Goal: Information Seeking & Learning: Learn about a topic

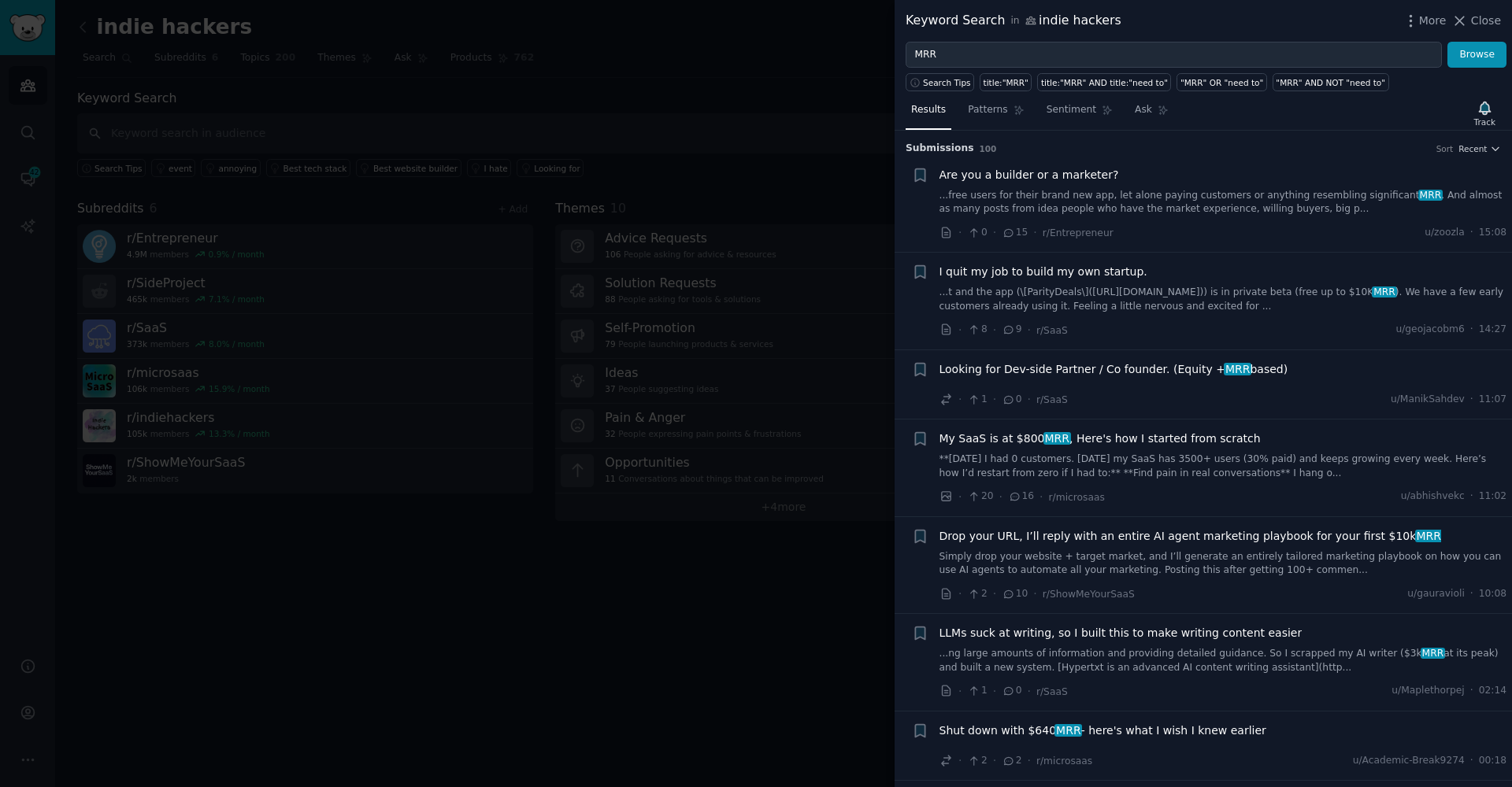
click at [1033, 194] on link "...free users for their brand new app, let alone paying customers or anything r…" at bounding box center [1224, 202] width 568 height 27
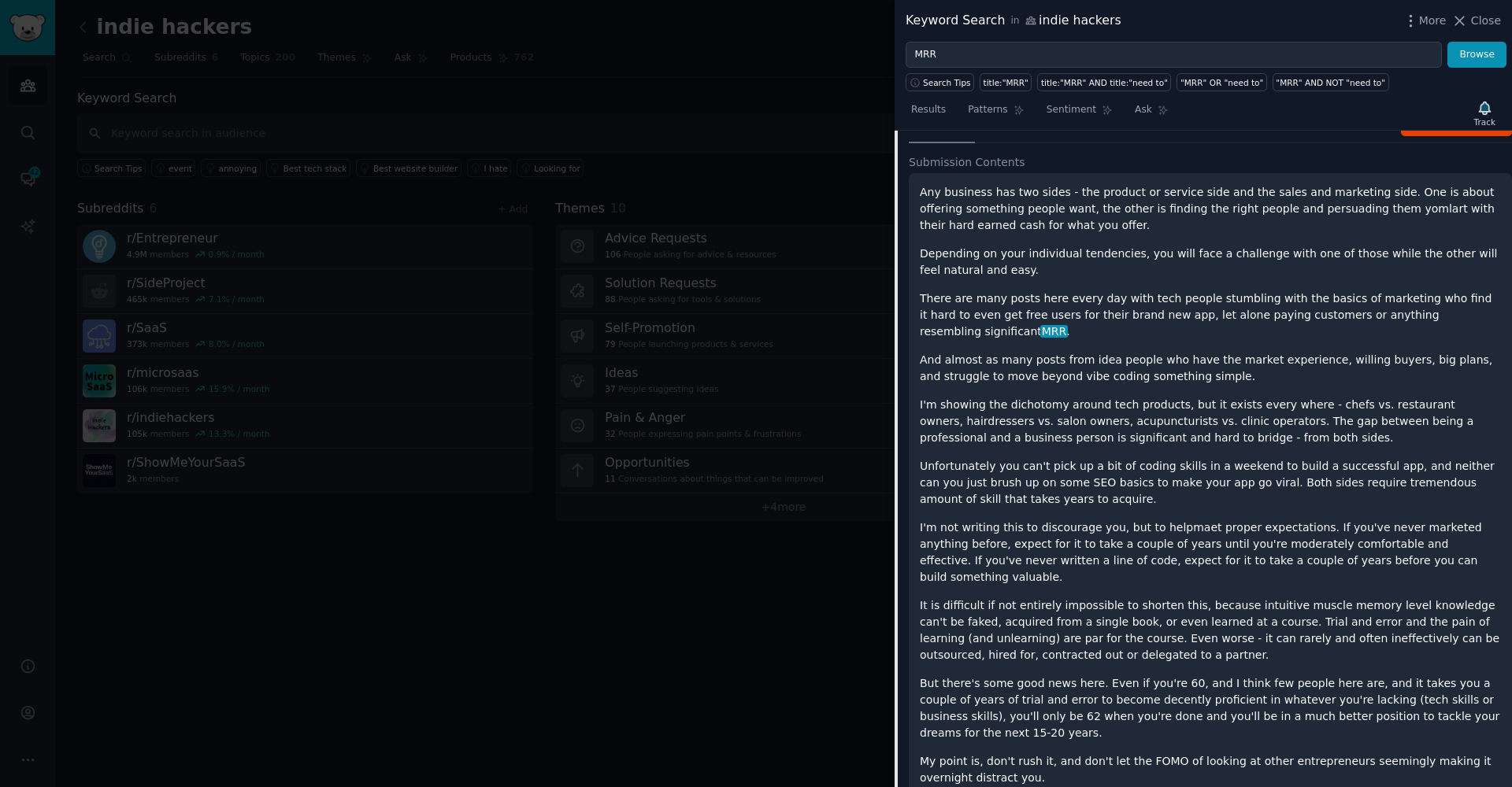
scroll to position [150, 0]
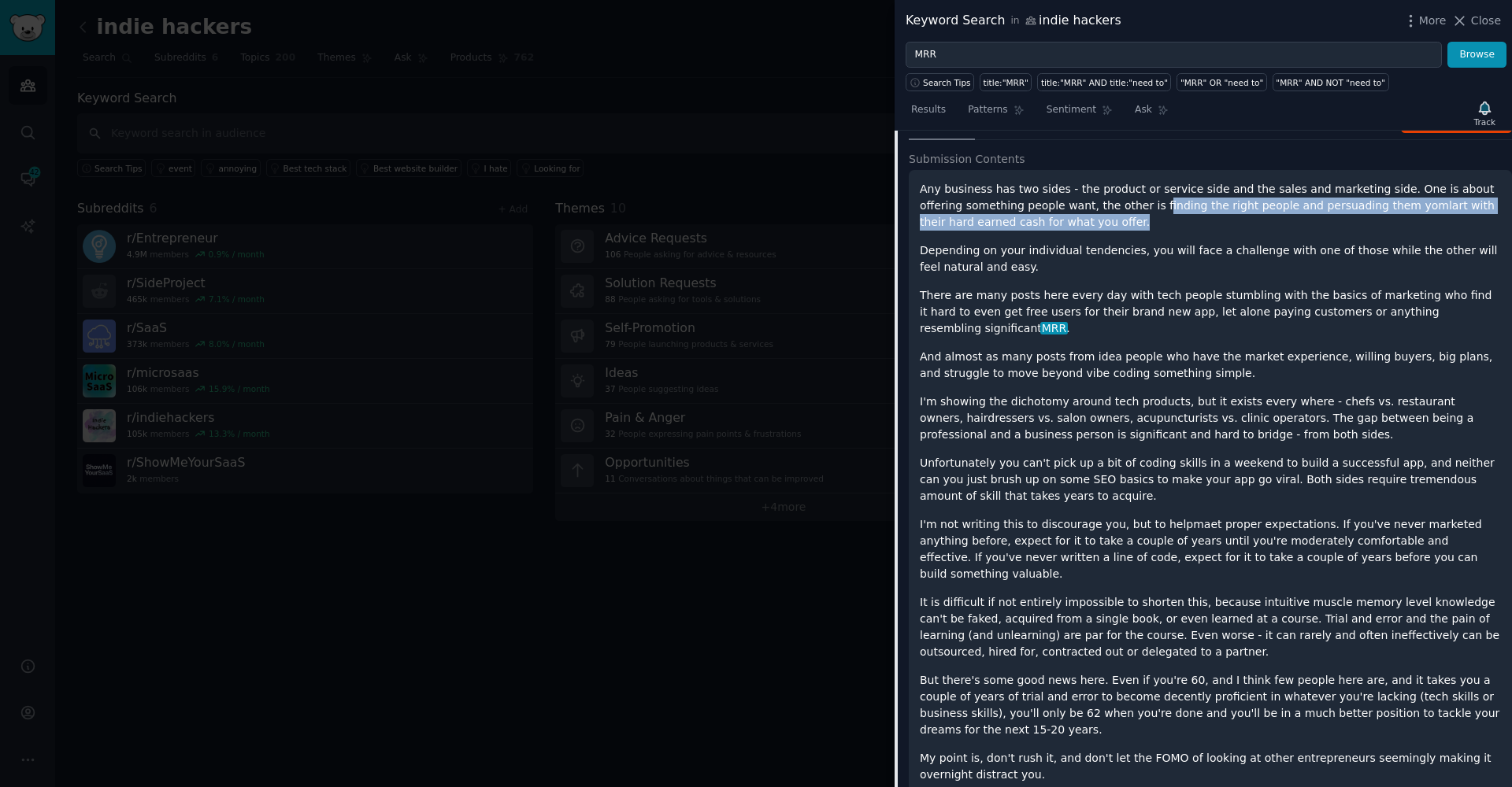
drag, startPoint x: 1108, startPoint y: 203, endPoint x: 1116, endPoint y: 212, distance: 12.0
click at [1116, 212] on p "Any business has two sides - the product or service side and the sales and mark…" at bounding box center [1210, 206] width 581 height 49
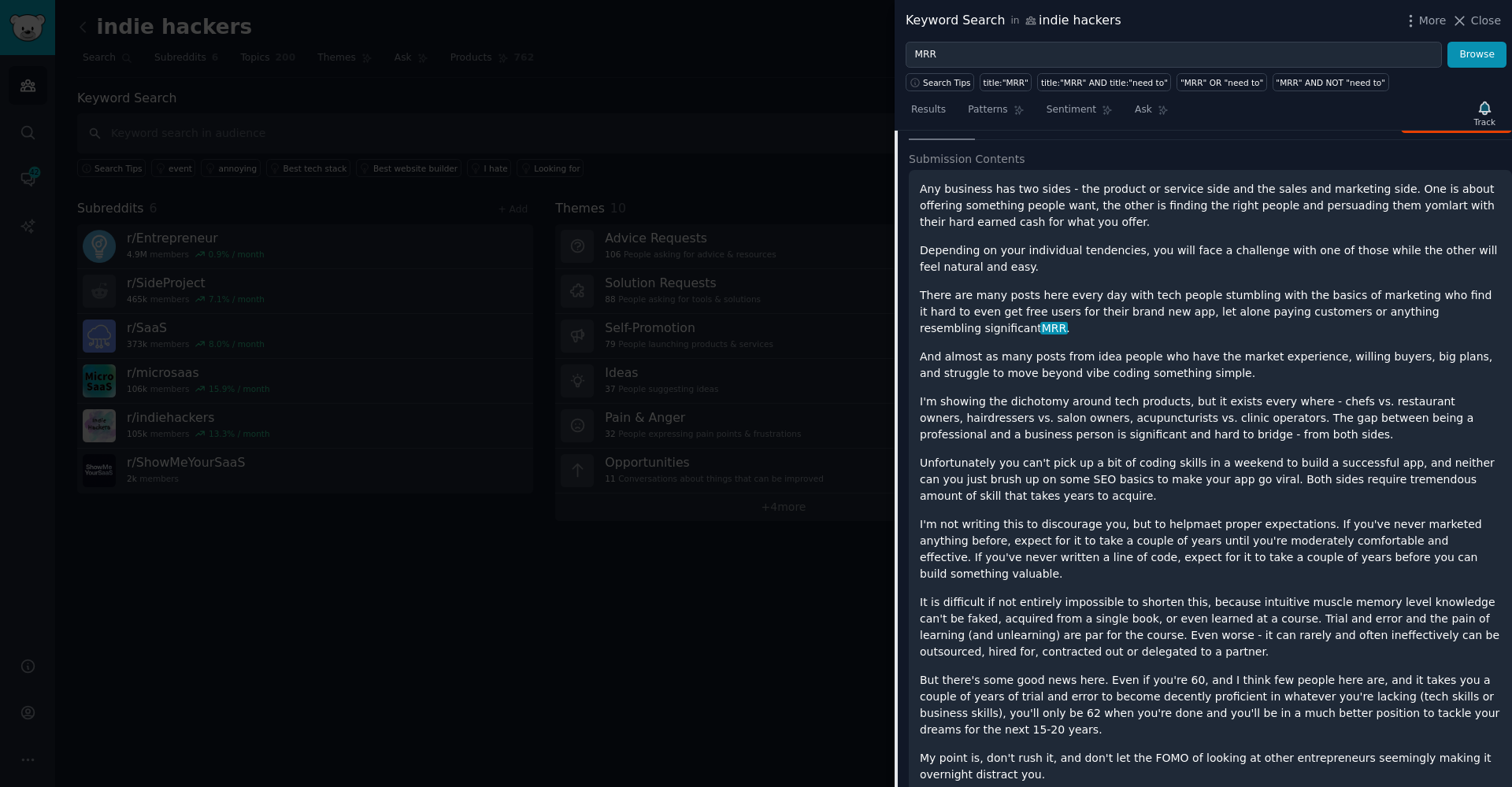
click at [1121, 230] on div "Any business has two sides - the product or service side and the sales and mark…" at bounding box center [1210, 533] width 581 height 704
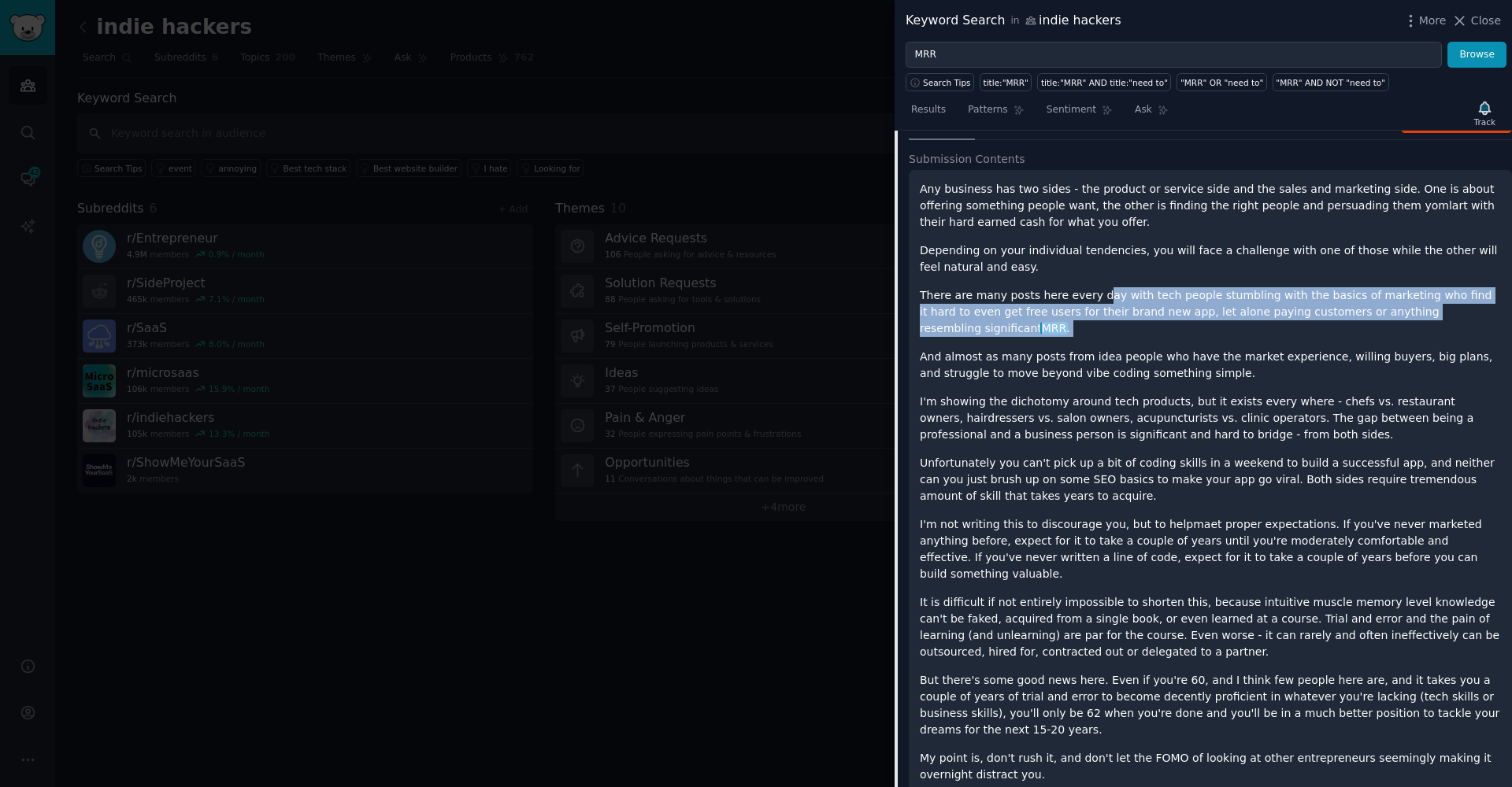
drag, startPoint x: 1093, startPoint y: 297, endPoint x: 1089, endPoint y: 326, distance: 29.3
click at [1089, 326] on div "Any business has two sides - the product or service side and the sales and mark…" at bounding box center [1210, 533] width 581 height 704
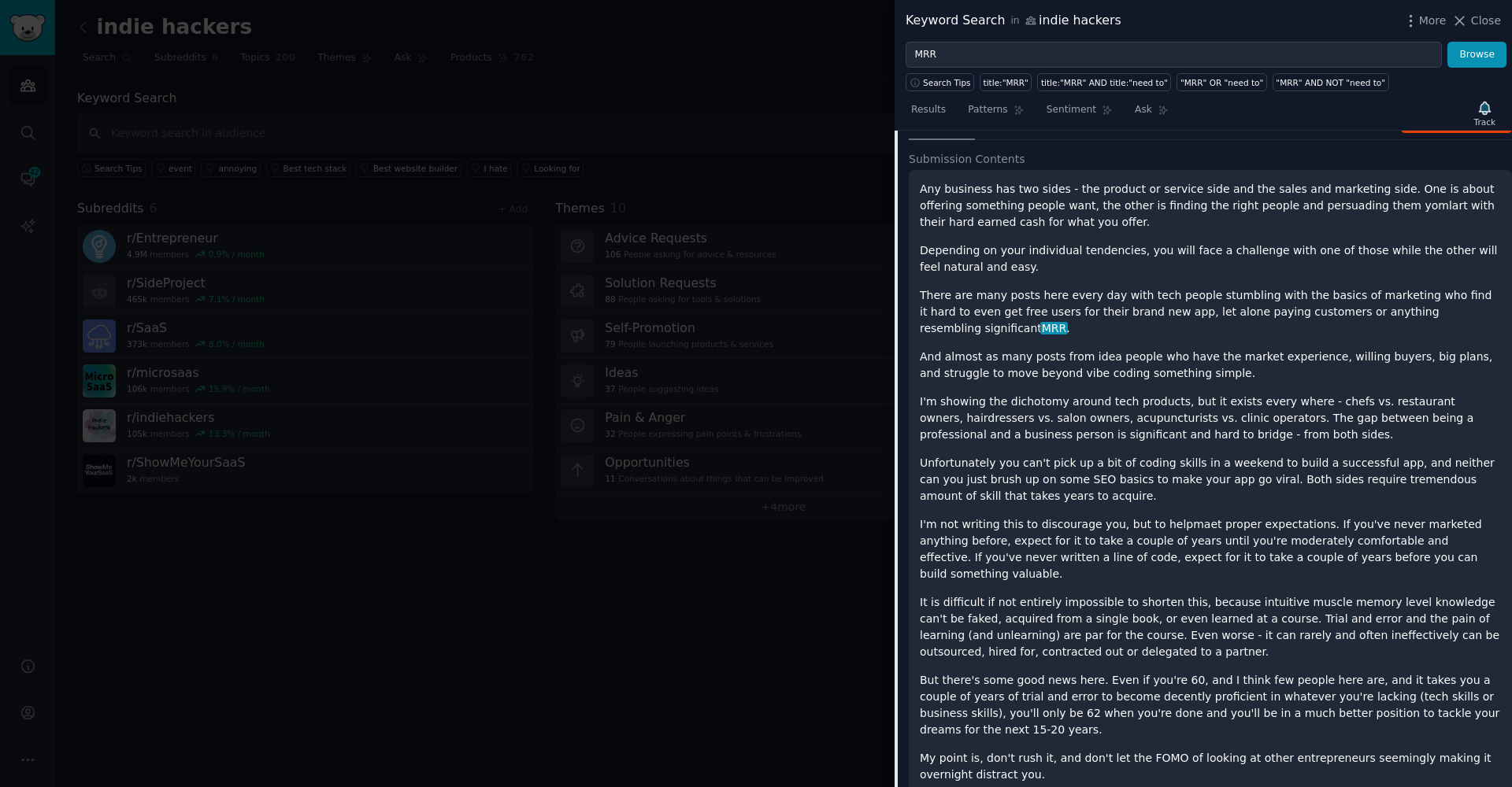
click at [1112, 358] on p "And almost as many posts from idea people who have the market experience, willi…" at bounding box center [1210, 365] width 581 height 33
click at [961, 394] on p "I'm showing the dichotomy around tech products, but it exists every where - che…" at bounding box center [1210, 418] width 581 height 49
click at [970, 394] on p "I'm showing the dichotomy around tech products, but it exists every where - che…" at bounding box center [1210, 418] width 581 height 49
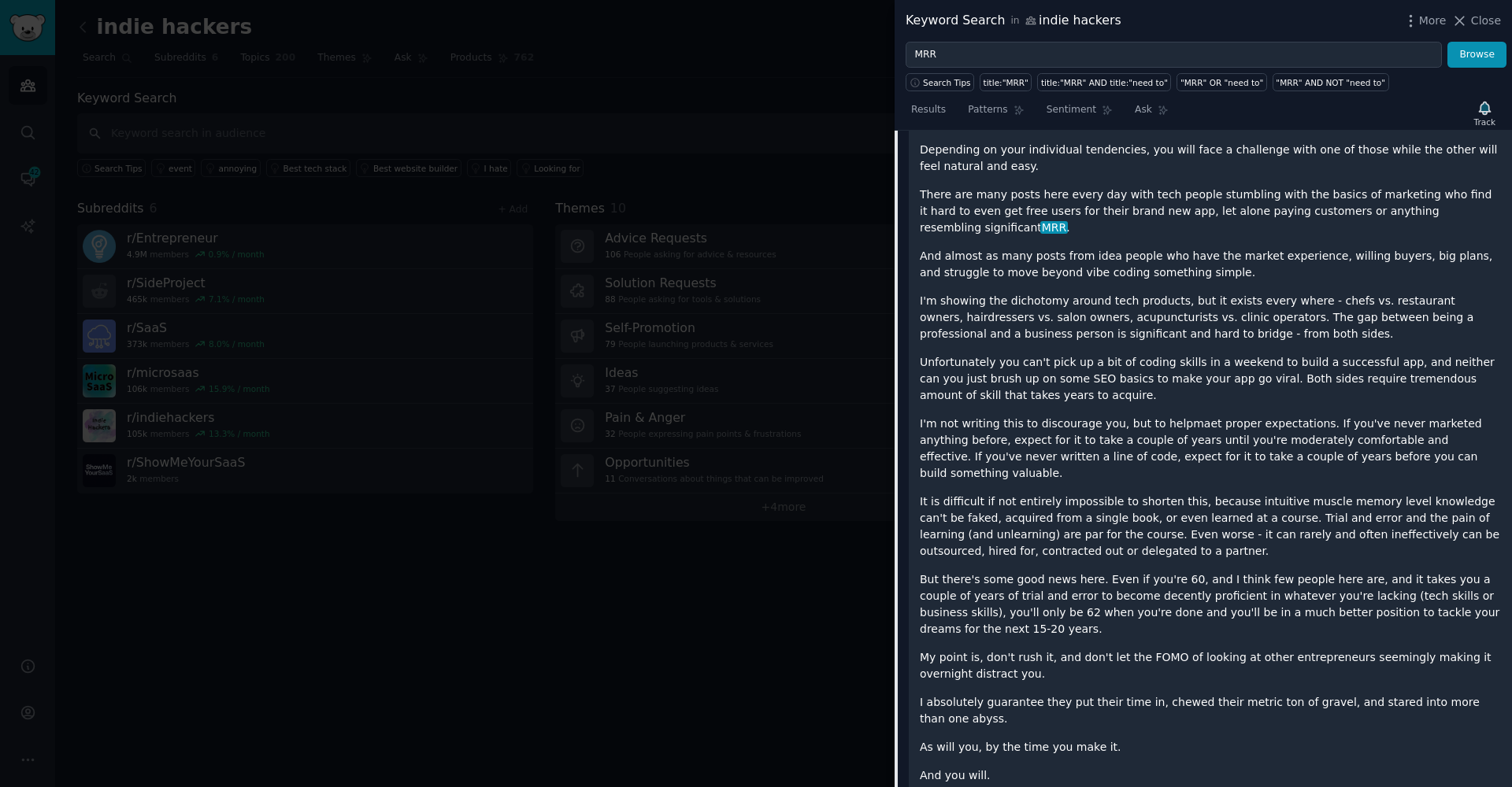
scroll to position [253, 0]
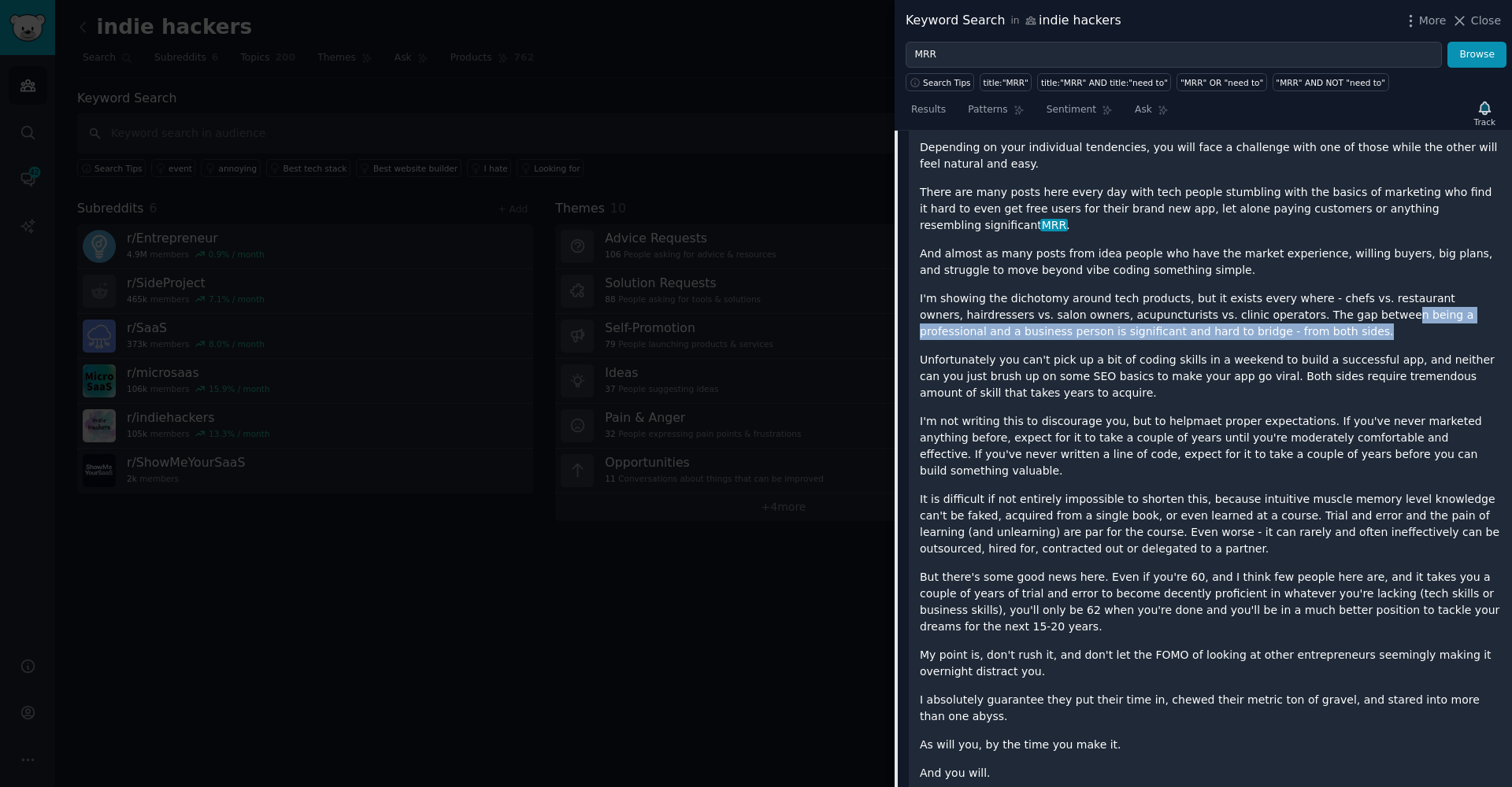
drag, startPoint x: 1262, startPoint y: 309, endPoint x: 1116, endPoint y: 309, distance: 146.0
click at [1232, 309] on p "I'm showing the dichotomy around tech products, but it exists every where - che…" at bounding box center [1210, 315] width 581 height 49
click at [1060, 295] on p "I'm showing the dichotomy around tech products, but it exists every where - che…" at bounding box center [1210, 315] width 581 height 49
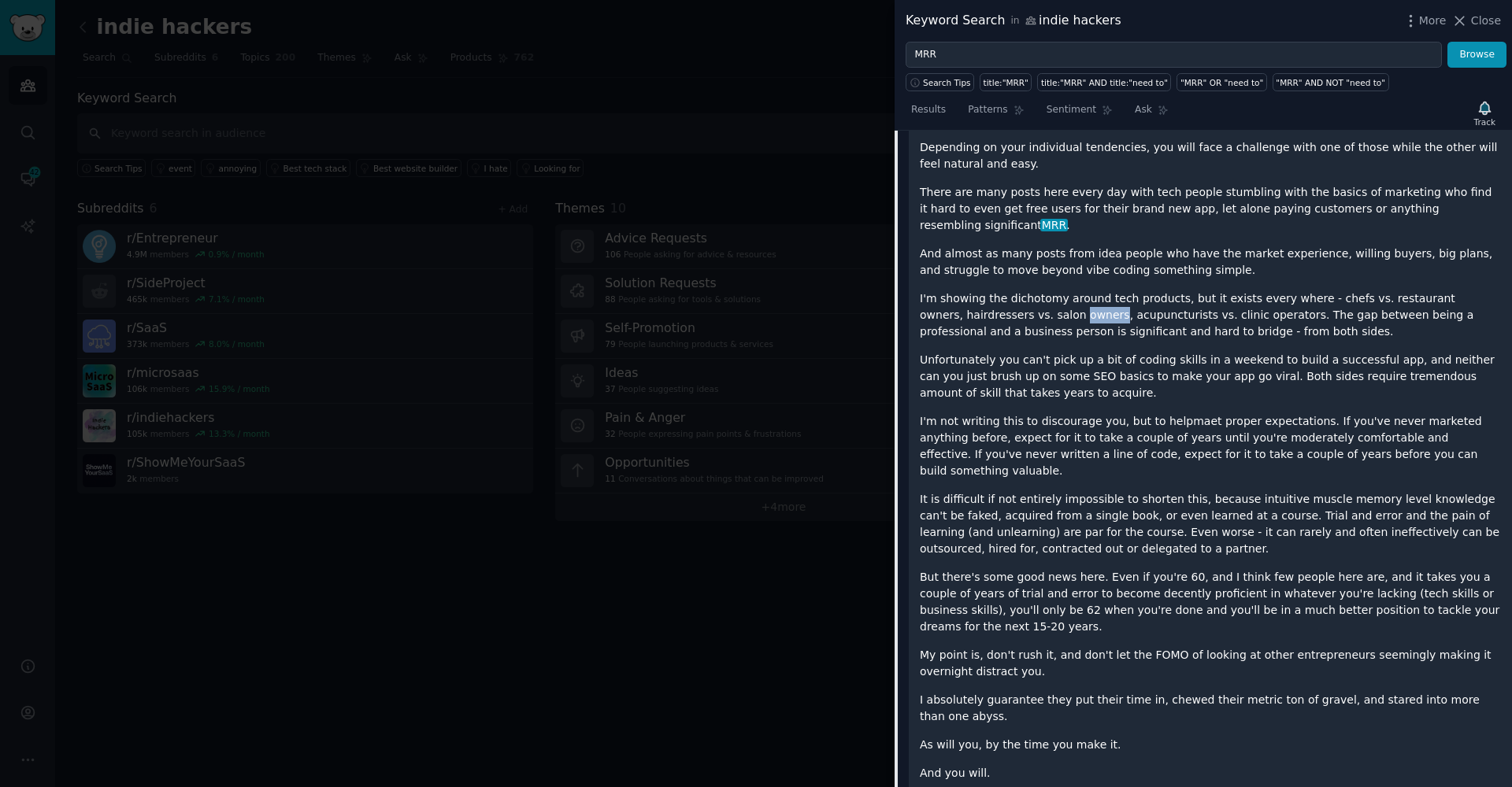
click at [1060, 295] on p "I'm showing the dichotomy around tech products, but it exists every where - che…" at bounding box center [1210, 315] width 581 height 49
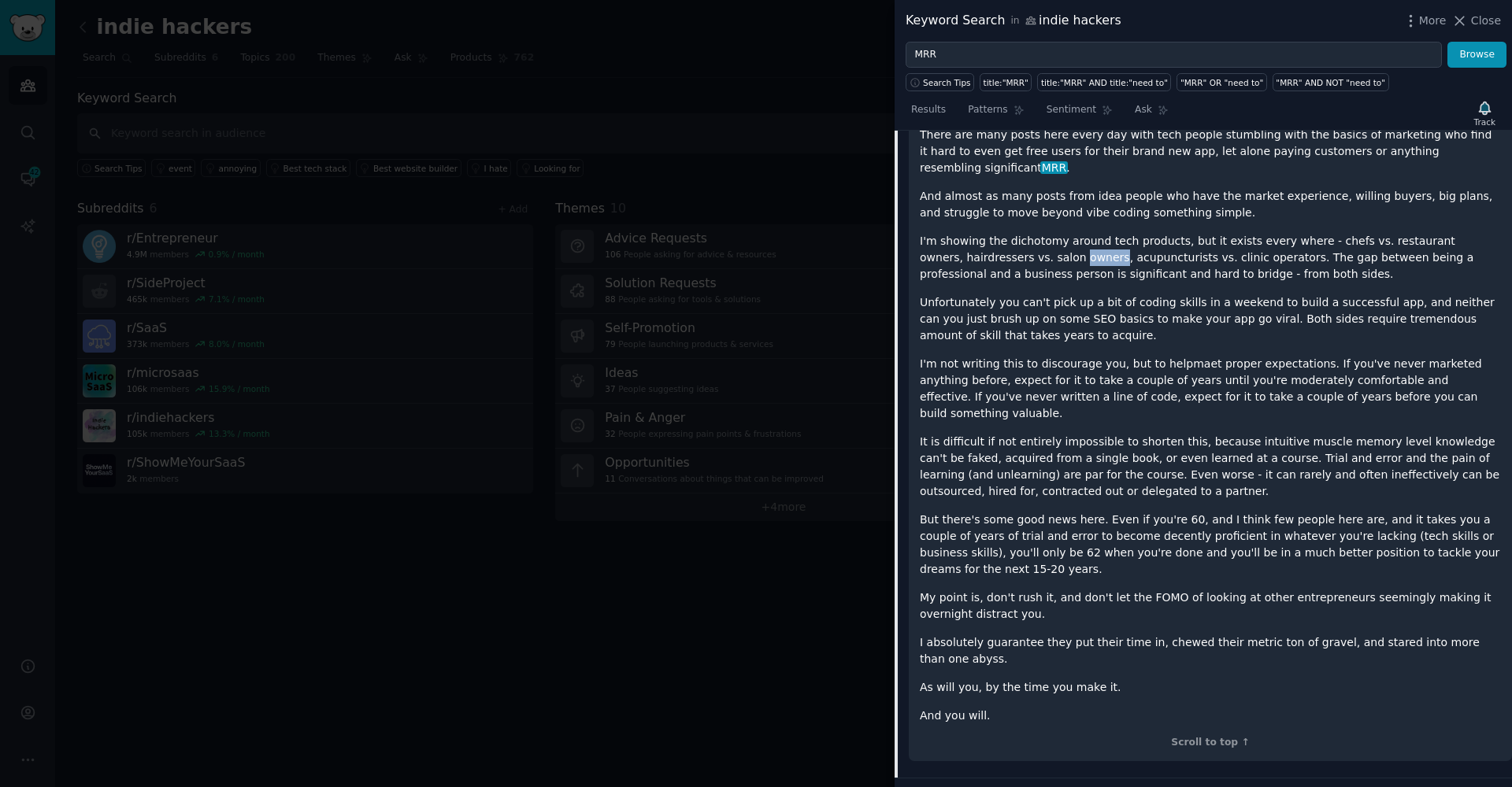
scroll to position [329, 0]
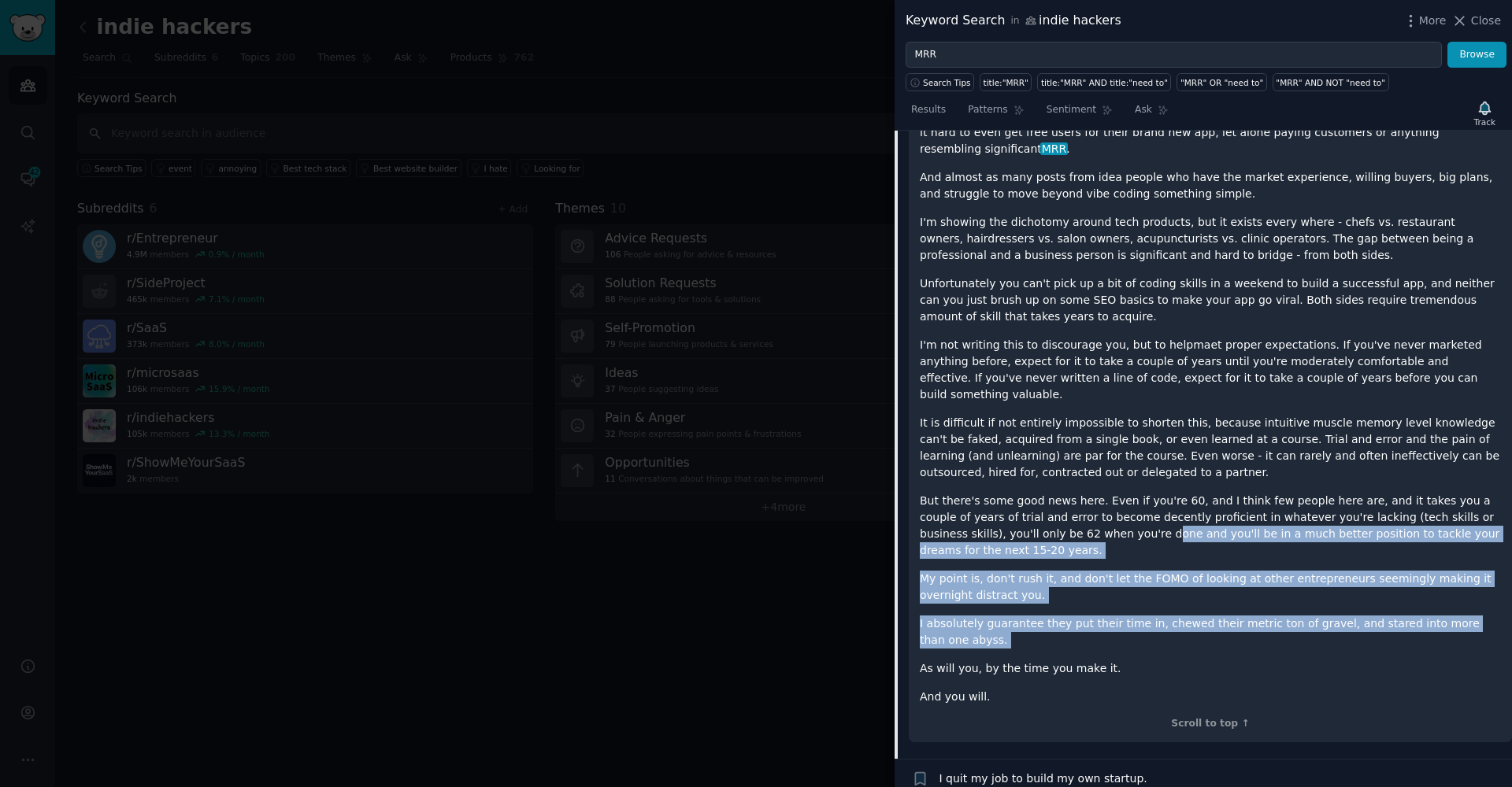
drag, startPoint x: 1112, startPoint y: 621, endPoint x: 1090, endPoint y: 554, distance: 70.5
click at [1079, 505] on div "Any business has two sides - the product or service side and the sales and mark…" at bounding box center [1210, 354] width 581 height 704
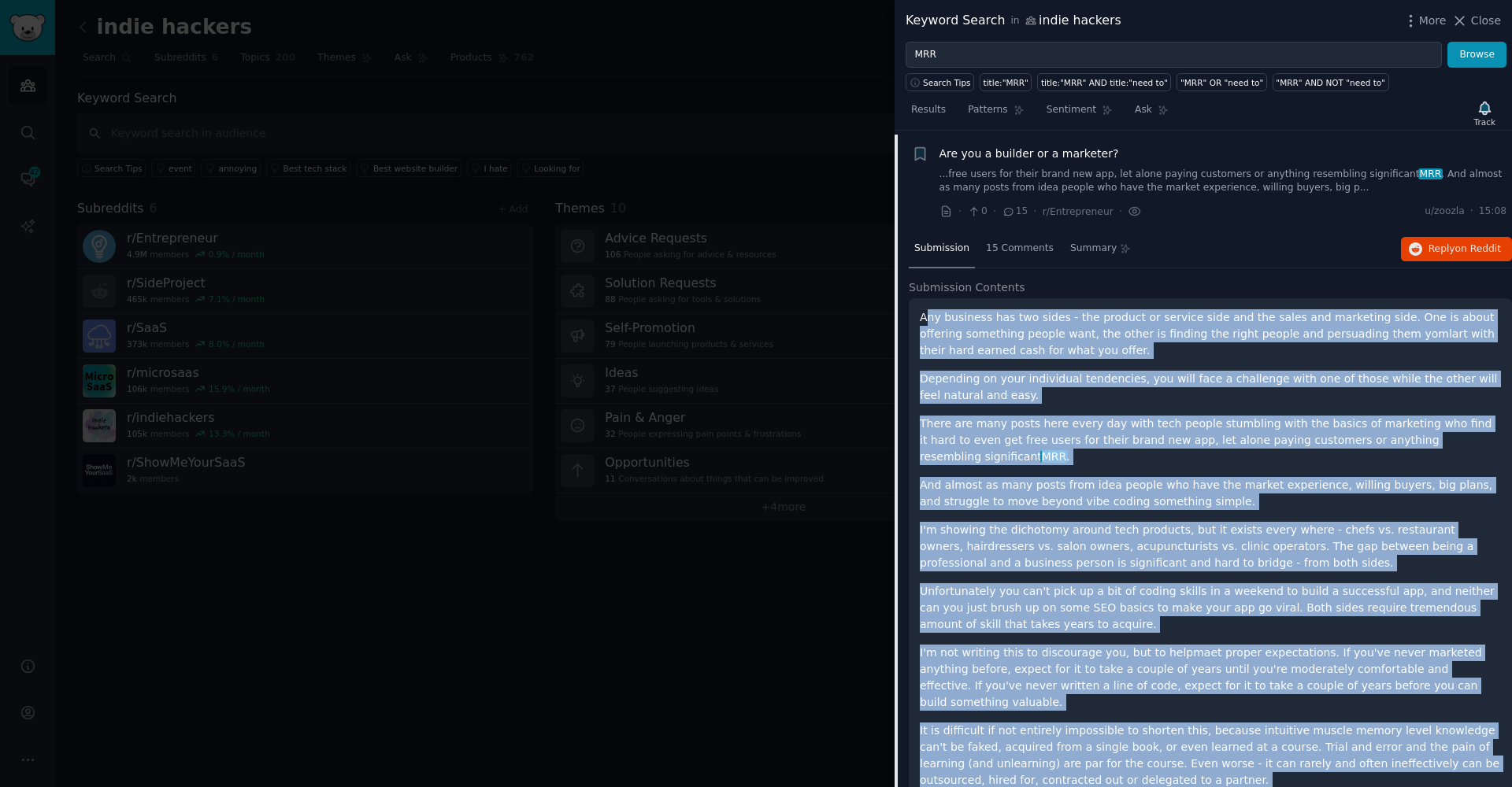
scroll to position [19, 0]
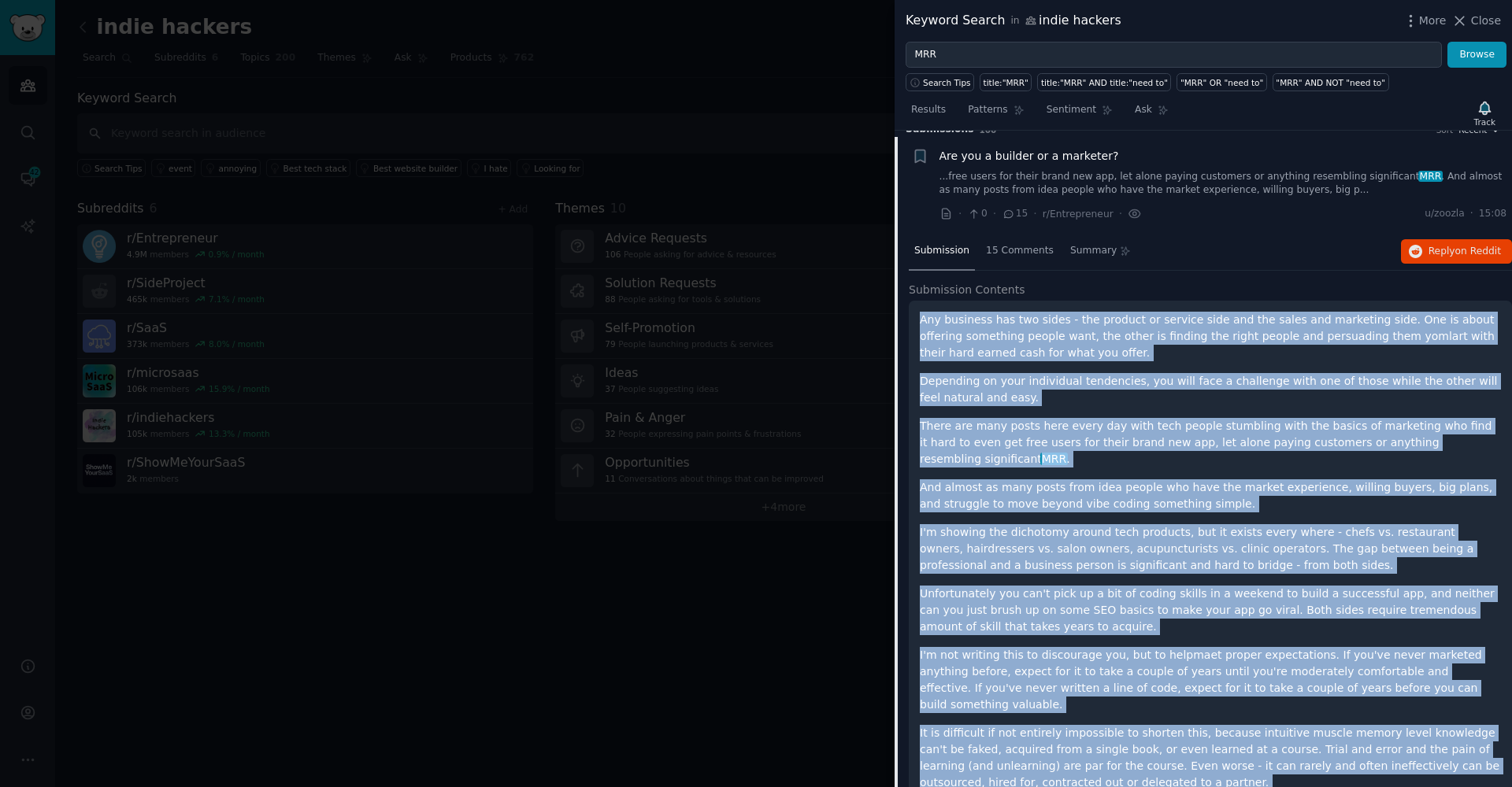
drag, startPoint x: 1056, startPoint y: 641, endPoint x: 923, endPoint y: 313, distance: 353.9
click at [923, 313] on div "Any business has two sides - the product or service side and the sales and mark…" at bounding box center [1210, 664] width 581 height 704
copy div "Any business has two sides - the product or service side and the sales and mark…"
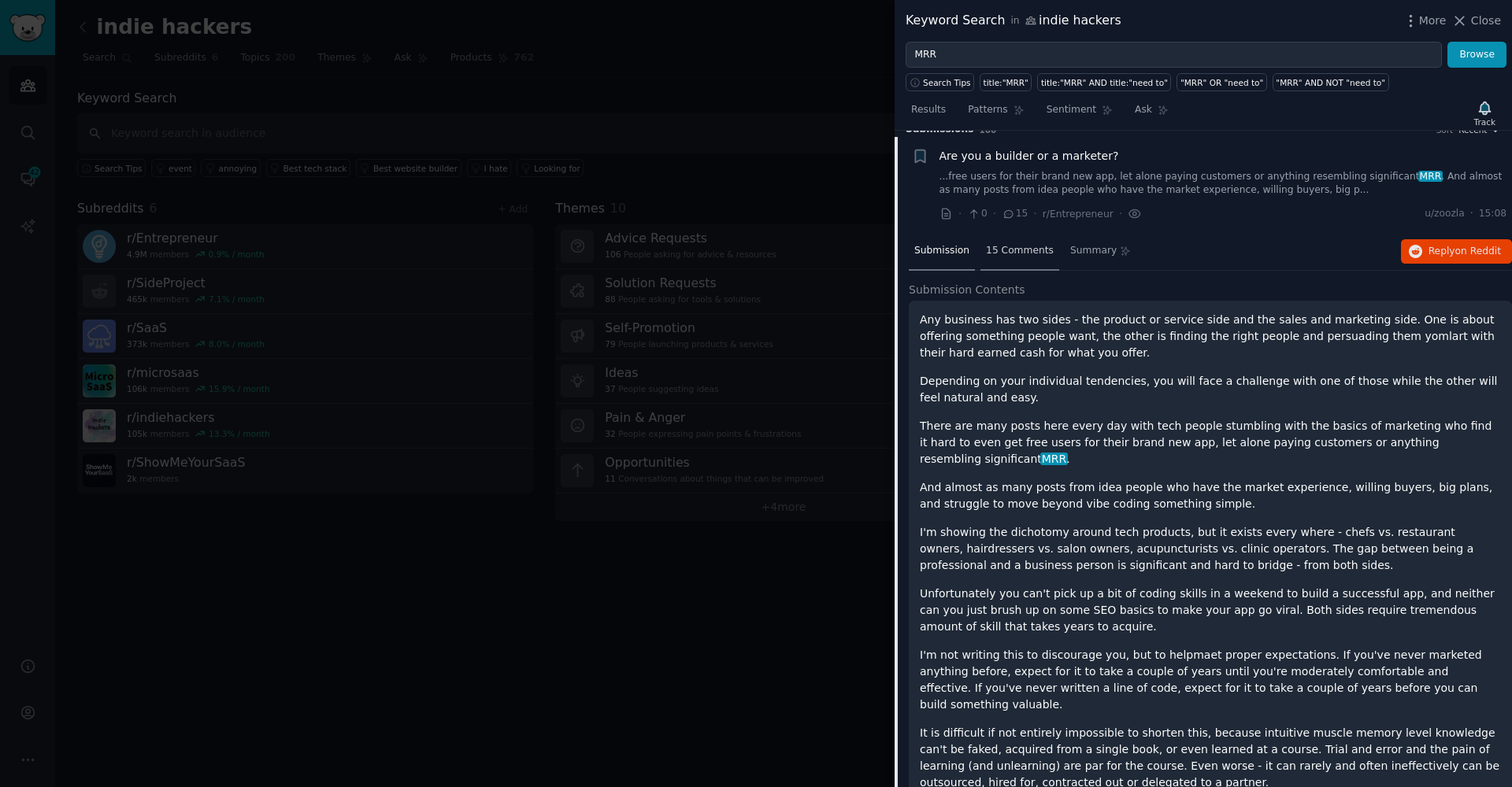
click at [1016, 254] on span "15 Comments" at bounding box center [1019, 250] width 67 height 14
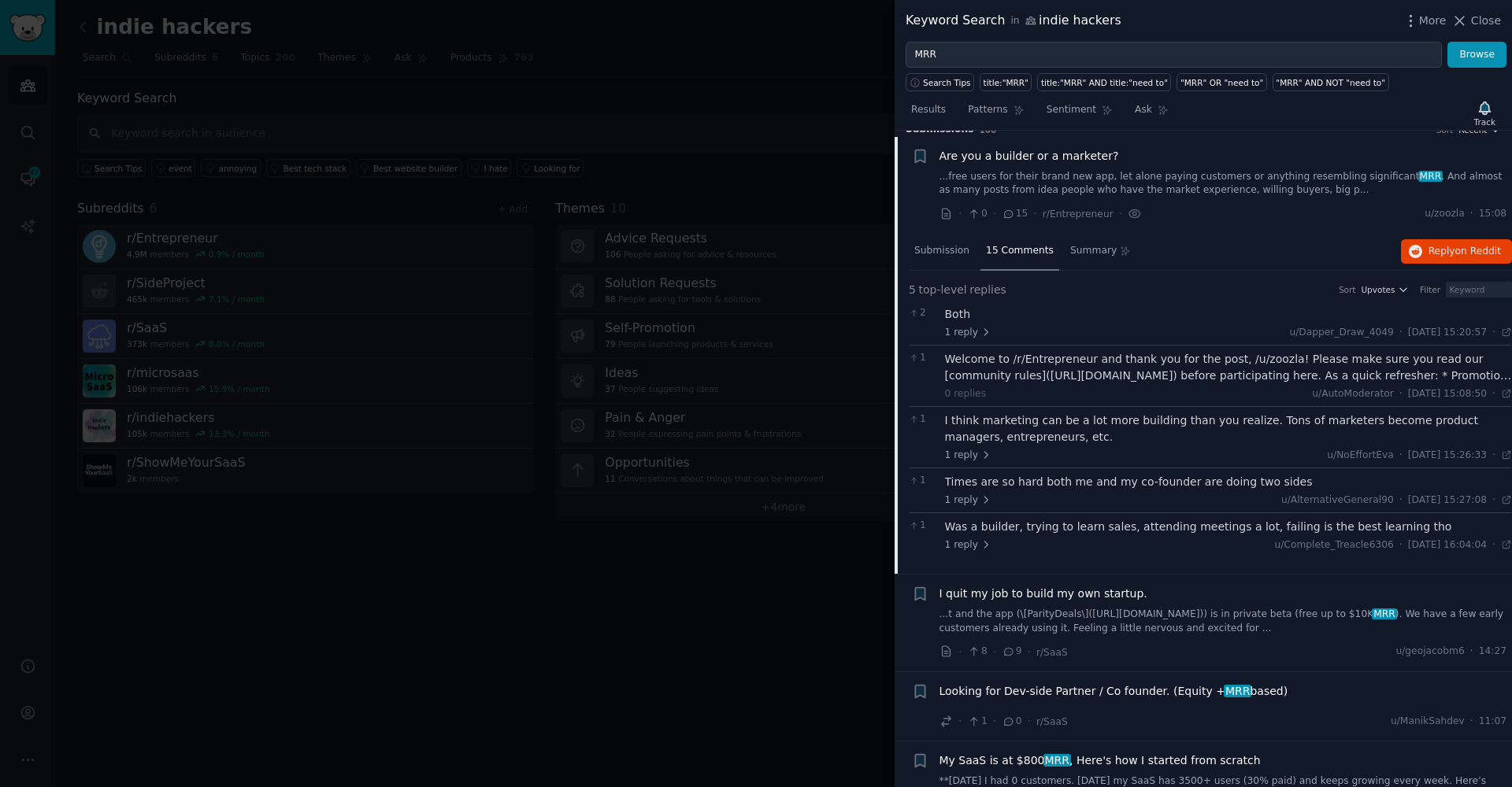
scroll to position [128, 0]
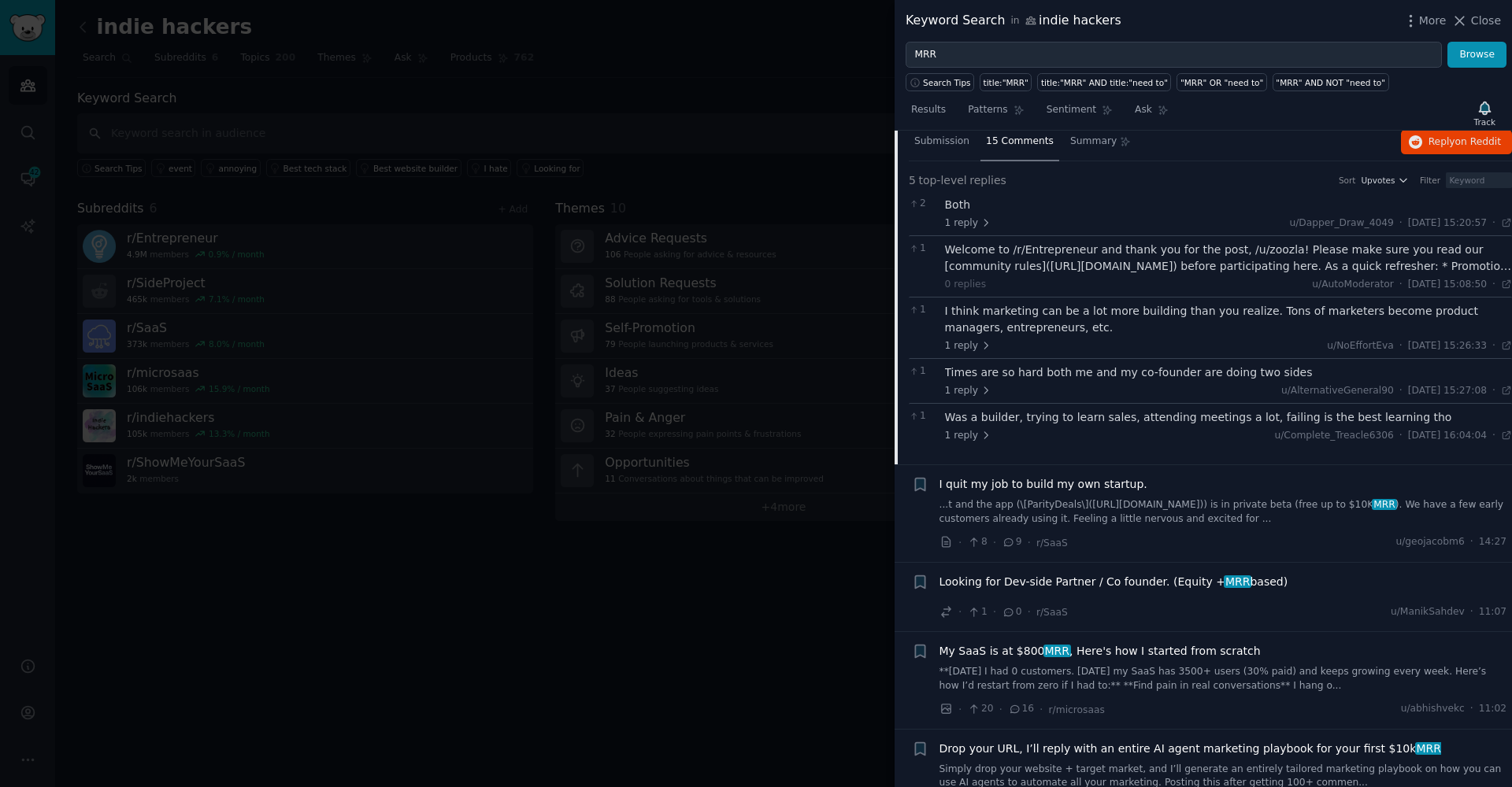
click at [1045, 489] on div "I quit my job to build my own startup. ...t and the app (\[ParityDeals\](https:…" at bounding box center [1224, 501] width 568 height 49
click at [1066, 506] on link "...t and the app (\[ParityDeals\](https://www.paritydeals.com/)) is in private …" at bounding box center [1224, 512] width 568 height 27
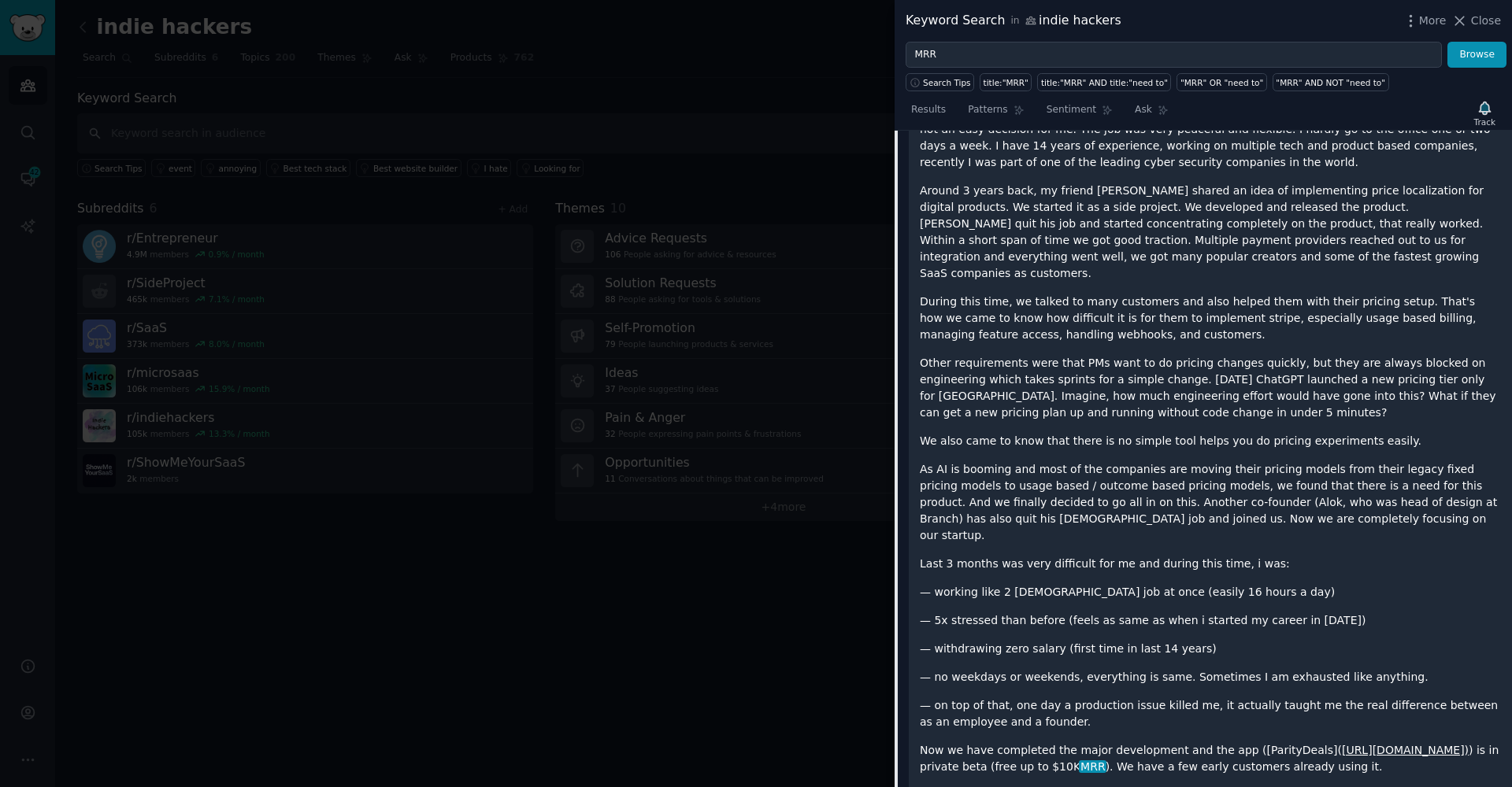
scroll to position [392, 0]
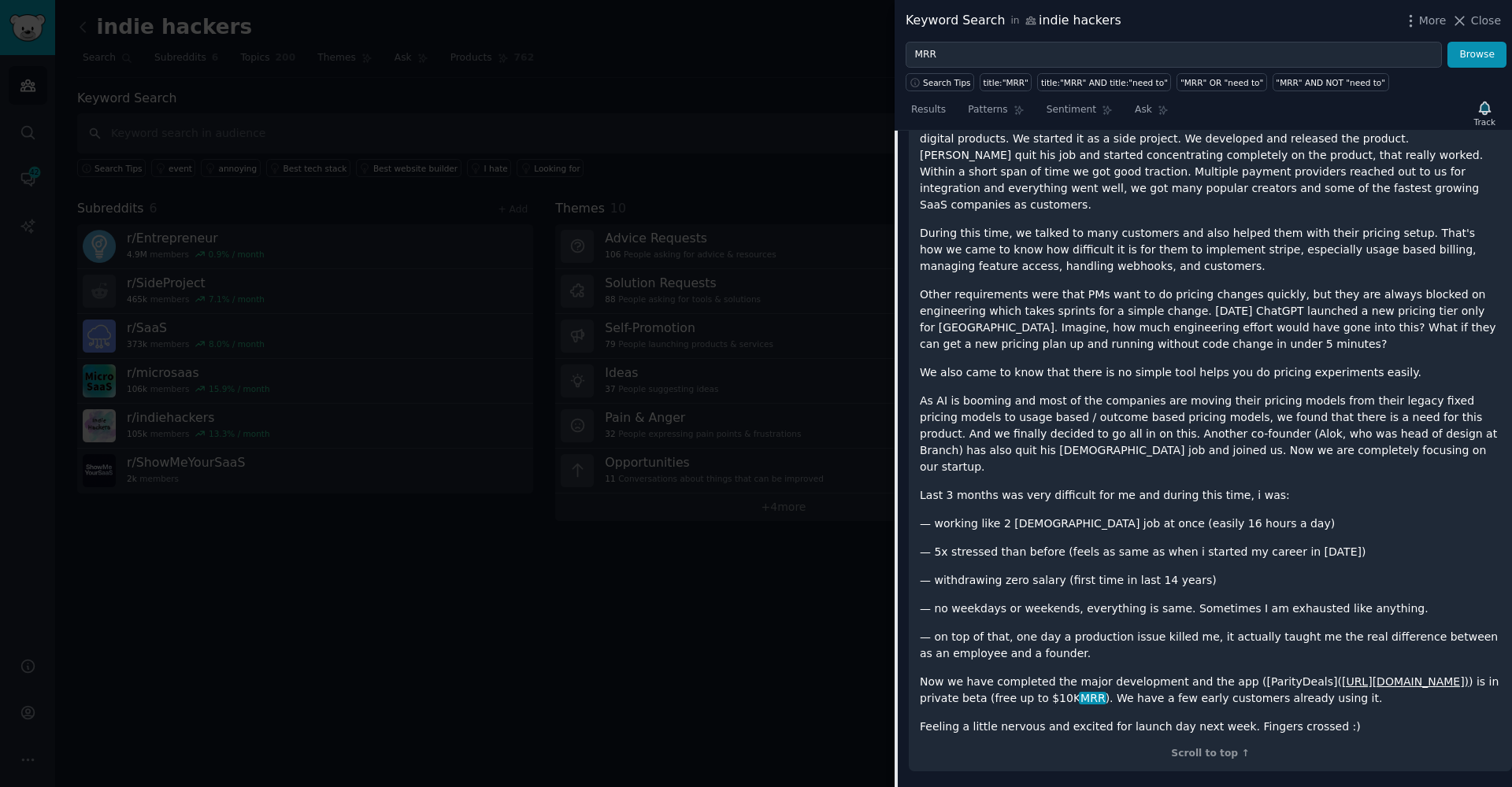
click at [1257, 629] on p "— on top of that, one day a production issue killed me, it actually taught me t…" at bounding box center [1210, 645] width 581 height 33
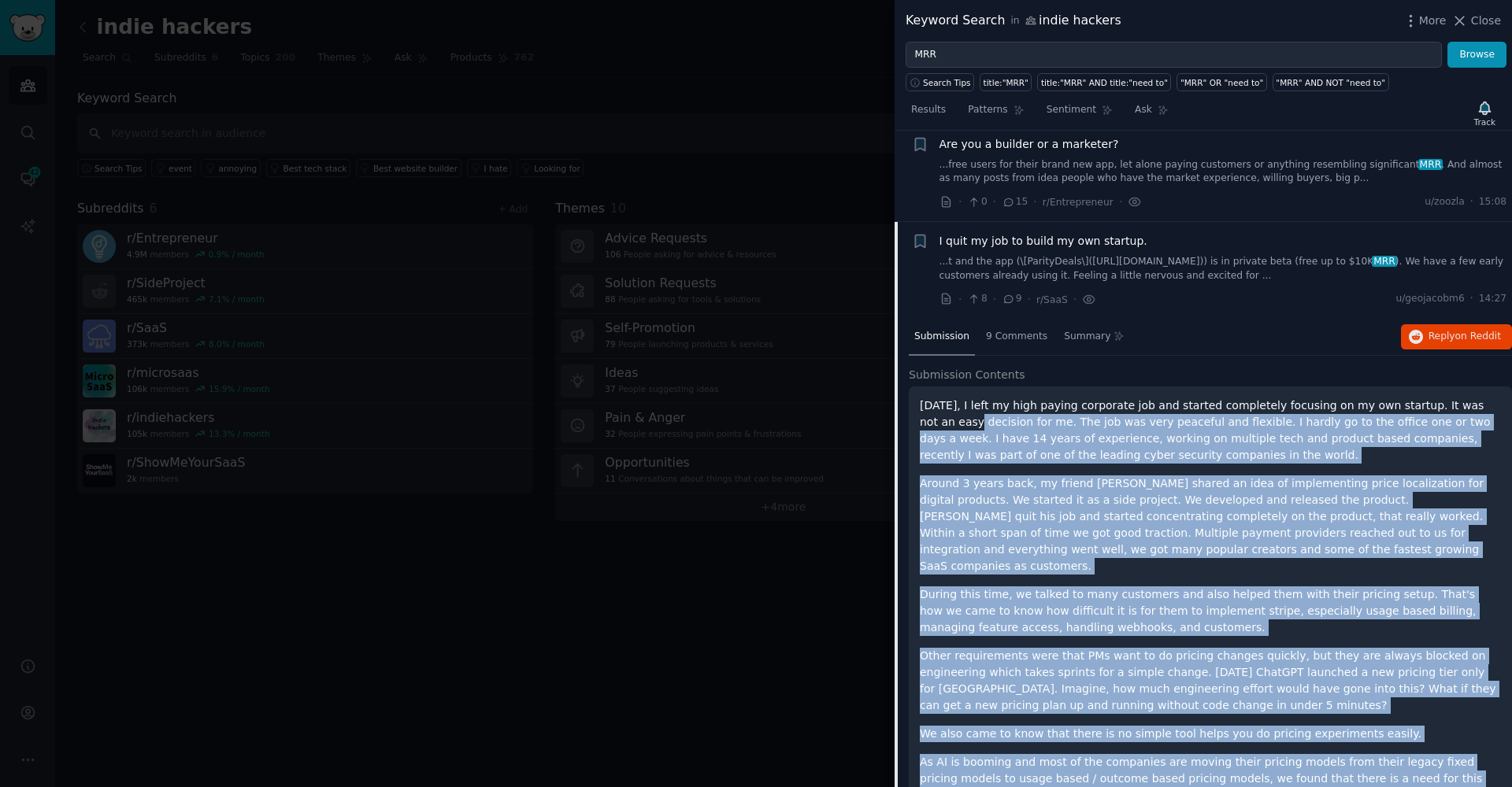
scroll to position [27, 0]
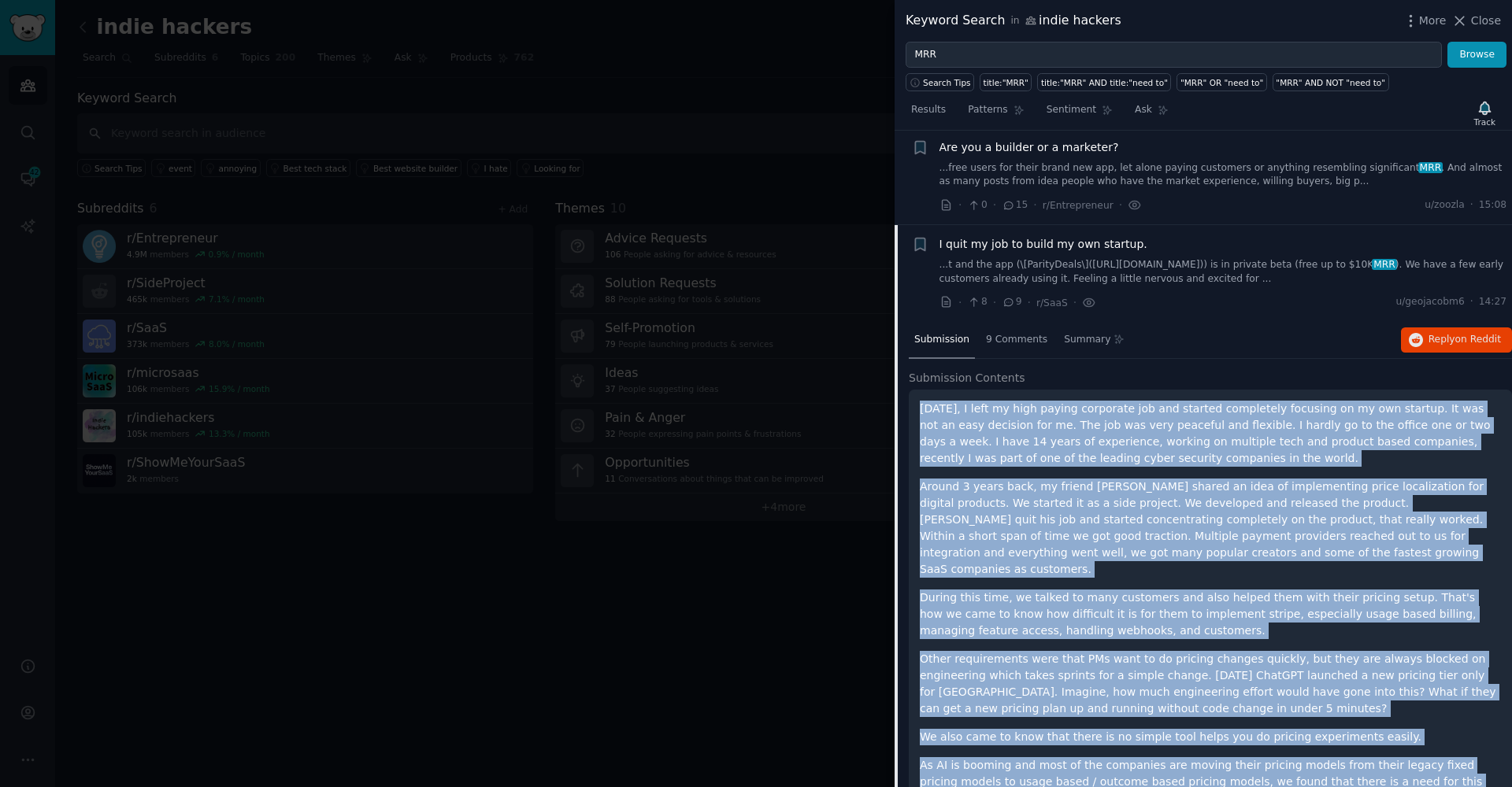
drag, startPoint x: 1342, startPoint y: 681, endPoint x: 923, endPoint y: 408, distance: 500.1
click at [923, 408] on div "Three months ago, I left my high paying corporate job and started completely fo…" at bounding box center [1210, 750] width 581 height 699
copy div "Three months ago, I left my high paying corporate job and started completely fo…"
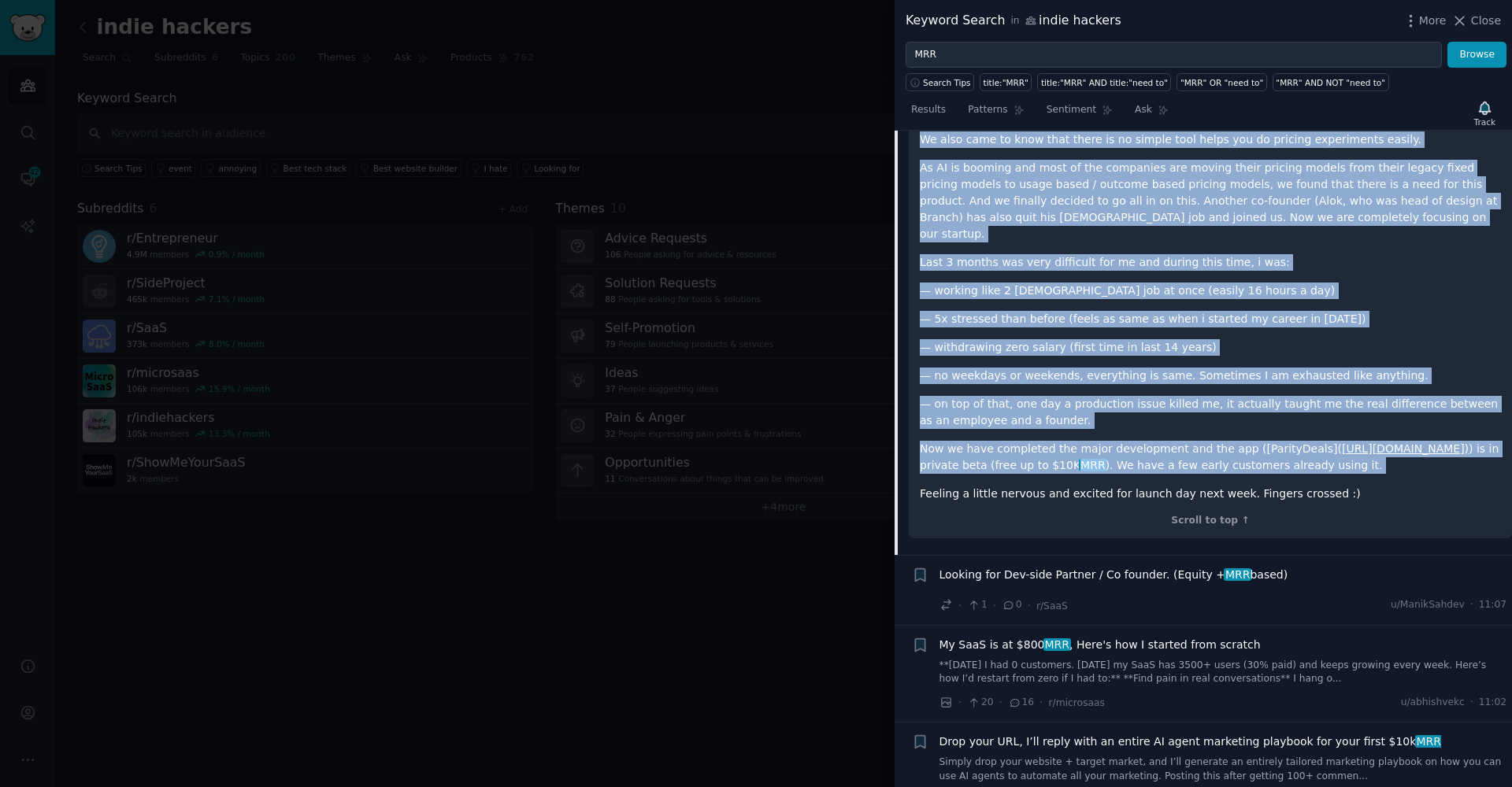
scroll to position [723, 0]
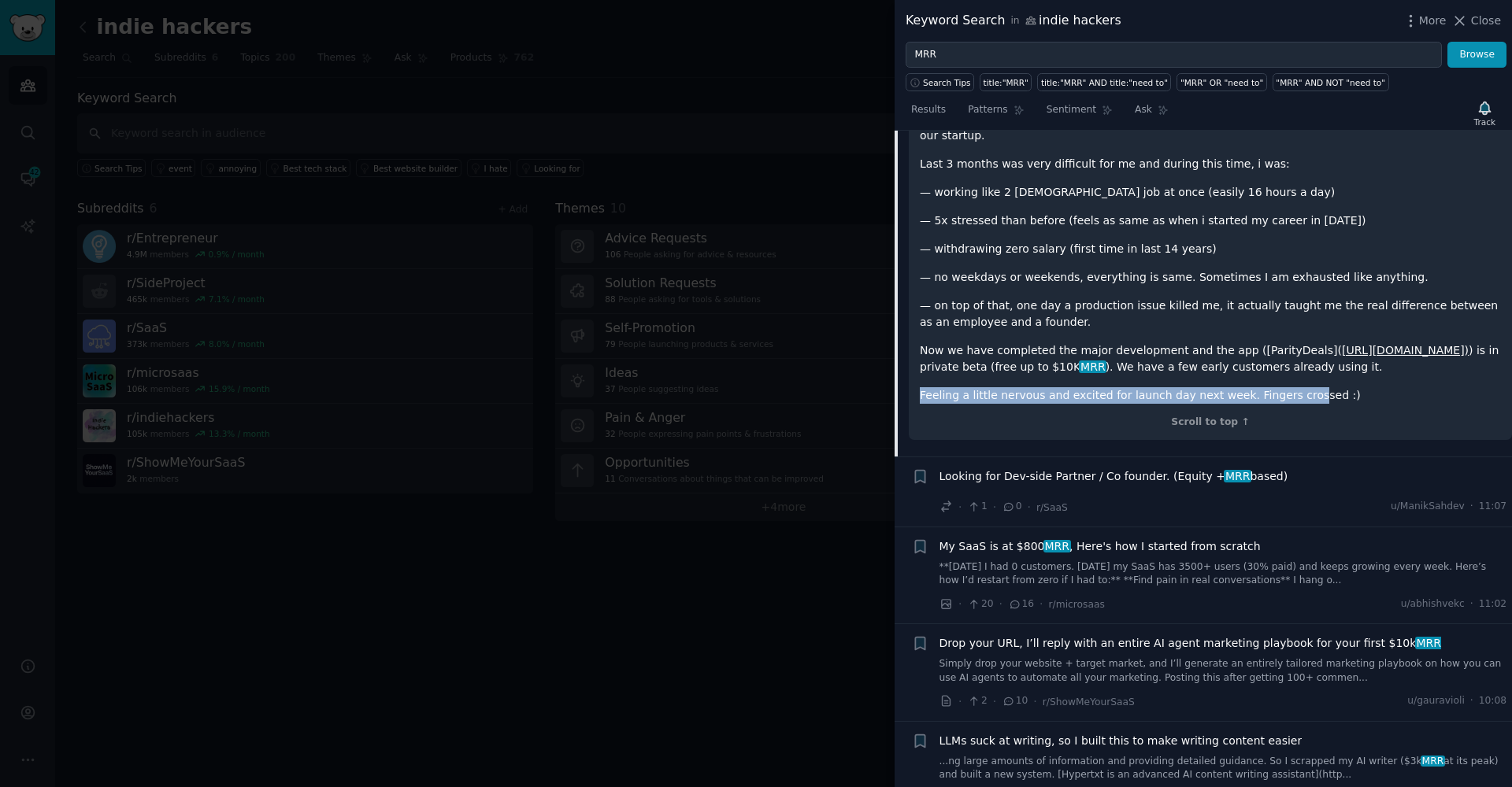
drag, startPoint x: 1277, startPoint y: 357, endPoint x: 909, endPoint y: 363, distance: 368.0
click at [909, 363] on div "Three months ago, I left my high paying corporate job and started completely fo…" at bounding box center [1210, 67] width 603 height 747
drag, startPoint x: 1325, startPoint y: 359, endPoint x: 944, endPoint y: 357, distance: 381.0
click at [951, 387] on p "Feeling a little nervous and excited for launch day next week. Fingers crossed …" at bounding box center [1210, 394] width 581 height 16
click at [927, 387] on p "Feeling a little nervous and excited for launch day next week. Fingers crossed …" at bounding box center [1210, 394] width 581 height 16
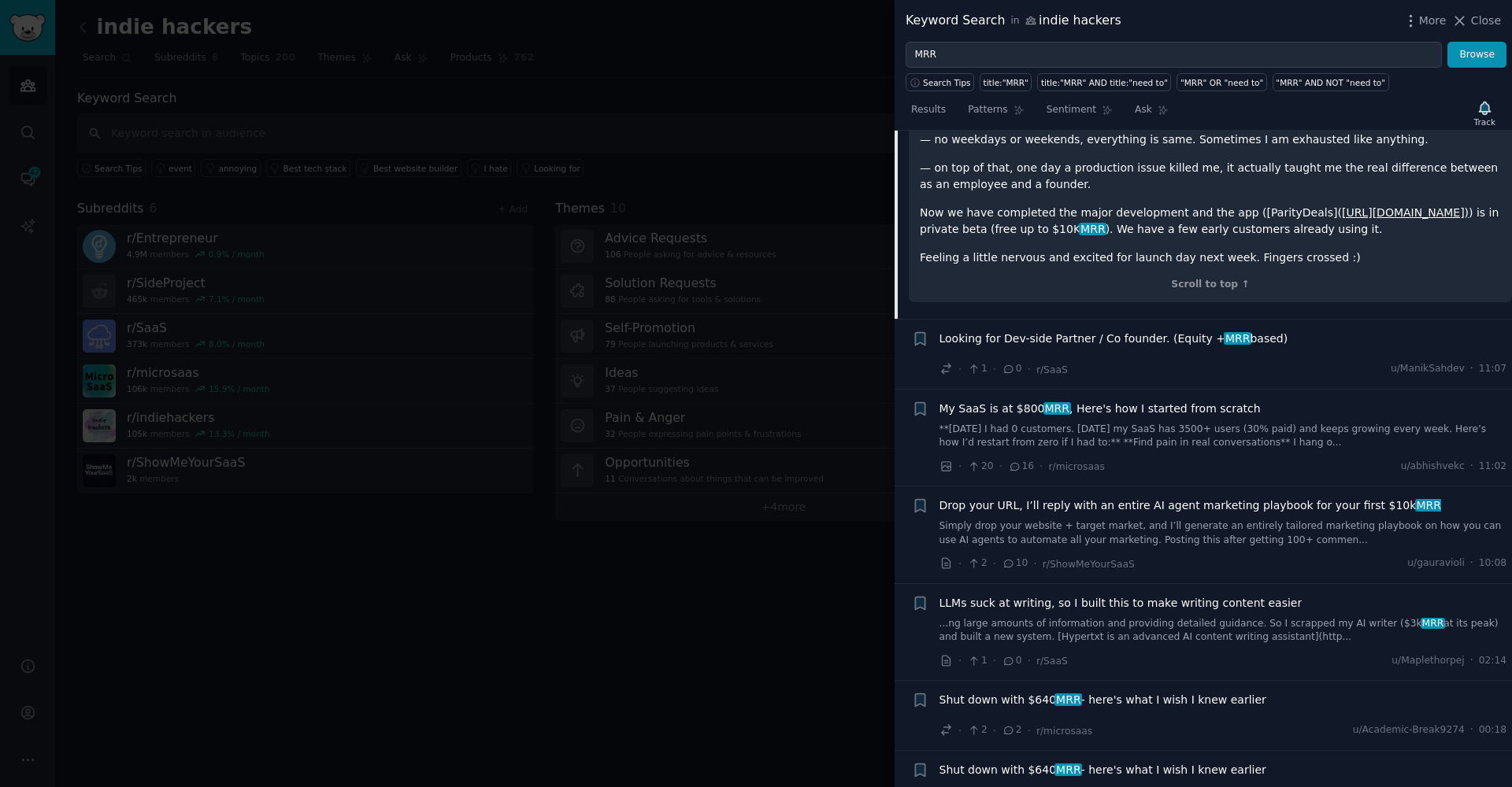
scroll to position [880, 0]
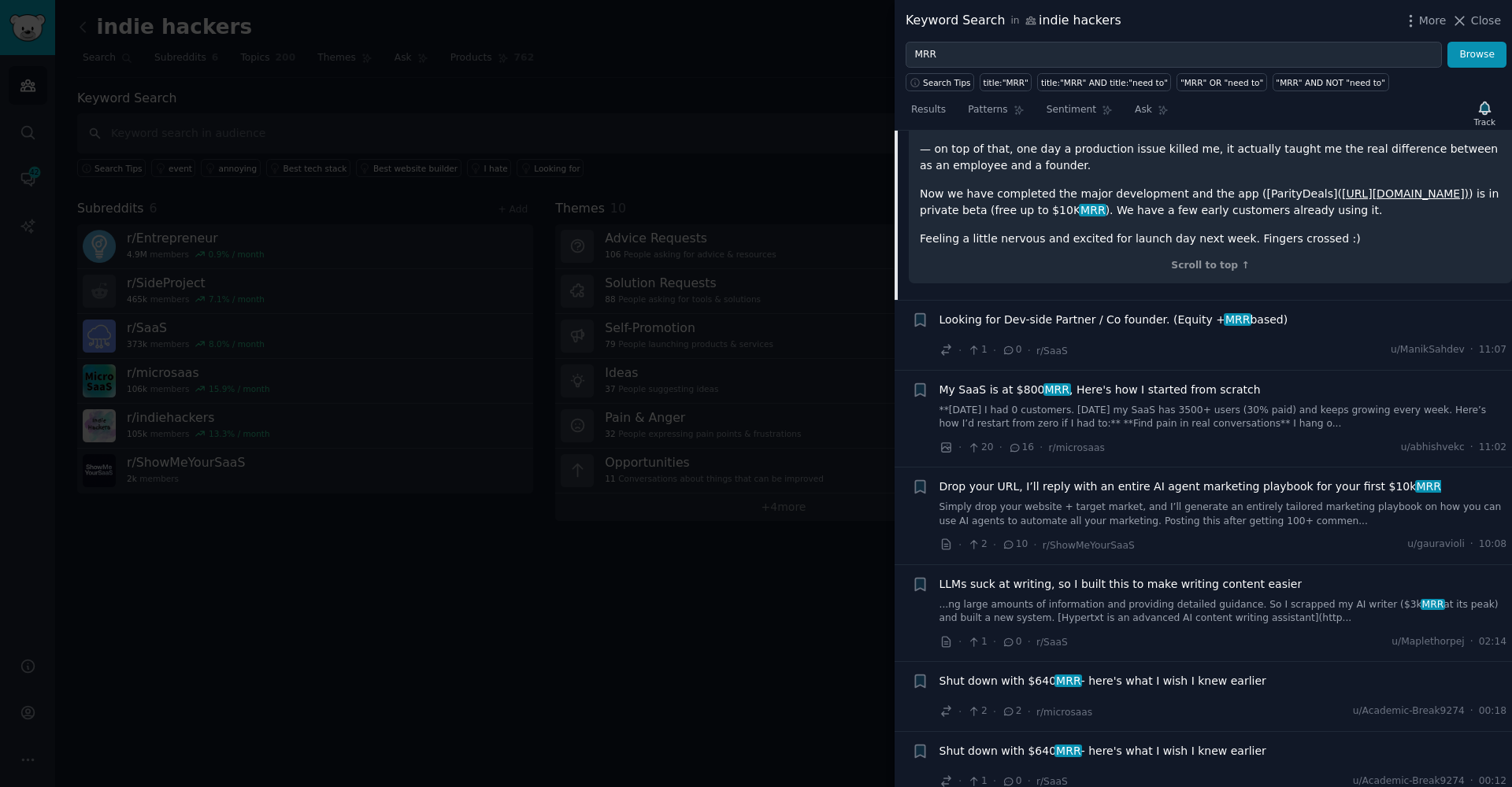
click at [1155, 404] on link "**4 months ago I had 0 customers. Today my SaaS has 3500+ users (30% paid) and …" at bounding box center [1224, 417] width 568 height 27
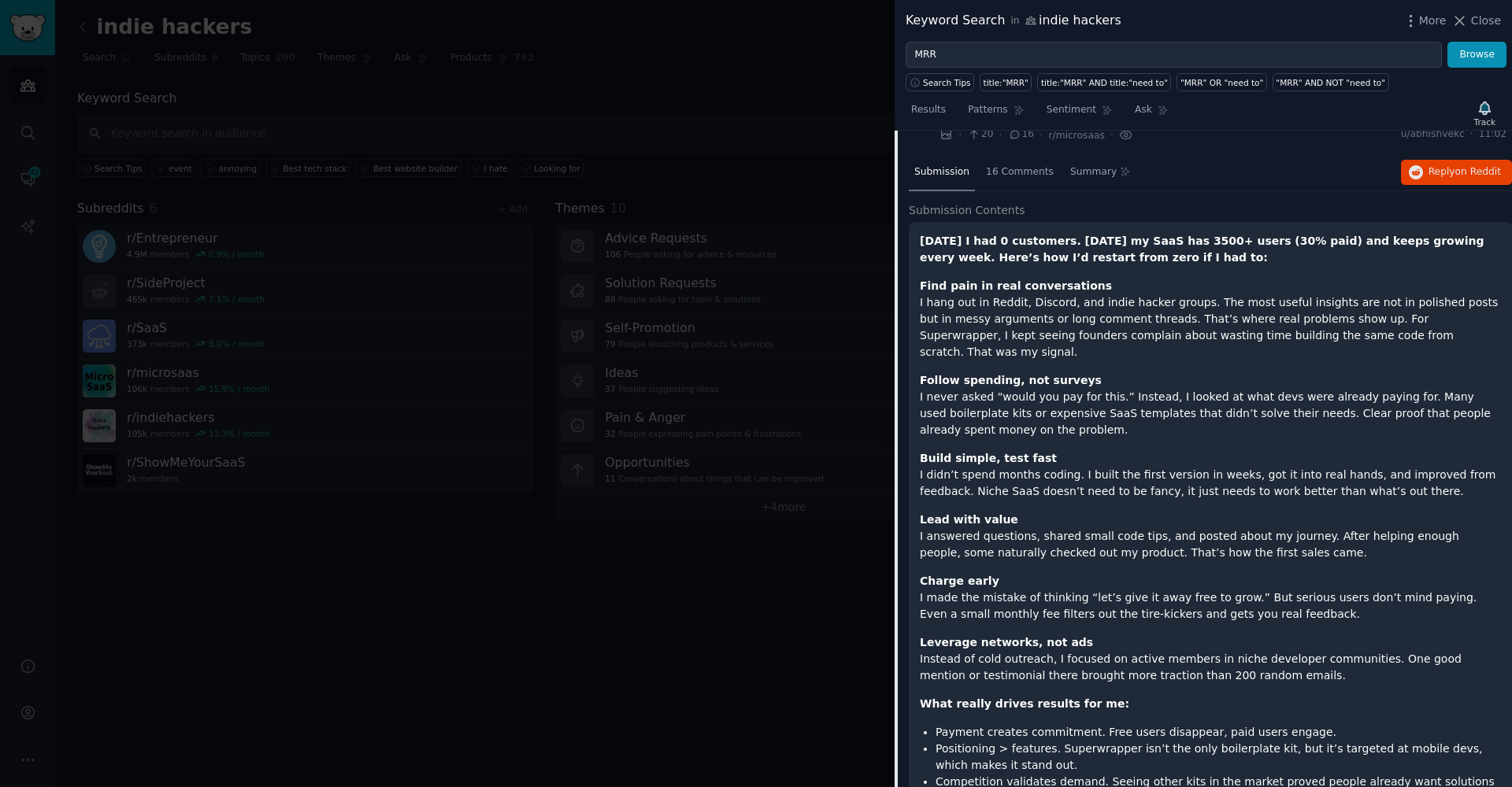
scroll to position [286, 0]
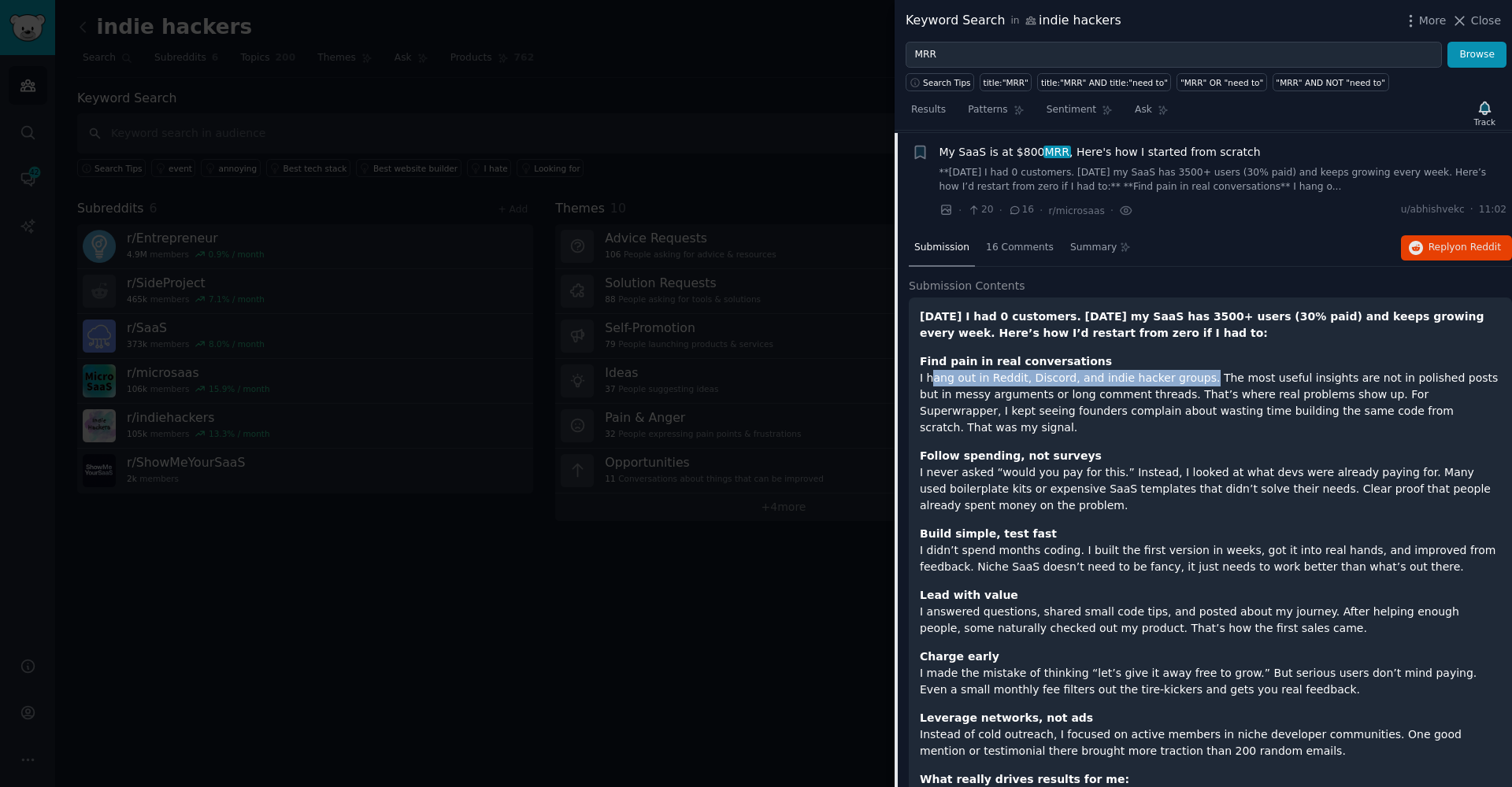
drag, startPoint x: 939, startPoint y: 378, endPoint x: 1193, endPoint y: 375, distance: 254.0
click at [1193, 375] on p "Find pain in real conversations I hang out in Reddit, Discord, and indie hacker…" at bounding box center [1210, 394] width 581 height 82
click at [1194, 377] on p "Find pain in real conversations I hang out in Reddit, Discord, and indie hacker…" at bounding box center [1210, 394] width 581 height 82
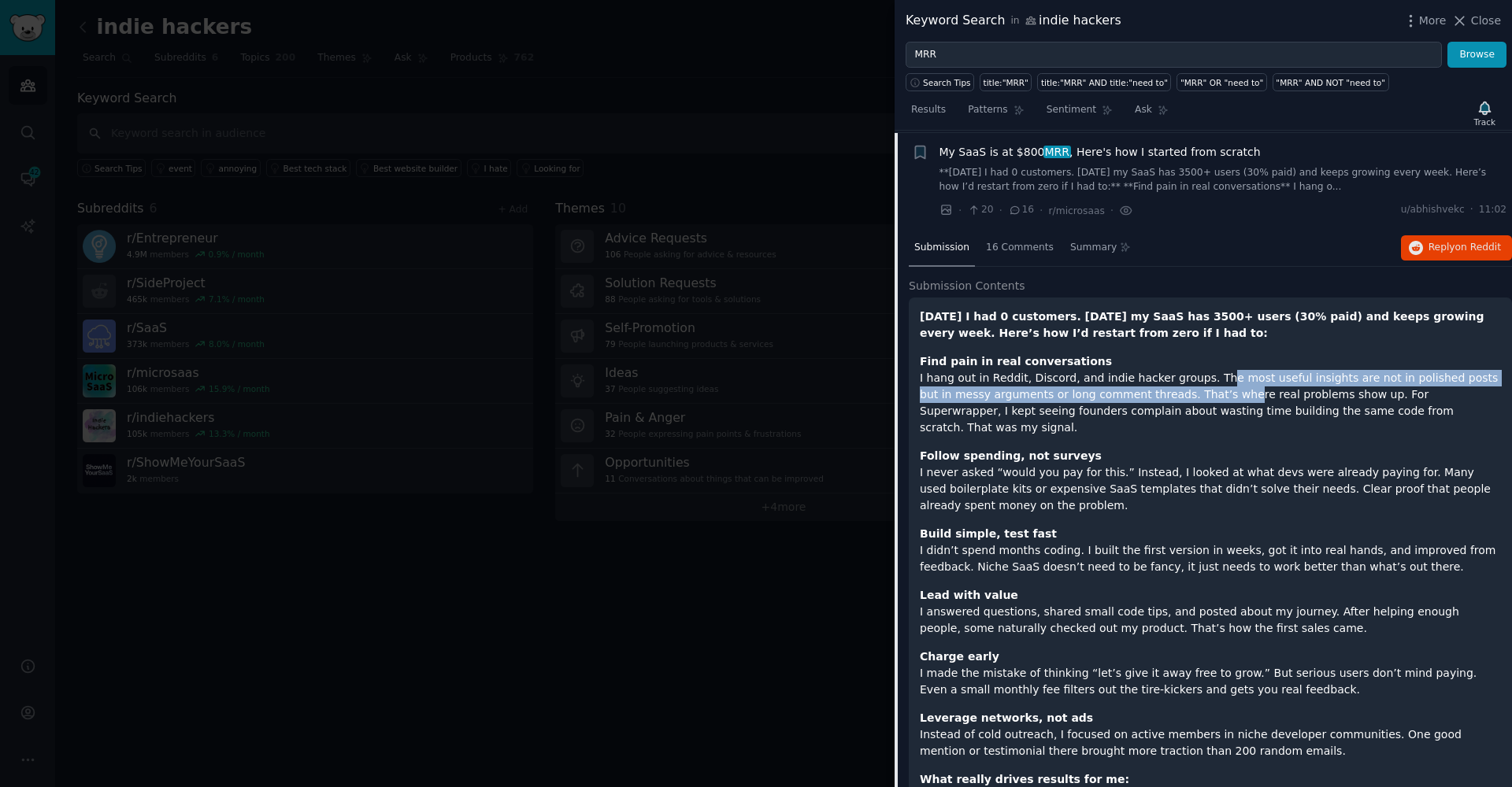
drag, startPoint x: 1203, startPoint y: 375, endPoint x: 1199, endPoint y: 395, distance: 20.4
click at [1199, 395] on p "Find pain in real conversations I hang out in Reddit, Discord, and indie hacker…" at bounding box center [1210, 394] width 581 height 82
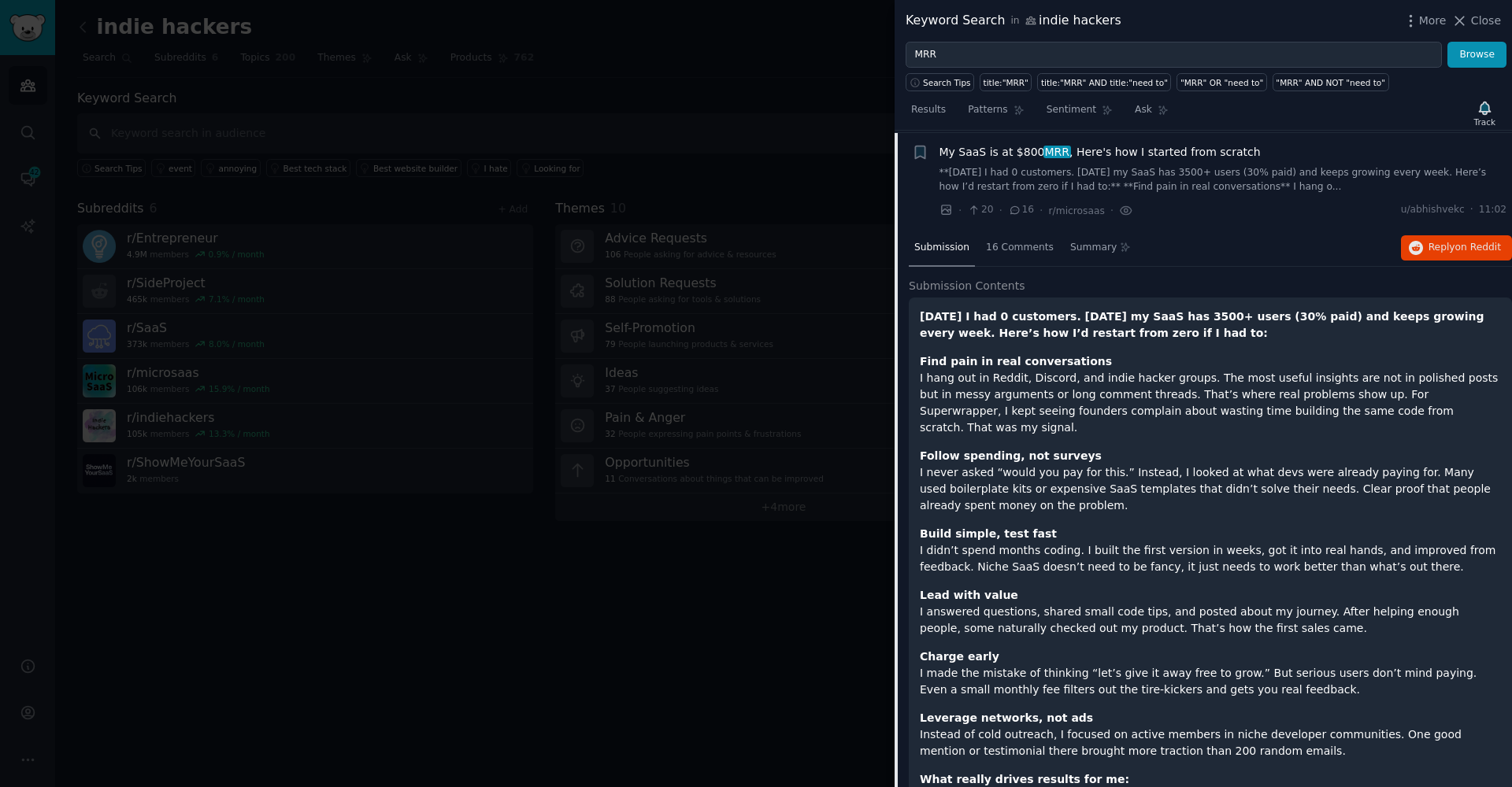
click at [1209, 400] on p "Find pain in real conversations I hang out in Reddit, Discord, and indie hacker…" at bounding box center [1210, 394] width 581 height 82
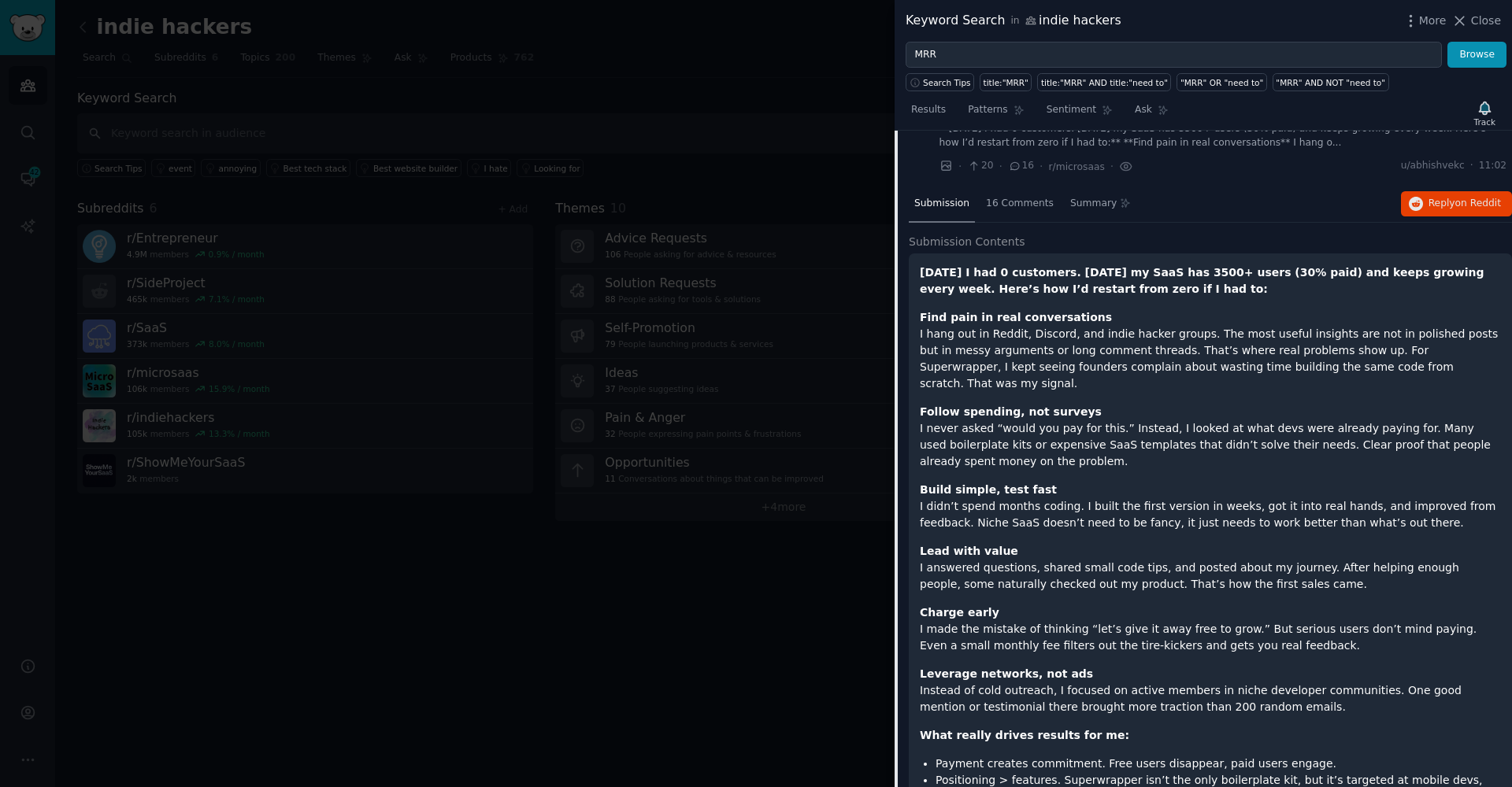
scroll to position [195, 0]
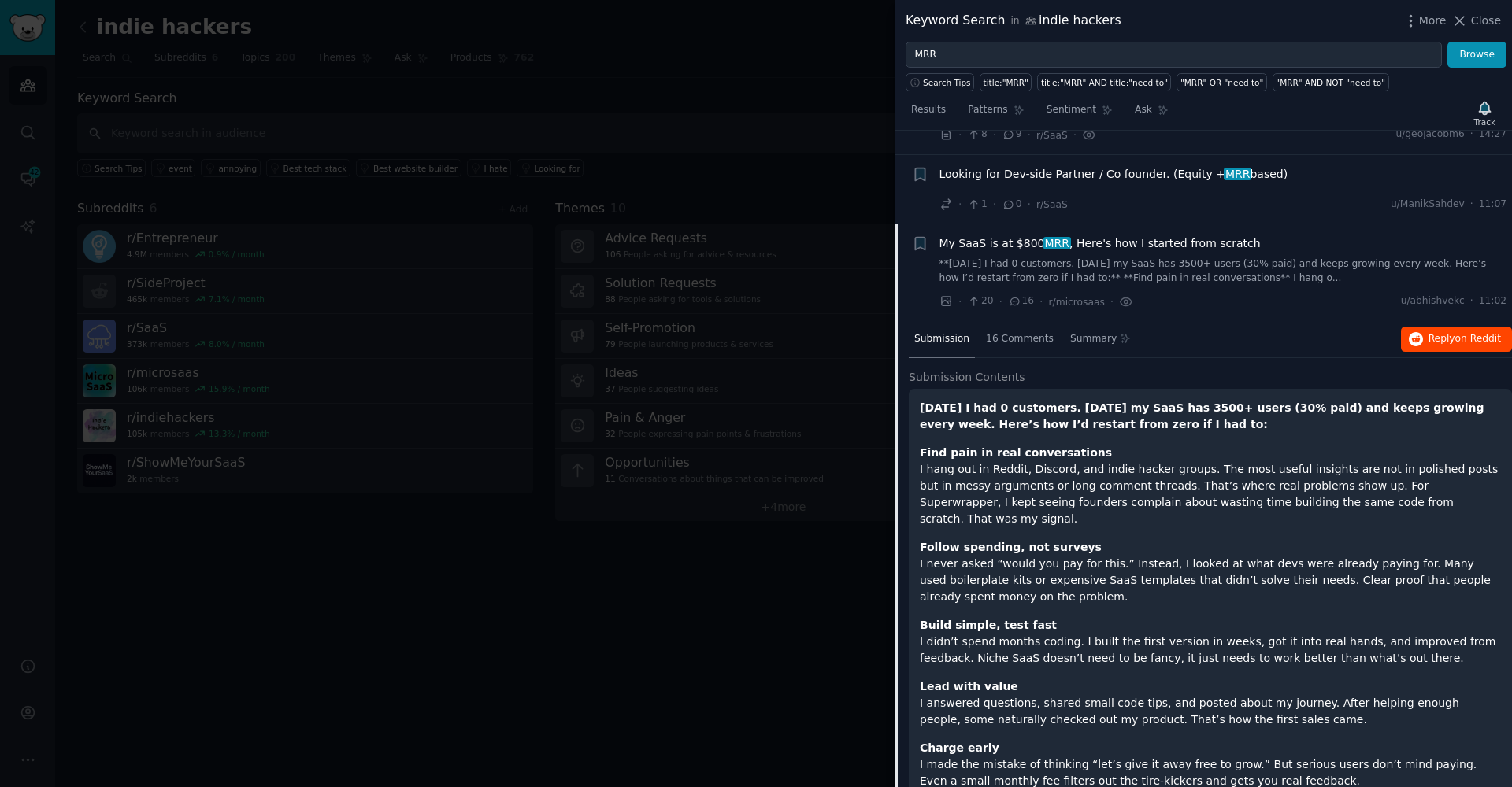
click at [1459, 333] on span "on Reddit" at bounding box center [1478, 339] width 46 height 11
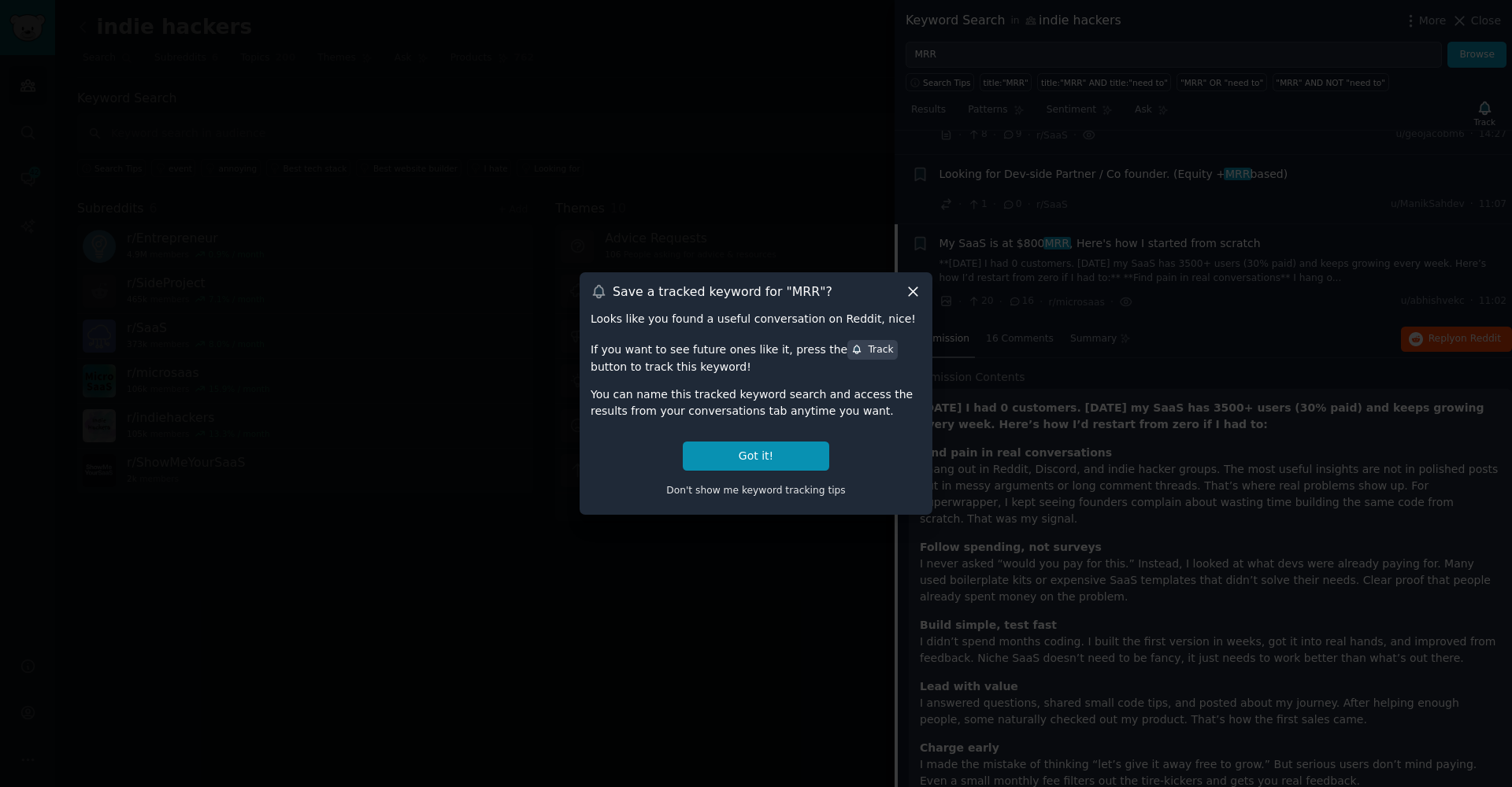
click at [917, 290] on icon at bounding box center [913, 291] width 16 height 16
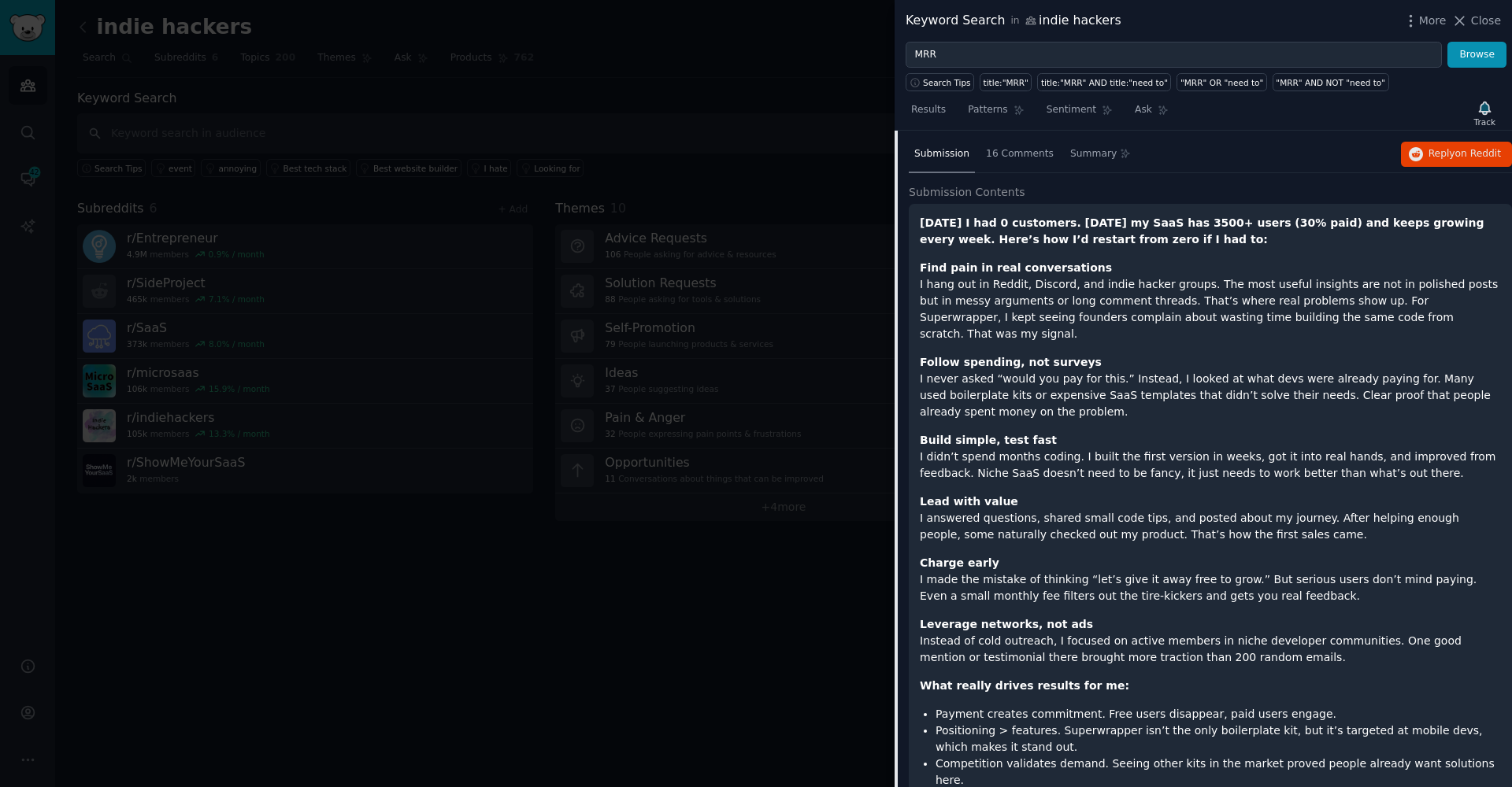
scroll to position [231, 0]
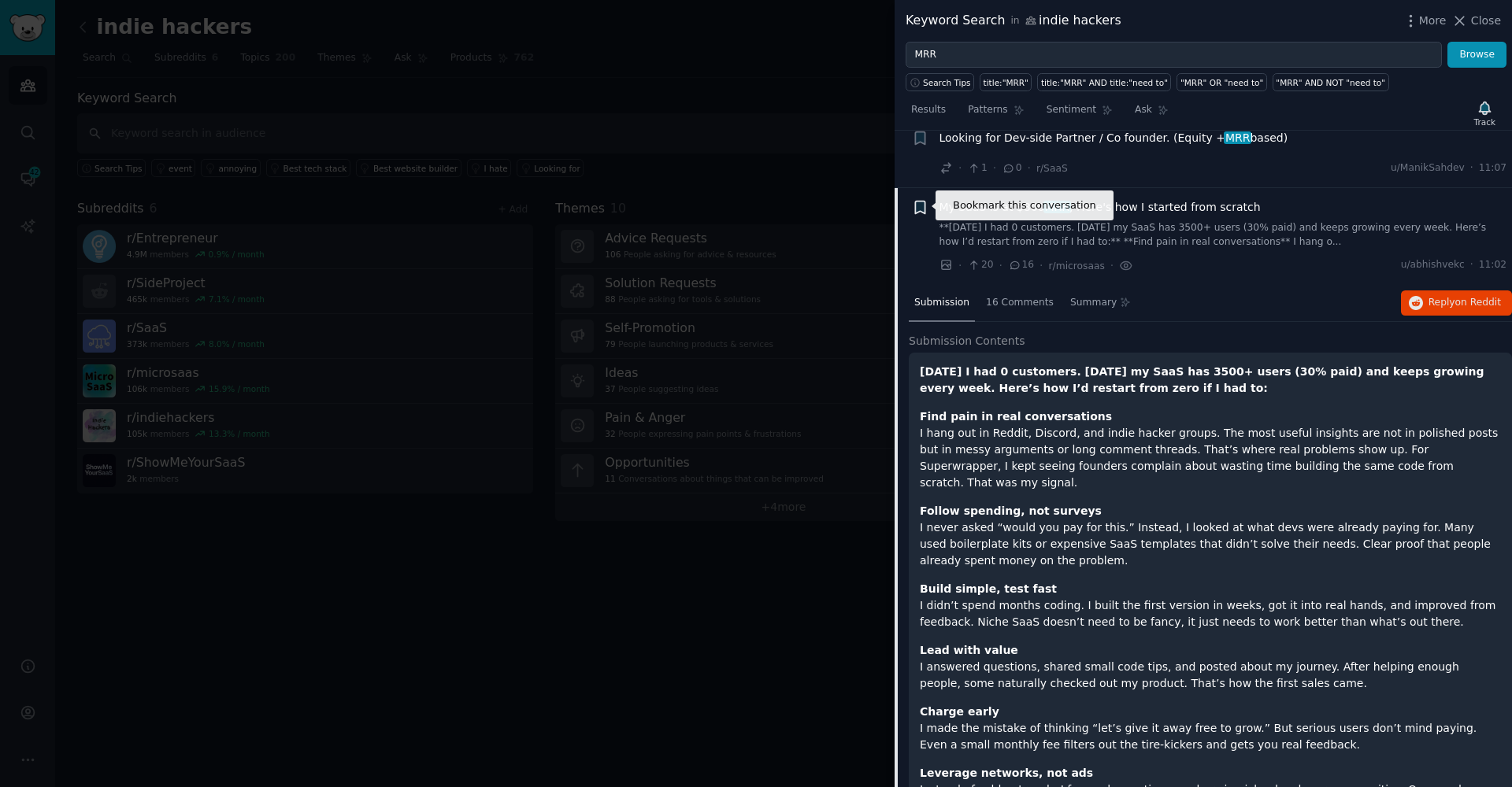
click at [916, 202] on icon "button" at bounding box center [920, 208] width 9 height 12
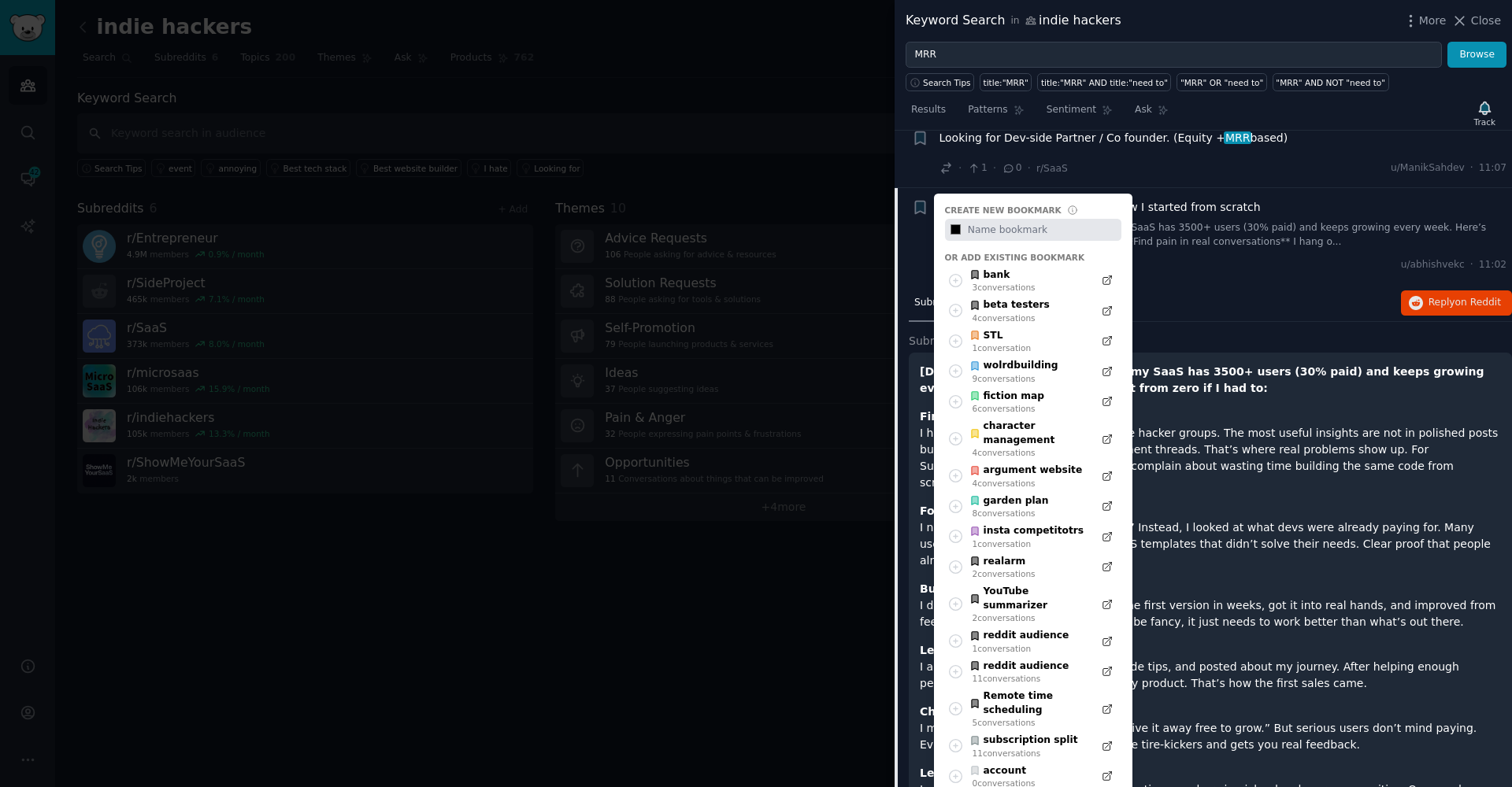
type input "#000000"
type input "t"
type input "#000000"
type input "tw"
type input "#000000"
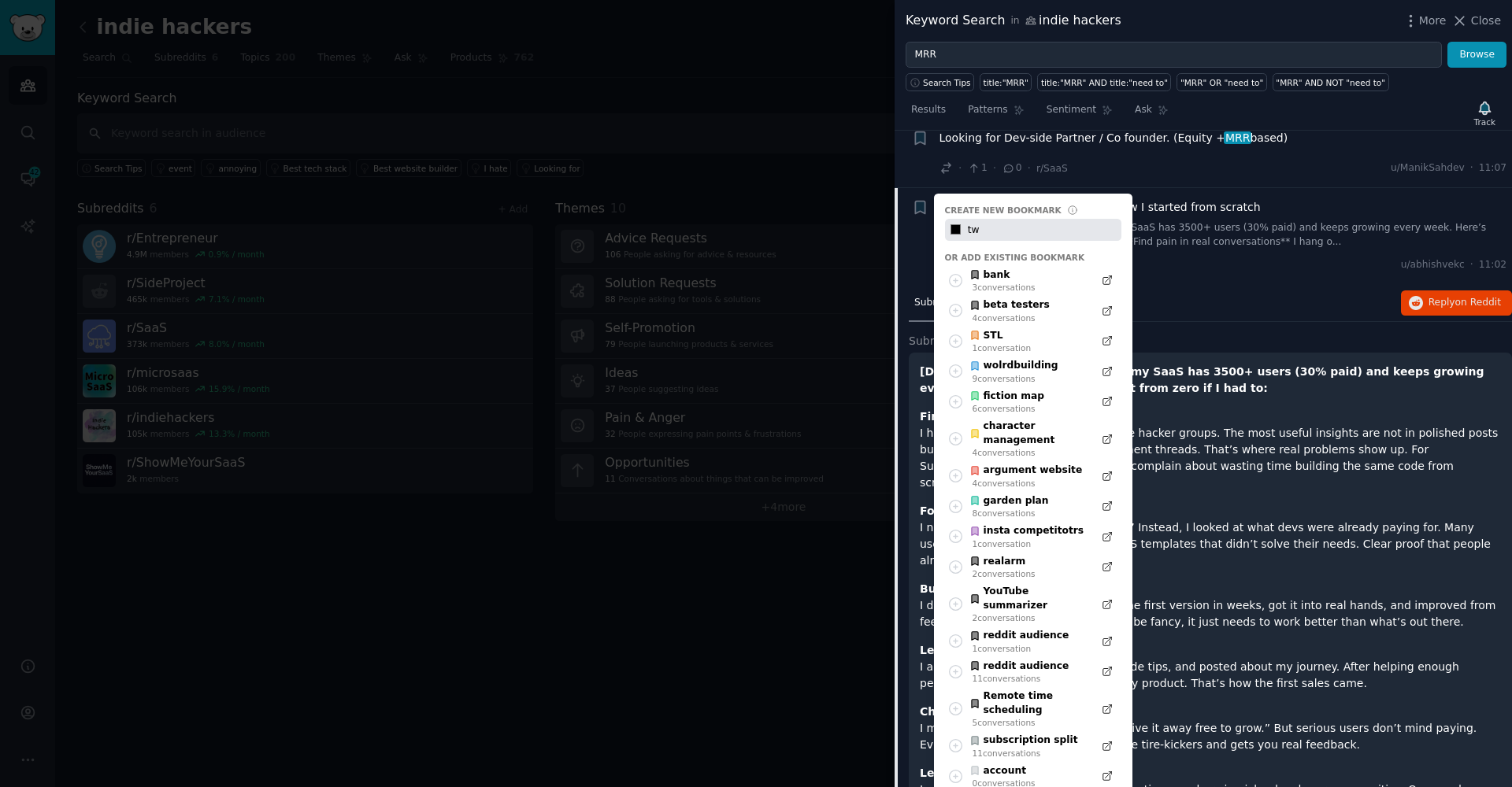
type input "twe"
type input "#000000"
type input "twee"
type input "#000000"
type input "tweet"
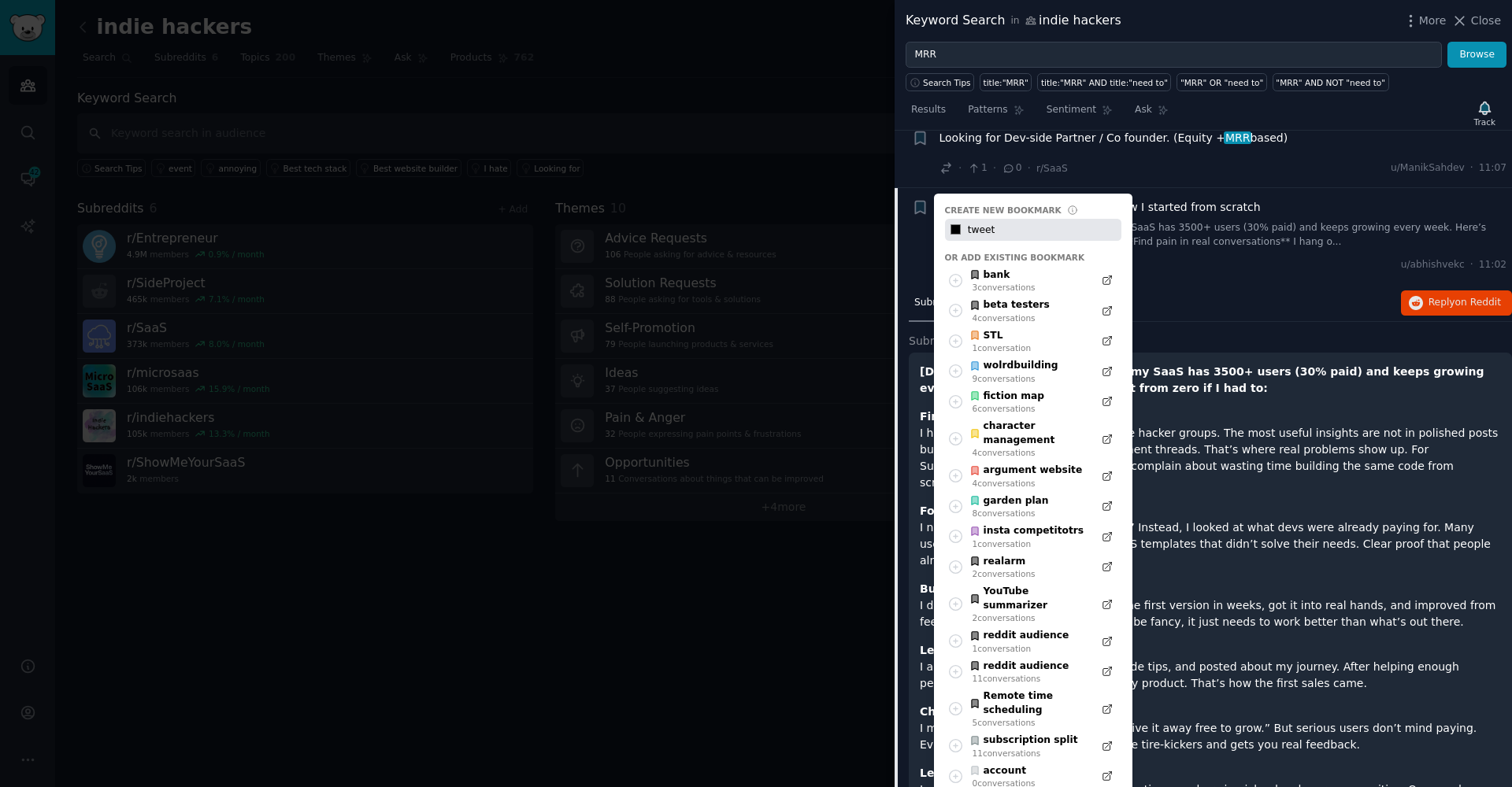
type input "#000000"
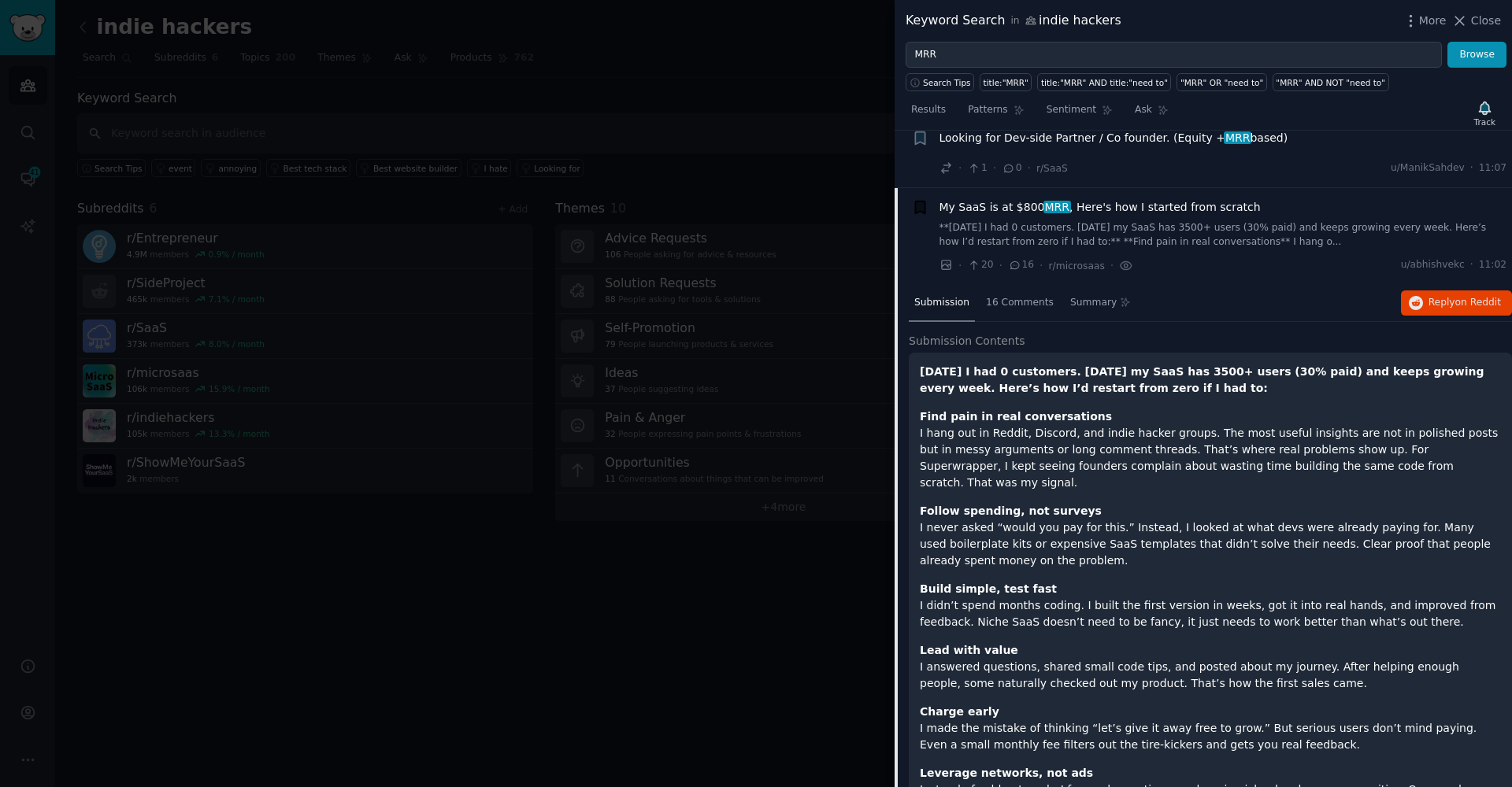
click at [1260, 451] on p "Find pain in real conversations I hang out in Reddit, Discord, and indie hacker…" at bounding box center [1210, 449] width 581 height 82
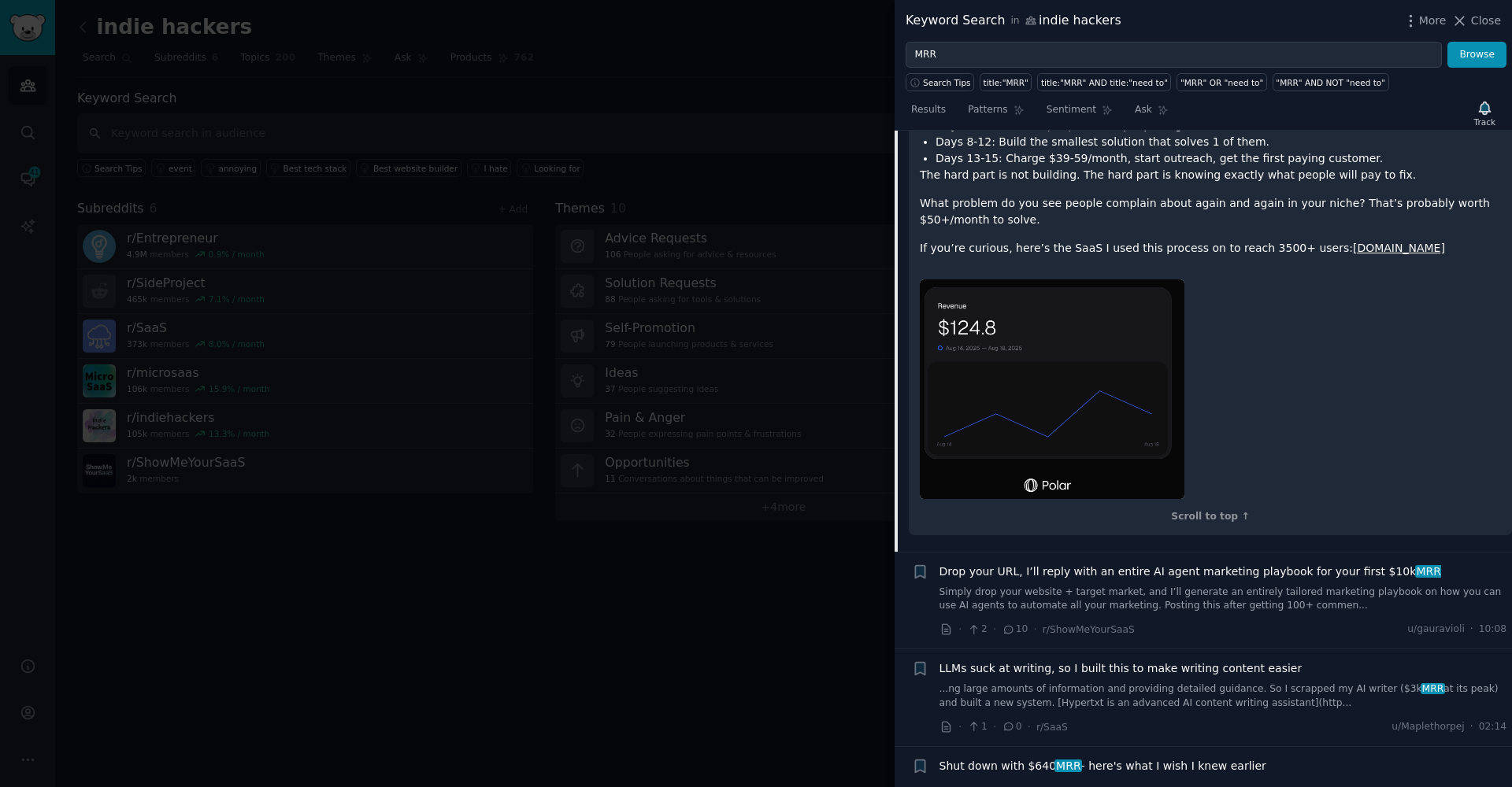
scroll to position [952, 0]
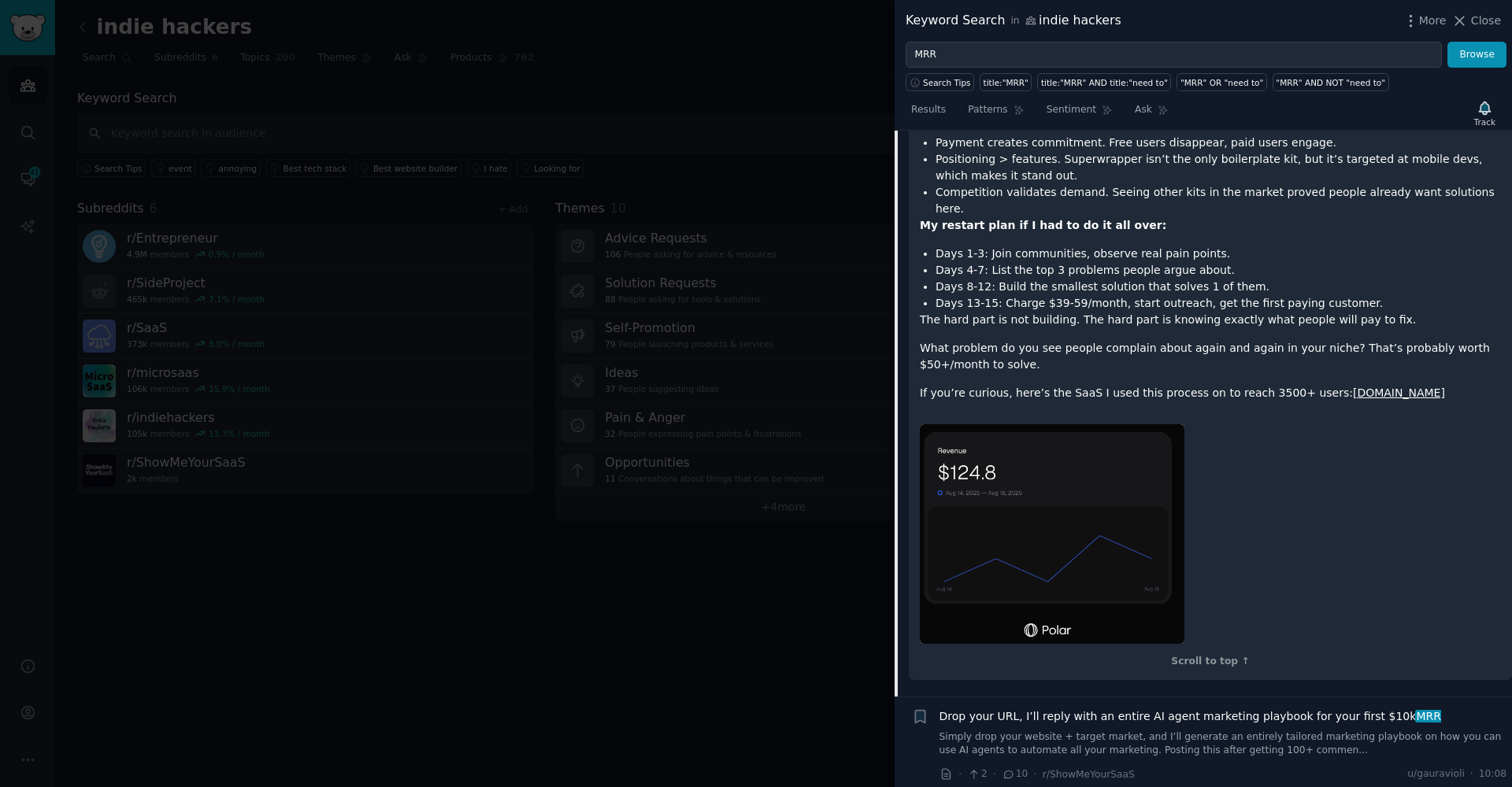
click at [1009, 292] on div "4 months ago I had 0 customers. Today my SaaS has 3500+ users (30% paid) and ke…" at bounding box center [1210, 23] width 581 height 759
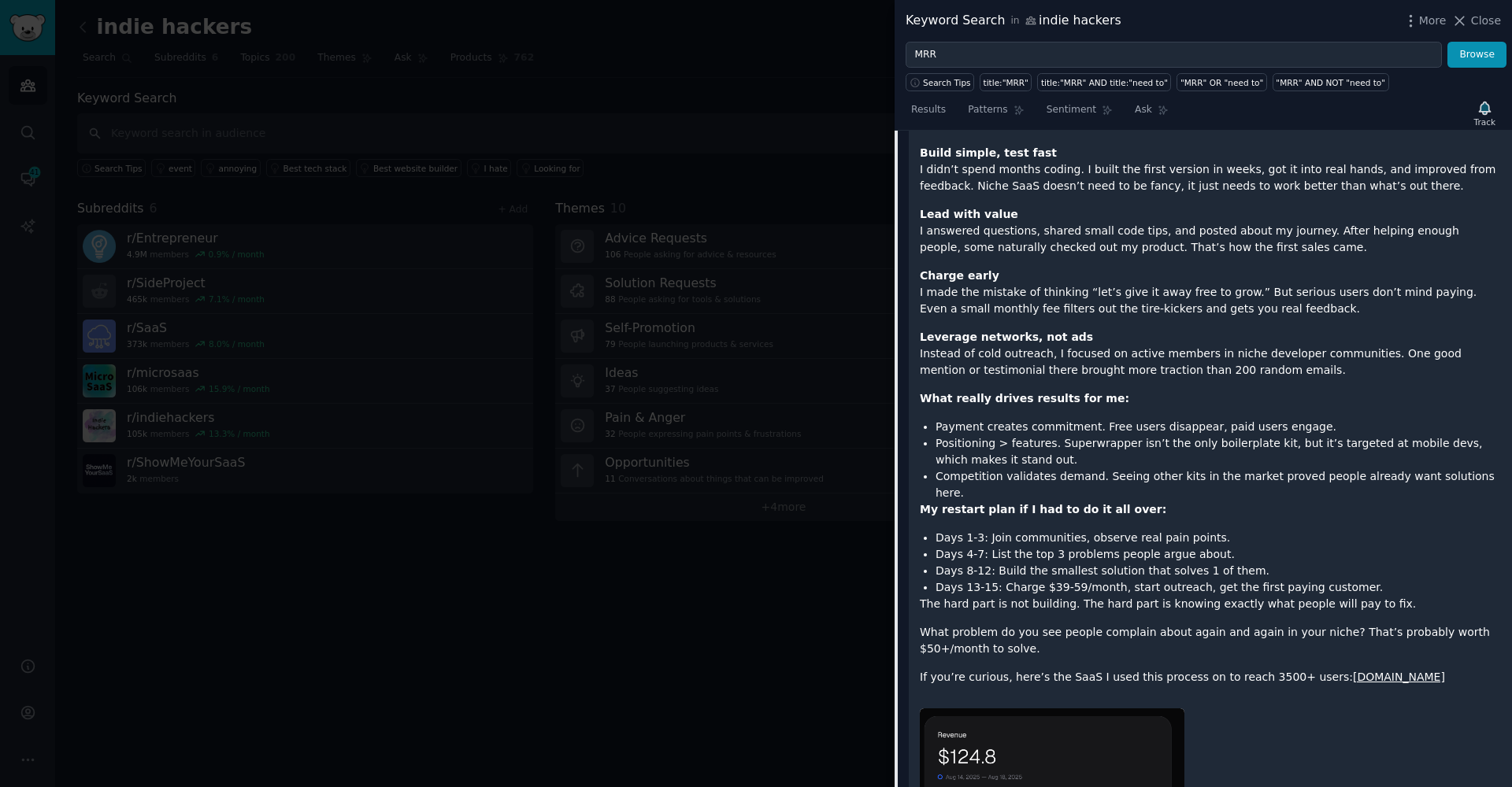
scroll to position [151, 0]
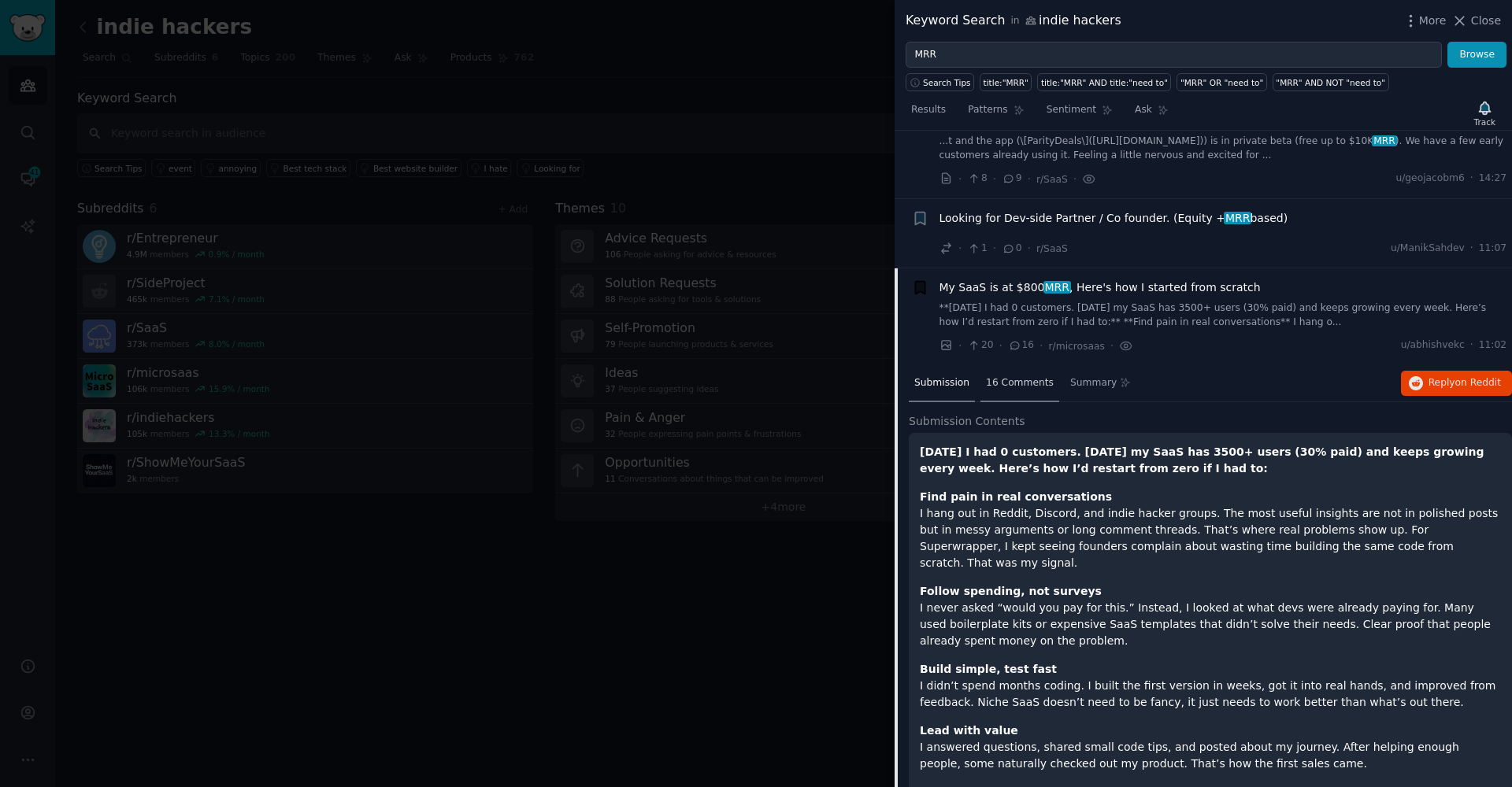
click at [1024, 383] on span "16 Comments" at bounding box center [1019, 383] width 67 height 14
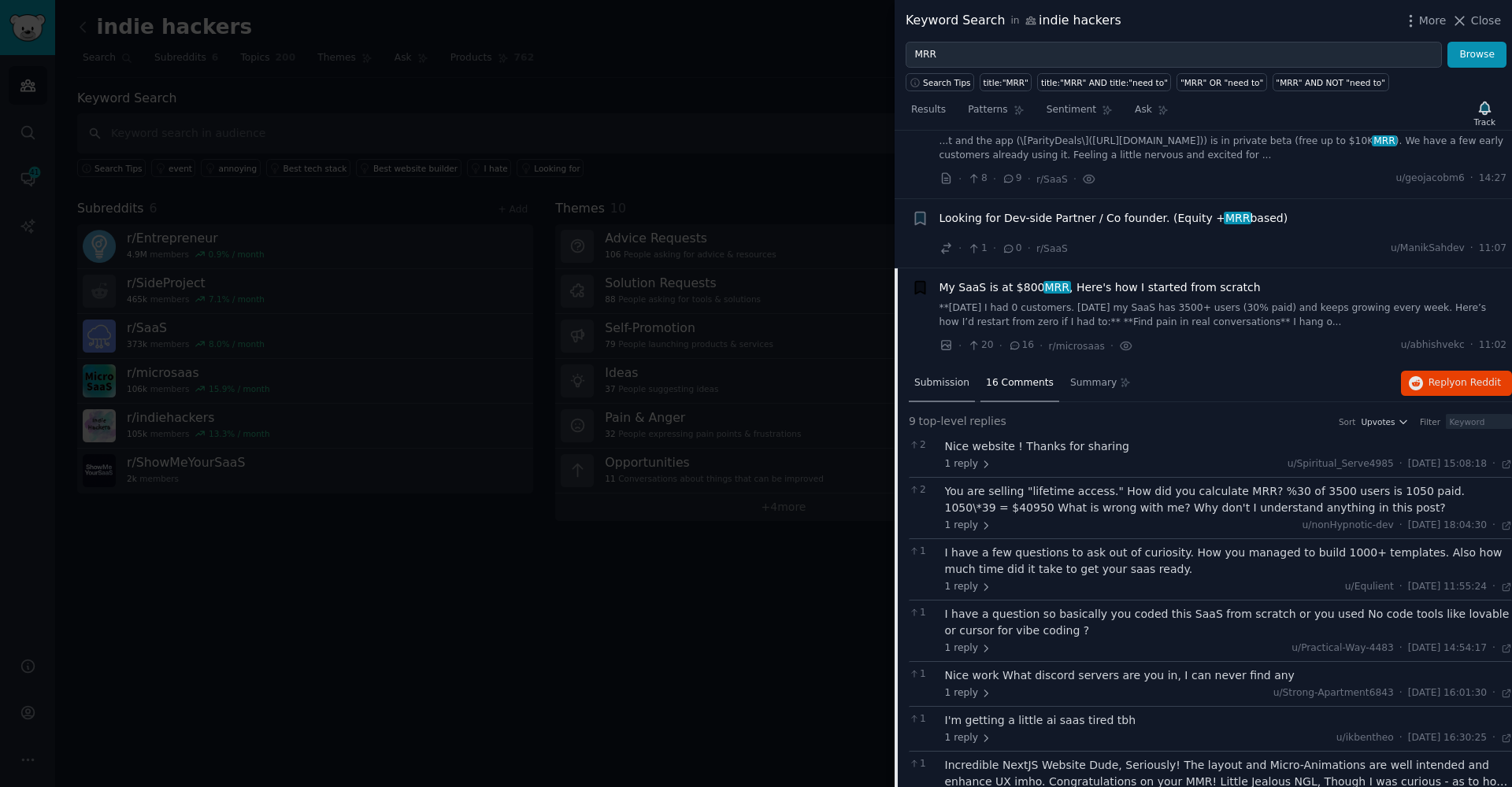
click at [935, 372] on div "Submission" at bounding box center [942, 384] width 66 height 38
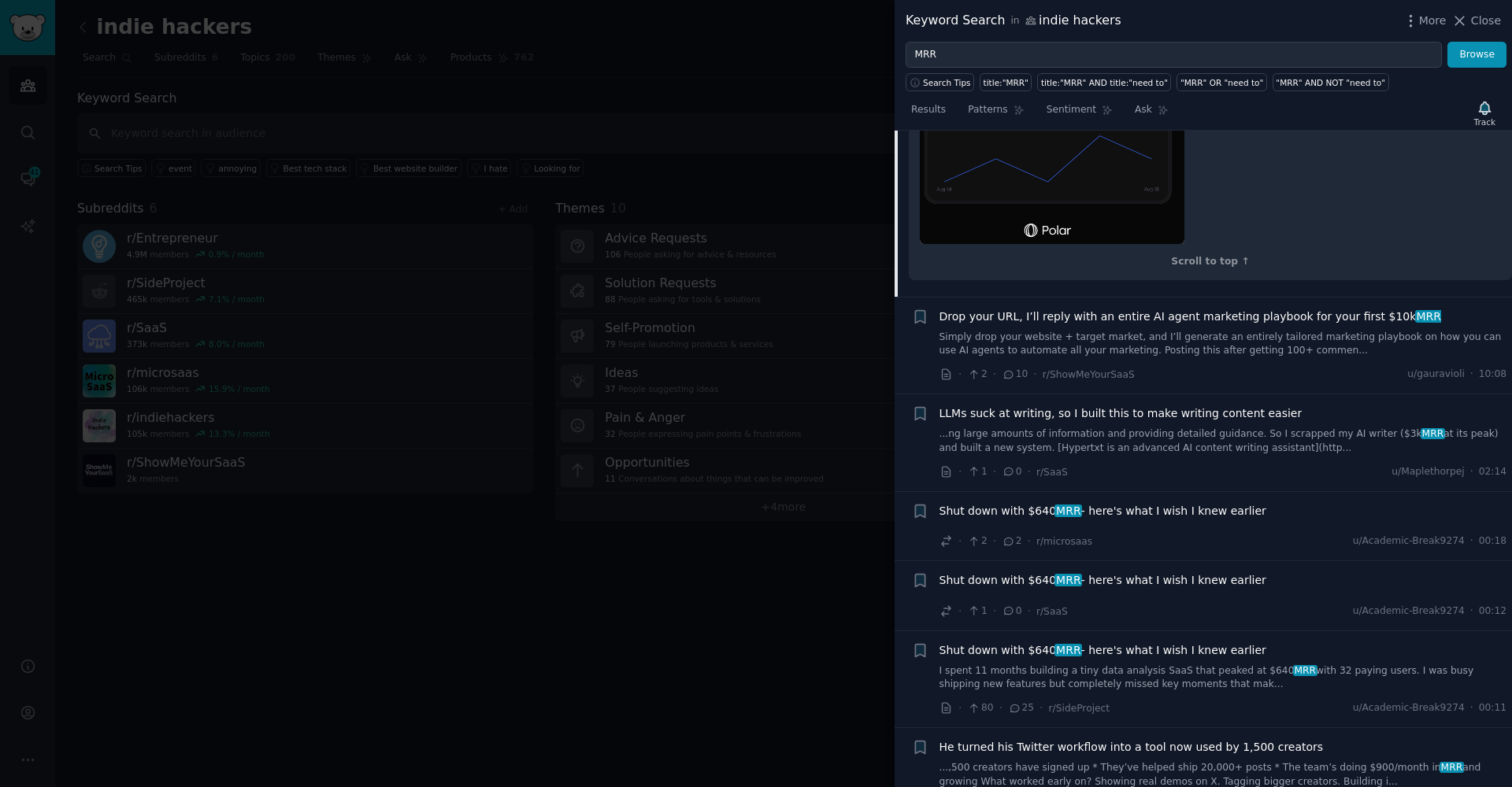
scroll to position [1214, 0]
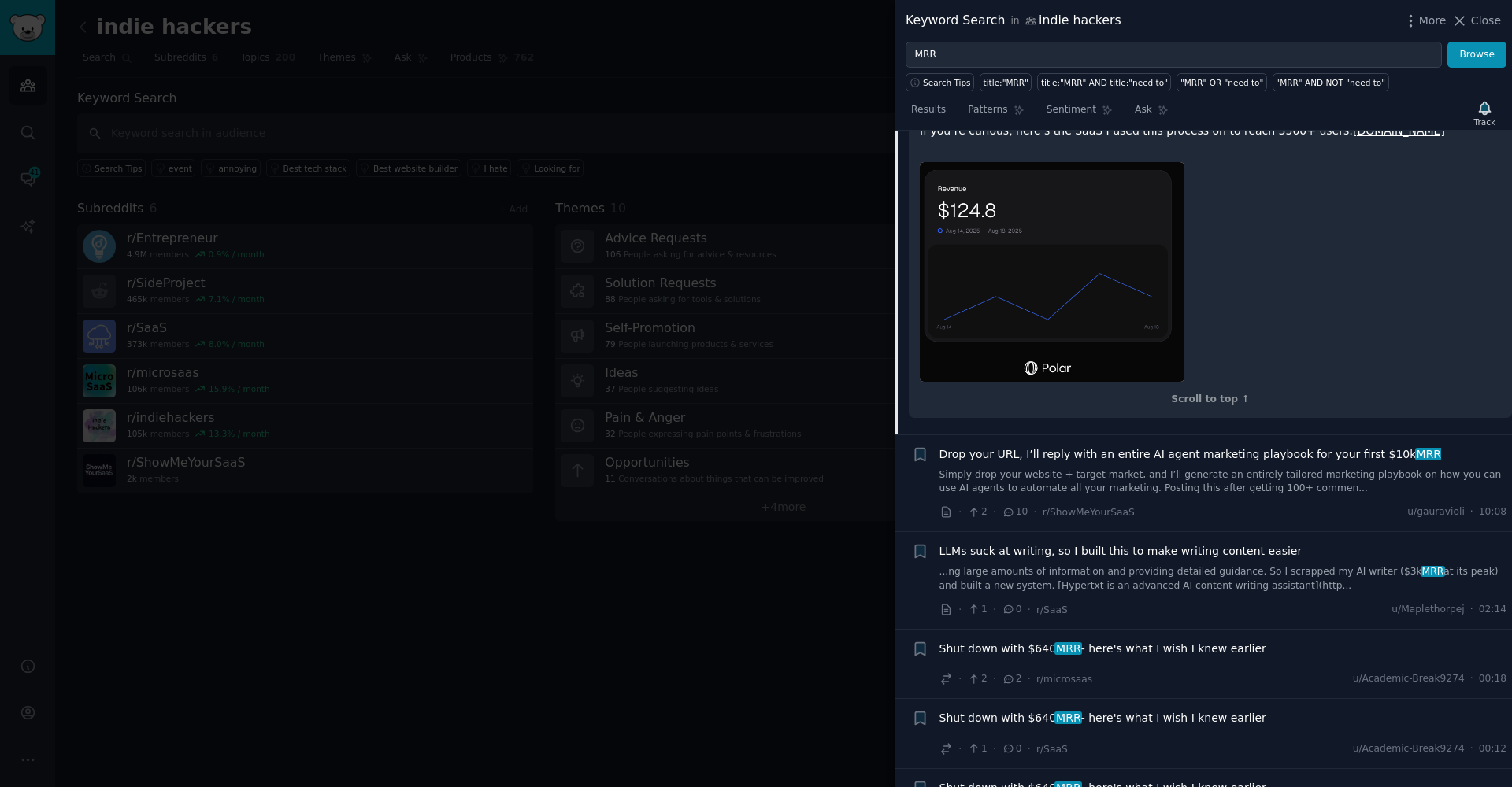
click at [1012, 468] on link "Simply drop your website + target market, and I’ll generate an entirely tailore…" at bounding box center [1224, 482] width 568 height 27
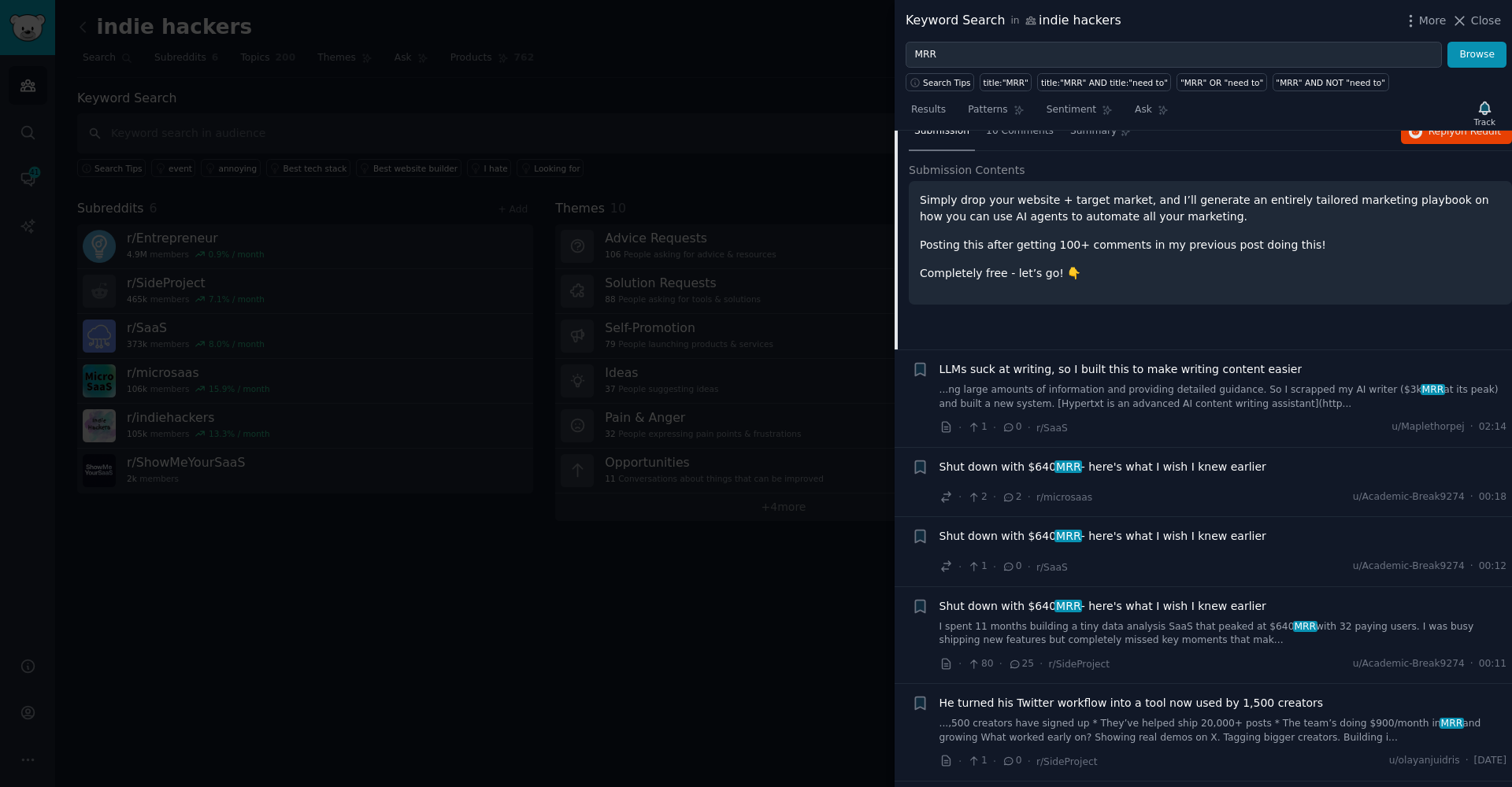
scroll to position [383, 0]
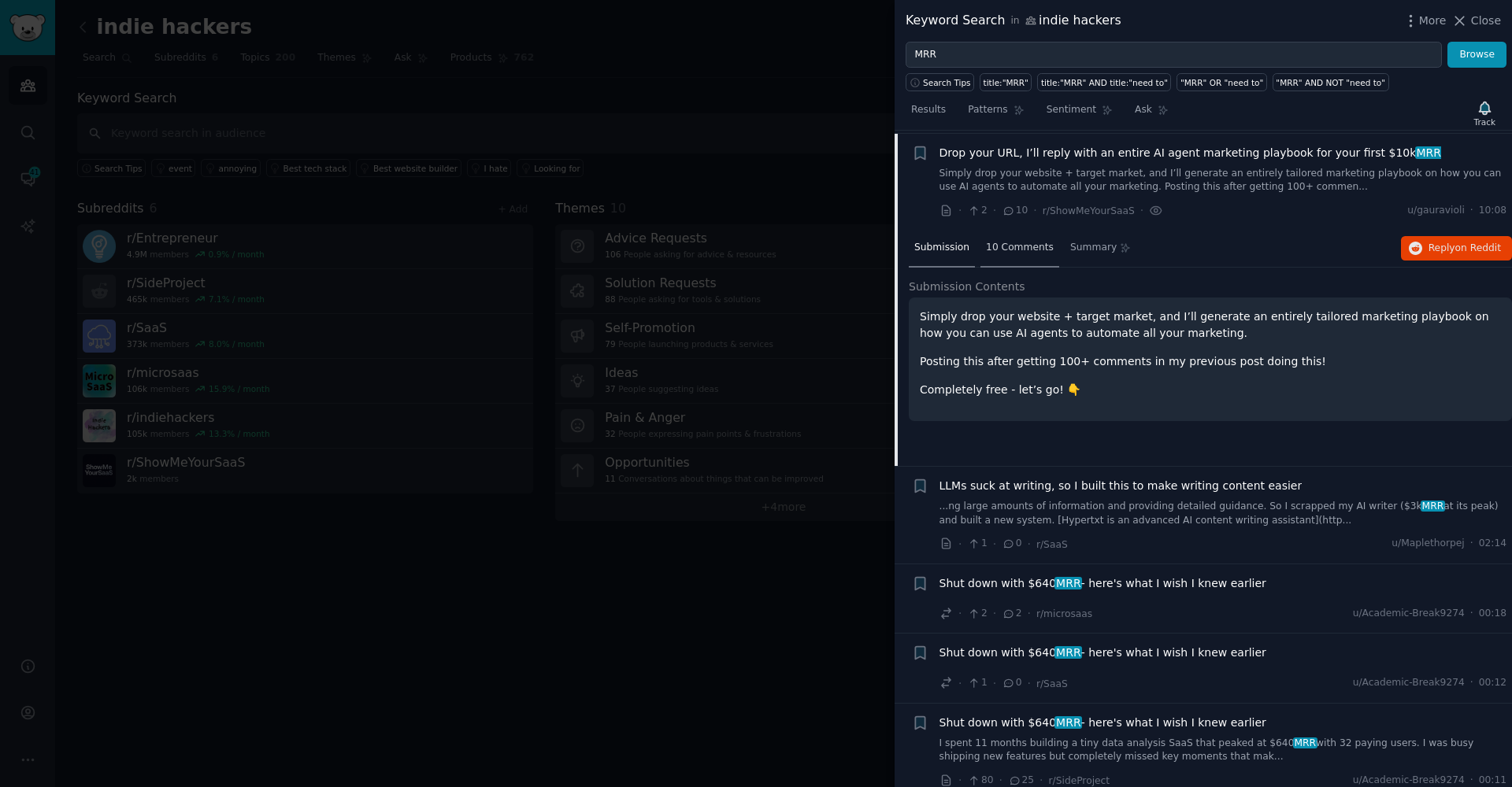
click at [1014, 251] on div "10 Comments" at bounding box center [1020, 248] width 79 height 38
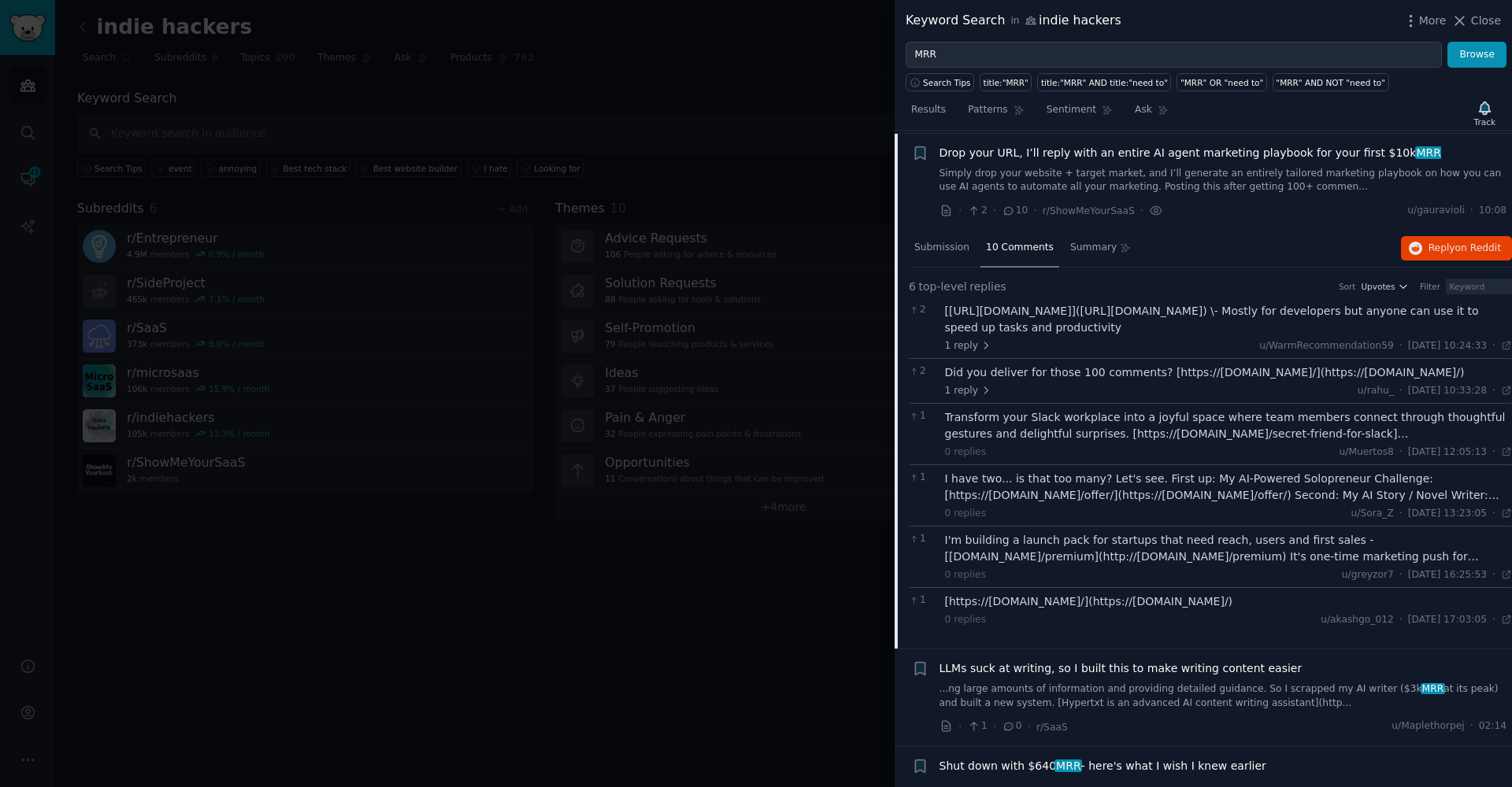
click at [1037, 339] on div "1 reply u/WarmRecommendation59 · Tue 19.08.2025, 10:24:33 10:24 ·" at bounding box center [1228, 346] width 568 height 14
click at [1099, 298] on div "2 [https://gwenai.io](https://gwenai.io) \- Mostly for developers but anyone ca…" at bounding box center [1210, 328] width 603 height 61
click at [1001, 305] on div "[https://gwenai.io](https://gwenai.io) \- Mostly for developers but anyone can …" at bounding box center [1228, 320] width 568 height 33
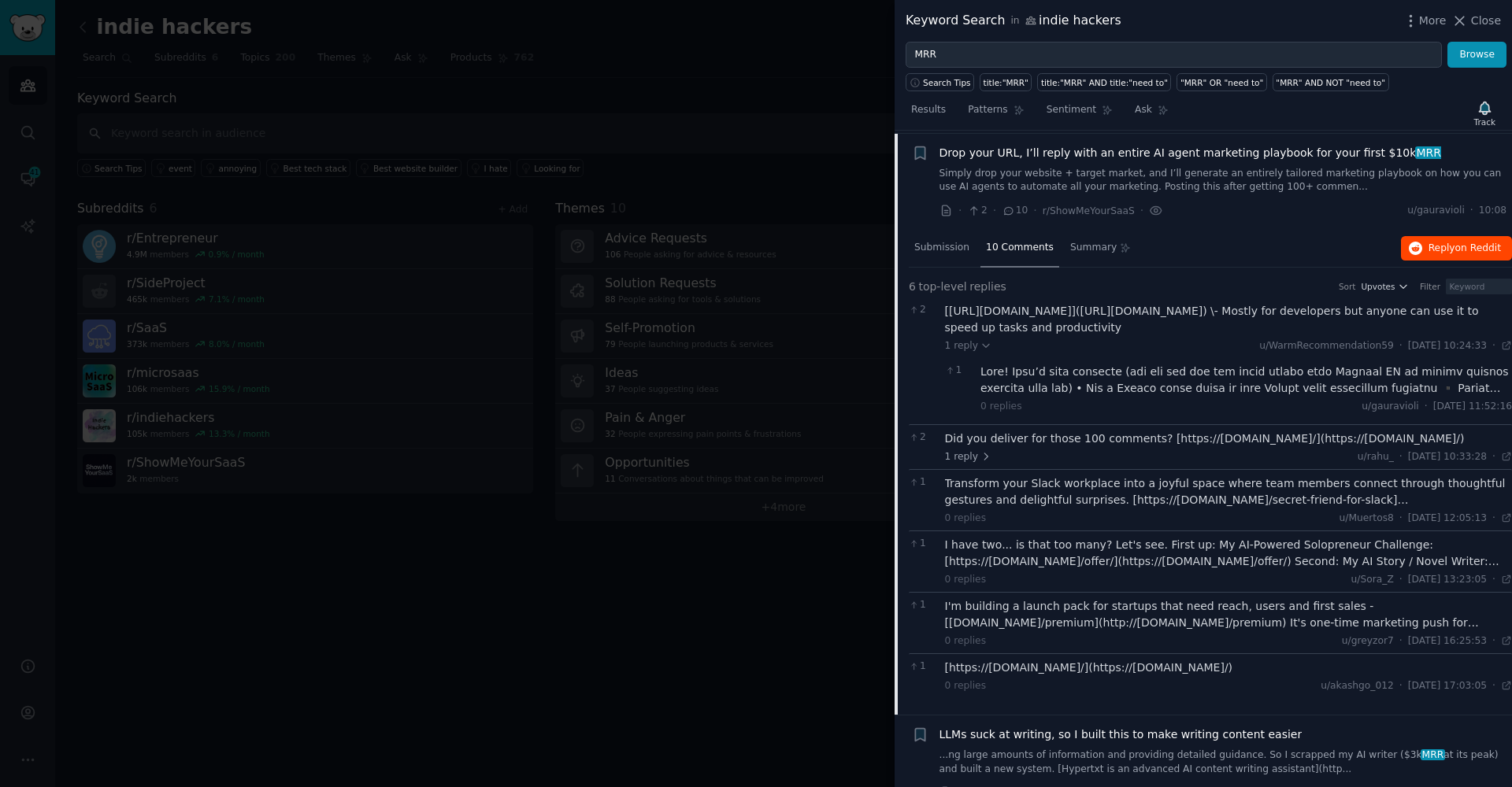
click at [1416, 253] on button "Reply on Reddit" at bounding box center [1456, 248] width 111 height 26
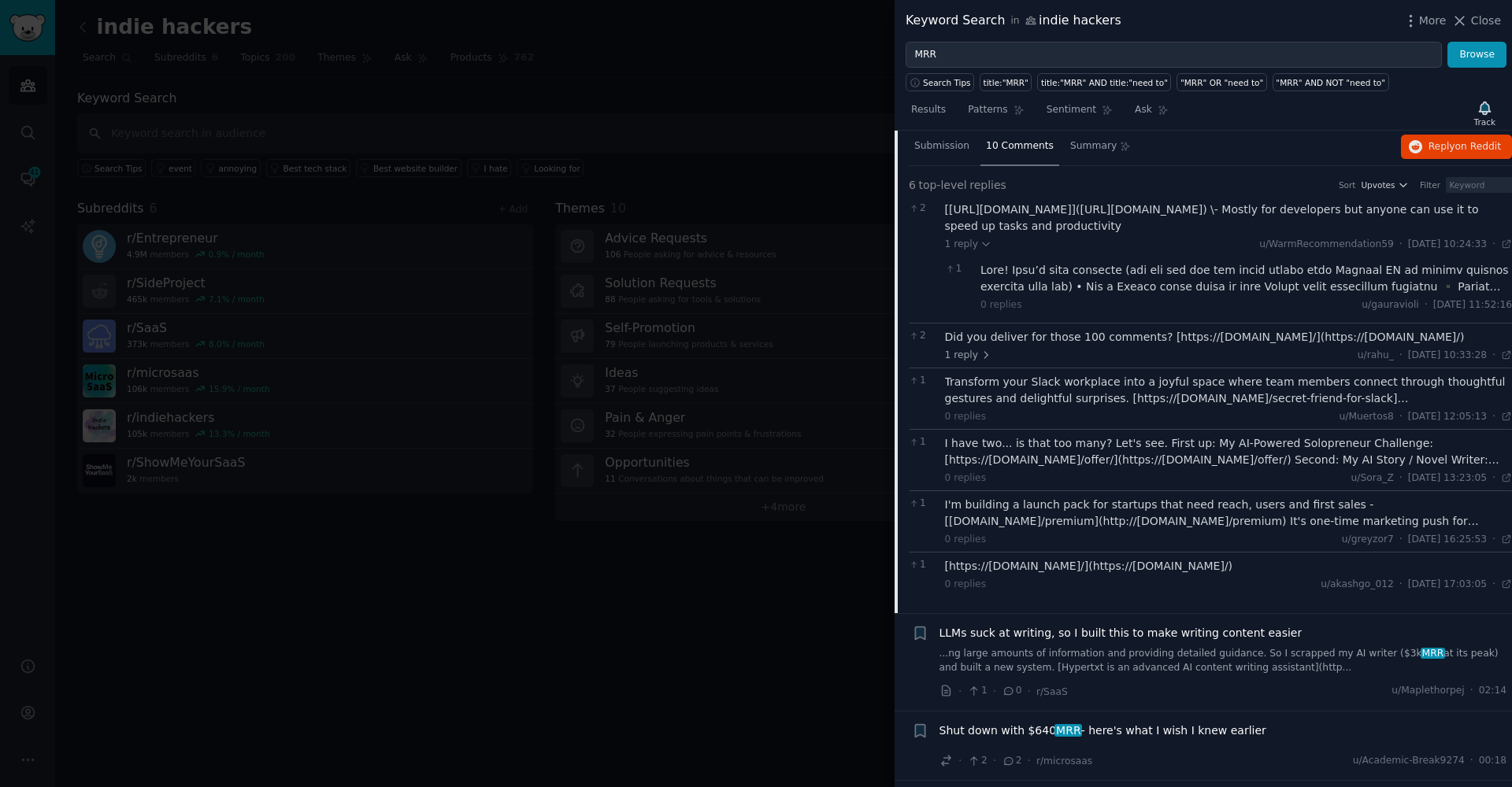
scroll to position [596, 0]
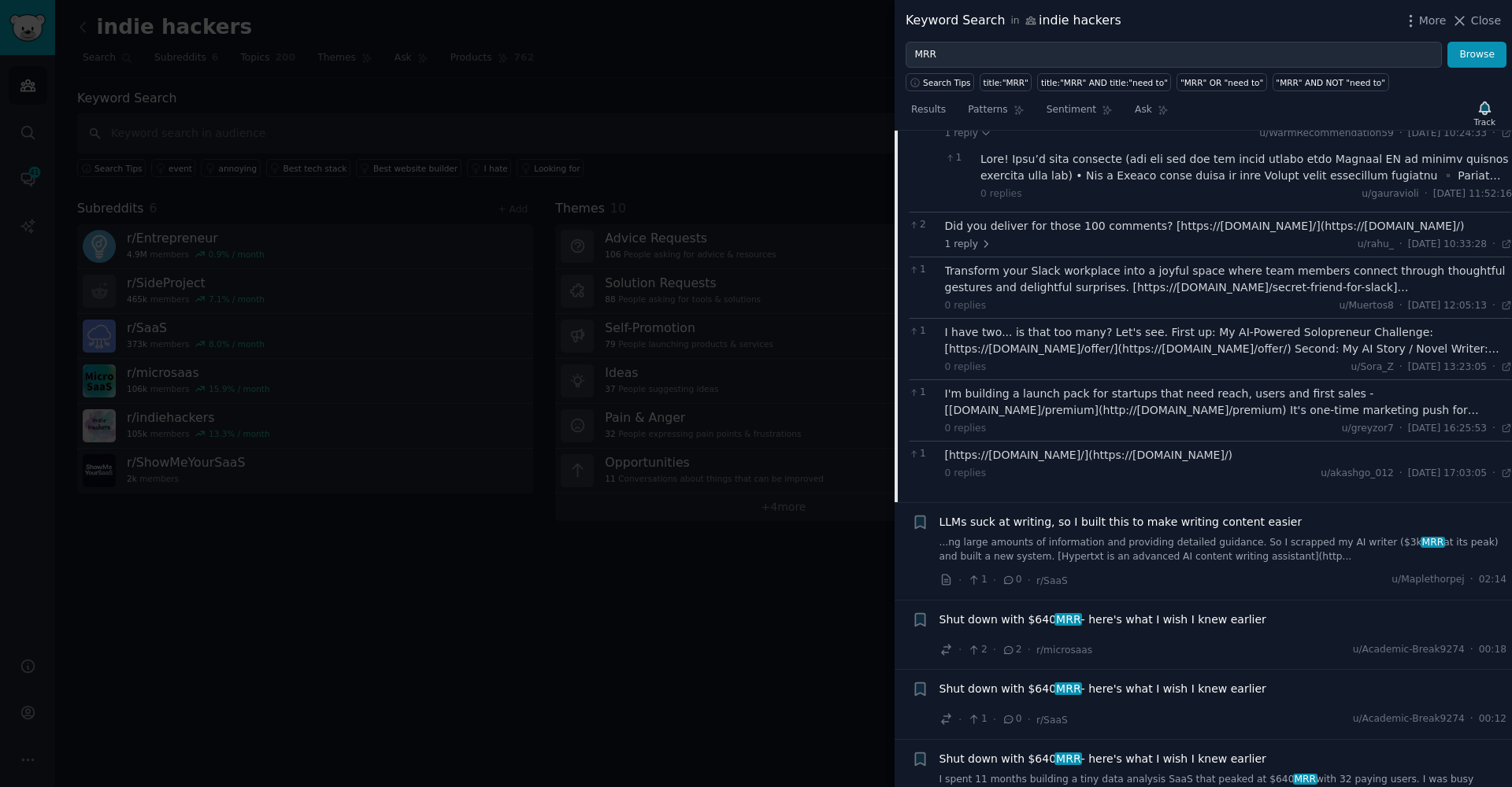
click at [998, 536] on link "...ng large amounts of information and providing detailed guidance. So I scrapp…" at bounding box center [1224, 549] width 568 height 27
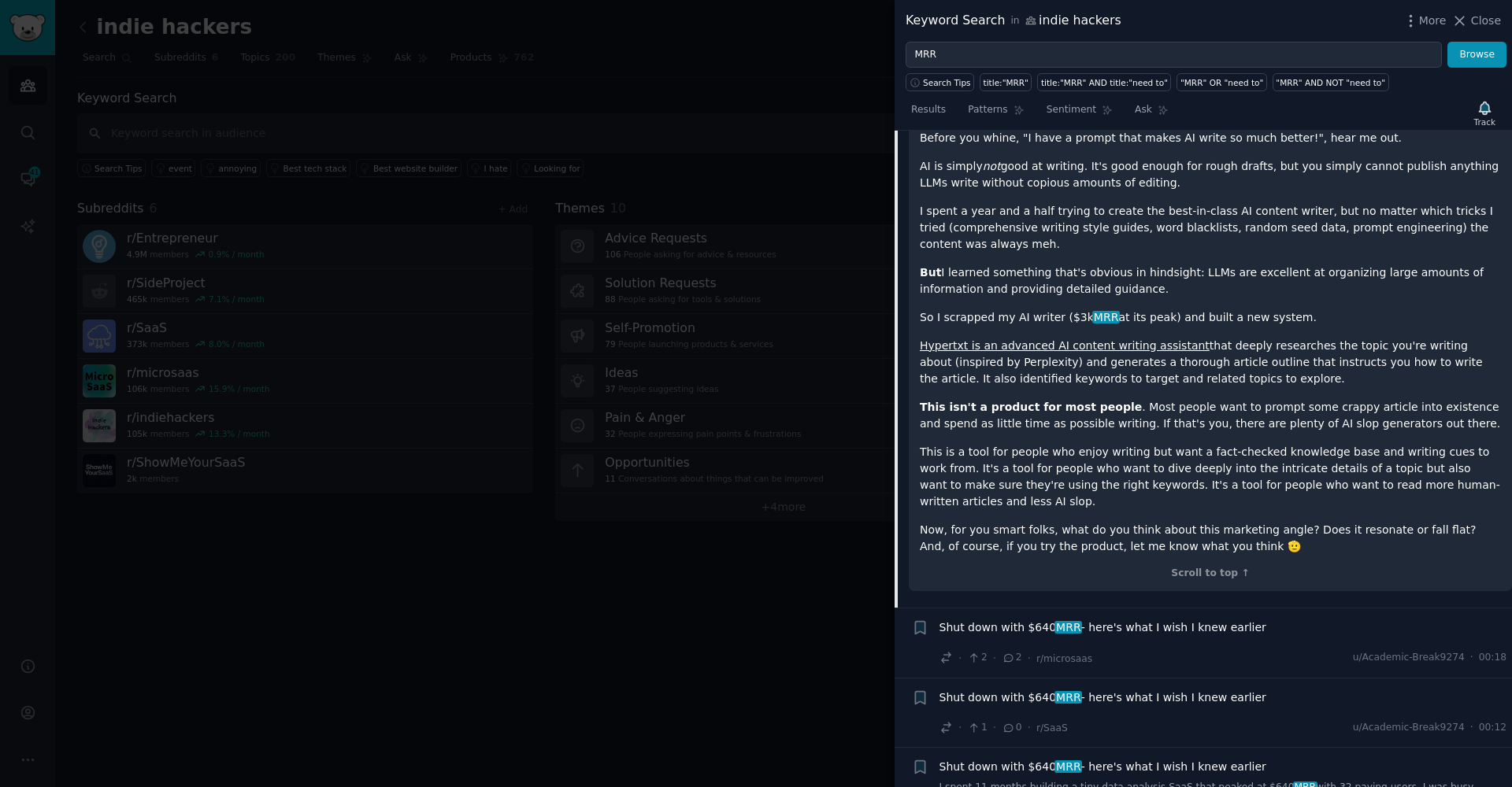
scroll to position [663, 0]
click at [1288, 639] on div "Shut down with $640 MRR - here's what I wish I knew earlier · 2 · 2 · r/microsa…" at bounding box center [1224, 640] width 568 height 47
click at [1113, 633] on div "Shut down with $640 MRR - here's what I wish I knew earlier · 2 · 2 · r/microsa…" at bounding box center [1224, 640] width 568 height 47
click at [1017, 621] on span "Shut down with $640 MRR - here's what I wish I knew earlier" at bounding box center [1103, 624] width 327 height 16
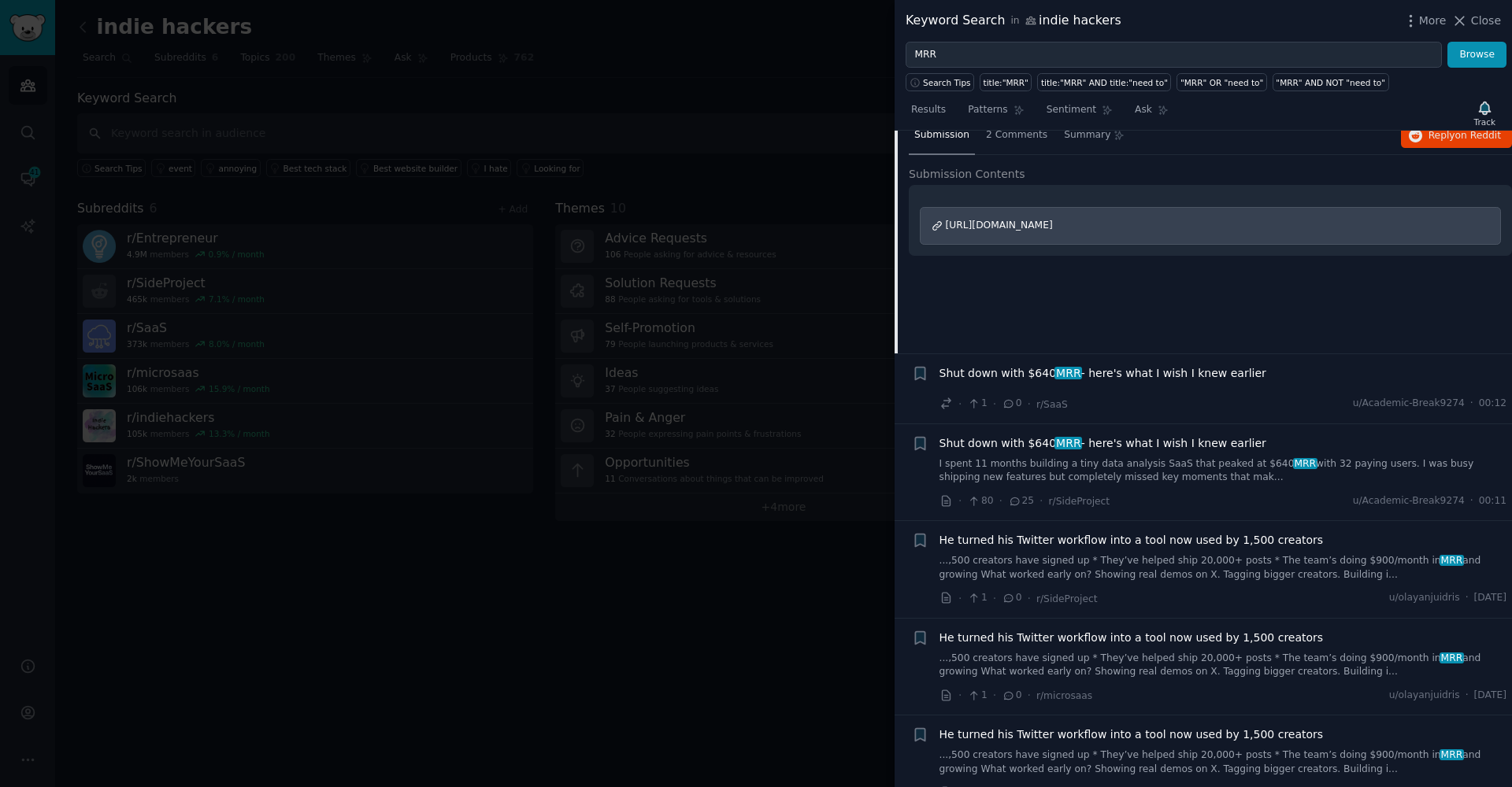
scroll to position [577, 0]
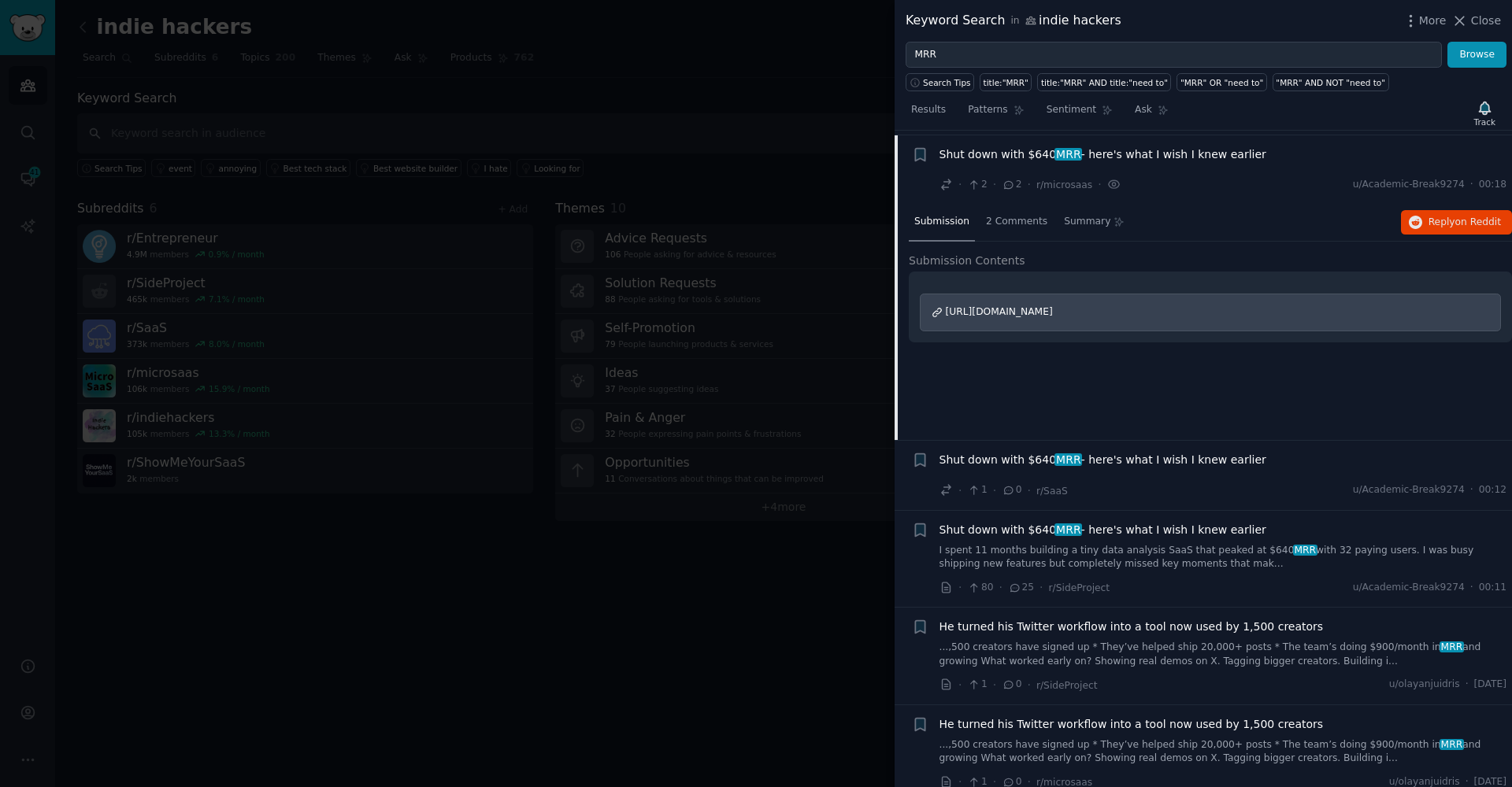
click at [1040, 306] on span "https://www.reddit.com/r/SideProject/comments/1mtvg5z/shut_down_with_640_mrr_he…" at bounding box center [999, 312] width 107 height 11
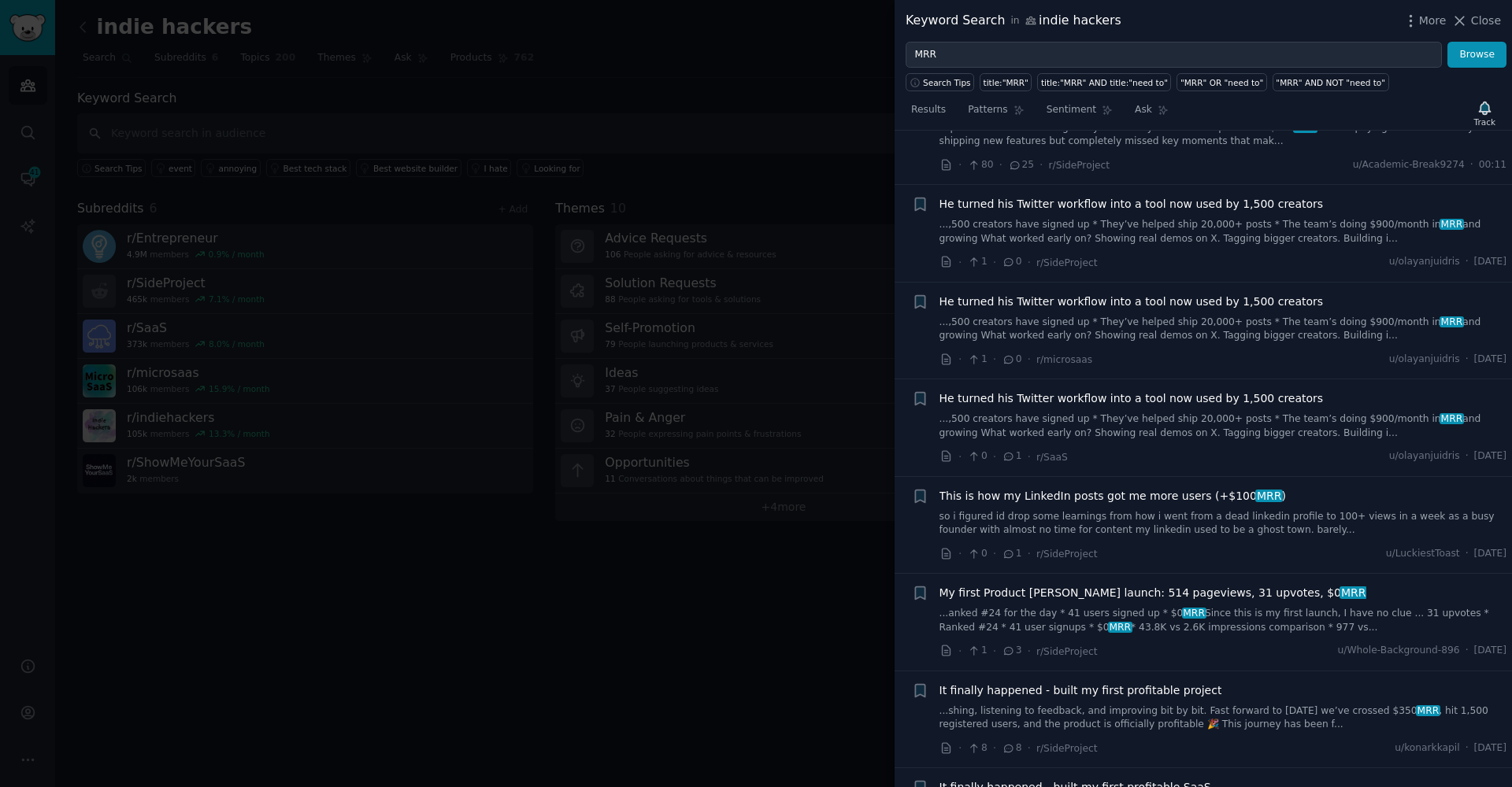
scroll to position [1022, 0]
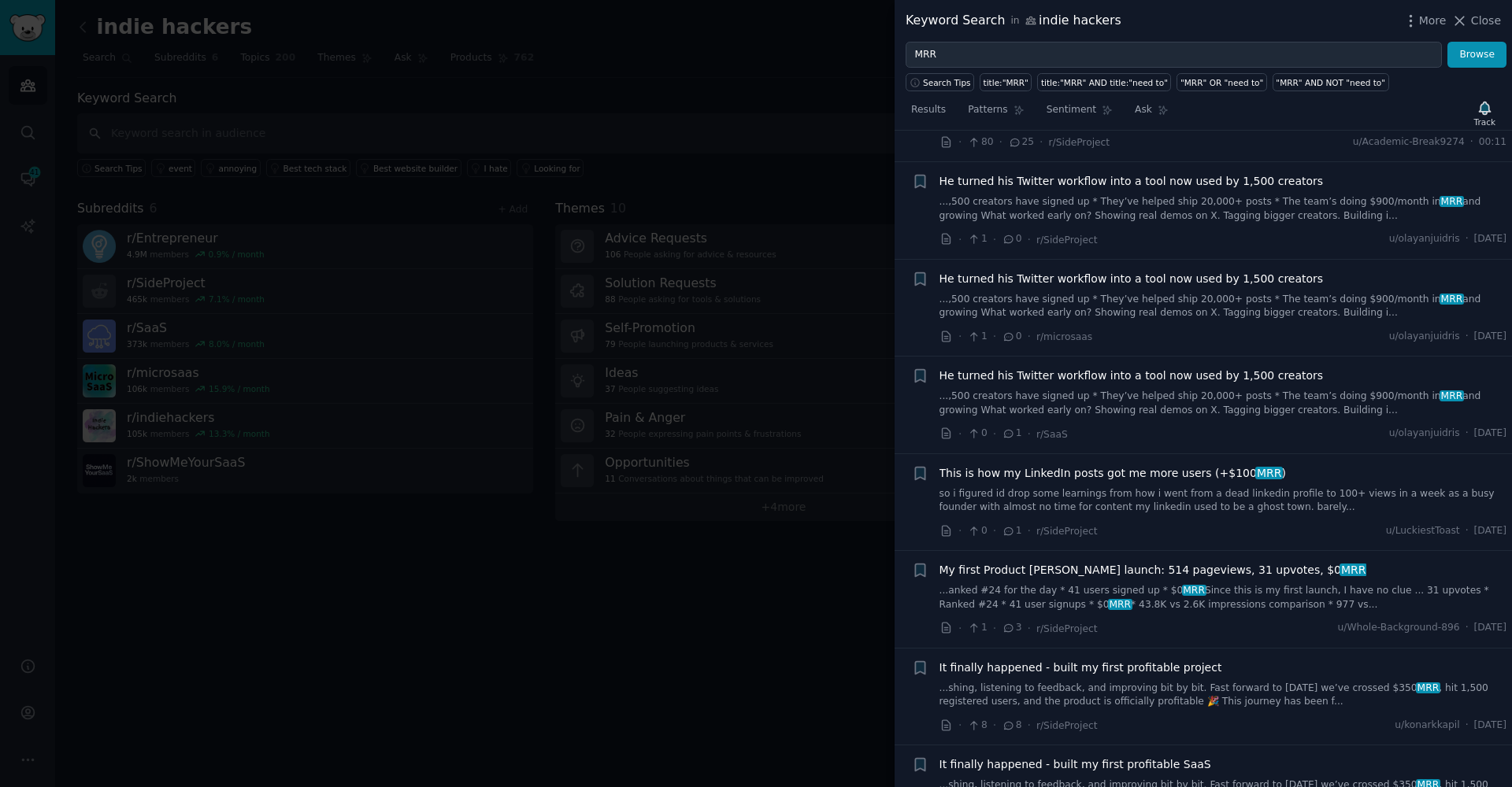
click at [1144, 210] on link "...,500 creators have signed up * They’ve helped ship 20,000+ posts * The team’…" at bounding box center [1224, 209] width 568 height 27
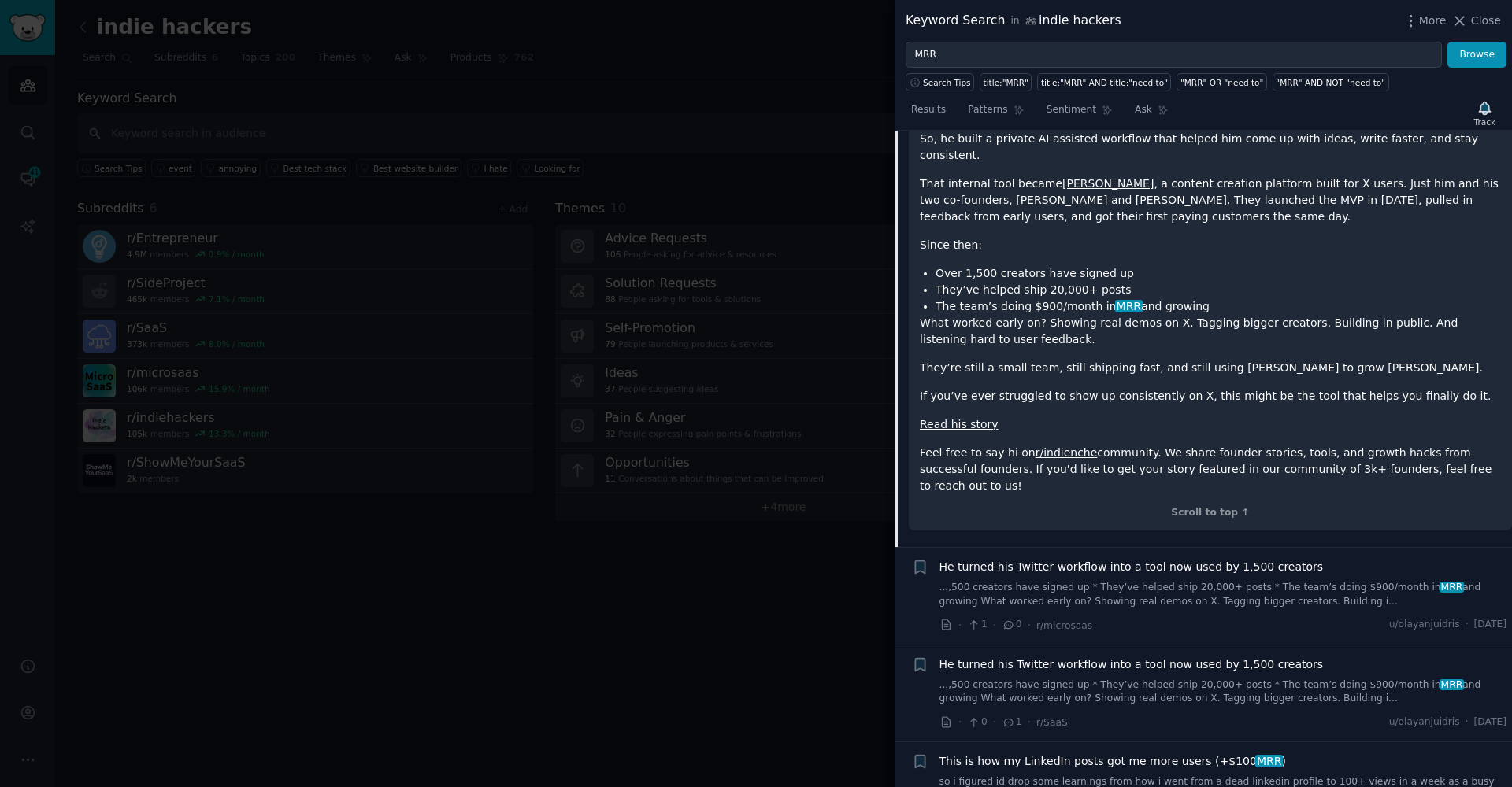
scroll to position [1203, 0]
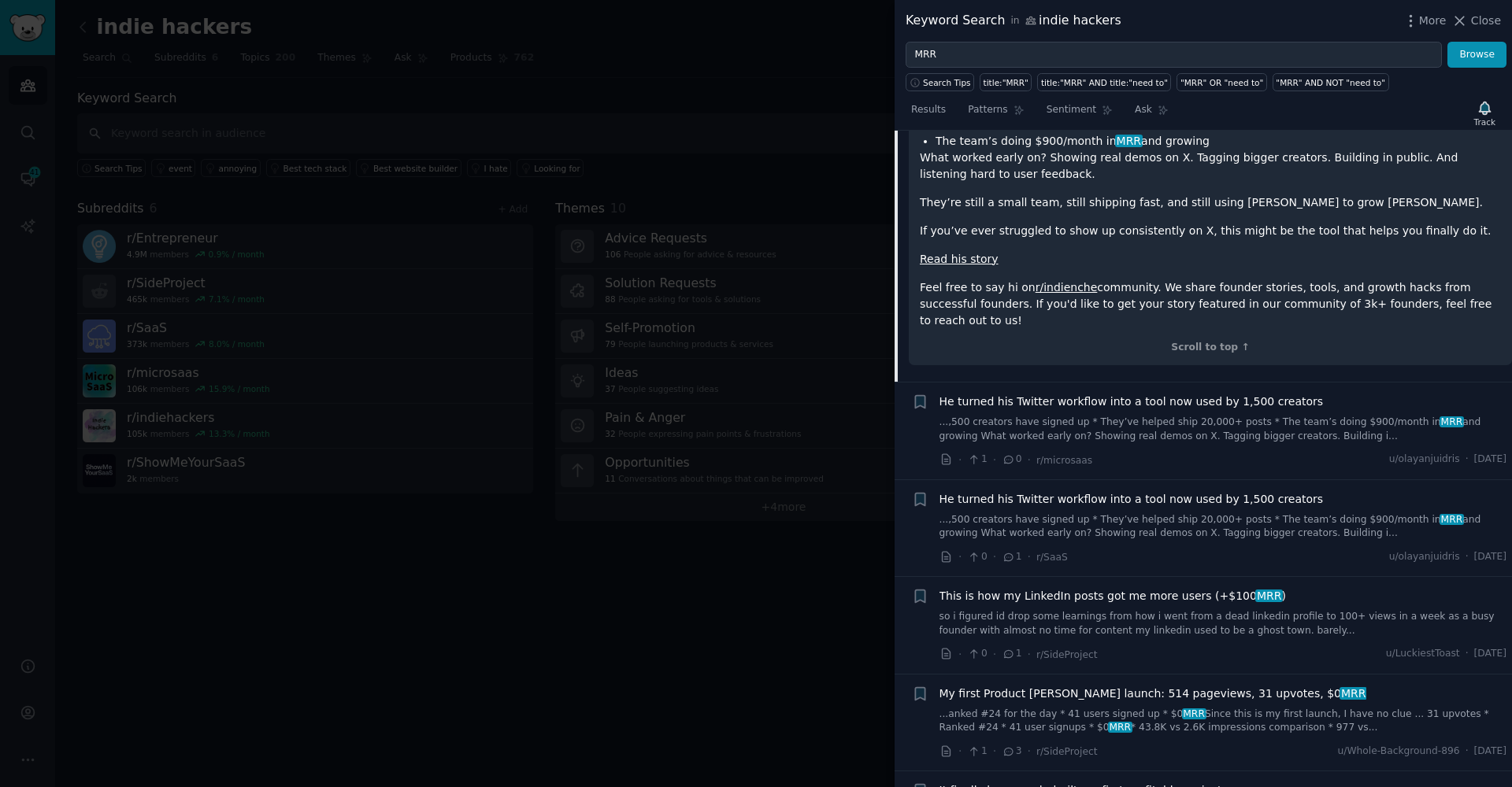
click at [992, 415] on link "...,500 creators have signed up * They’ve helped ship 20,000+ posts * The team’…" at bounding box center [1224, 429] width 568 height 27
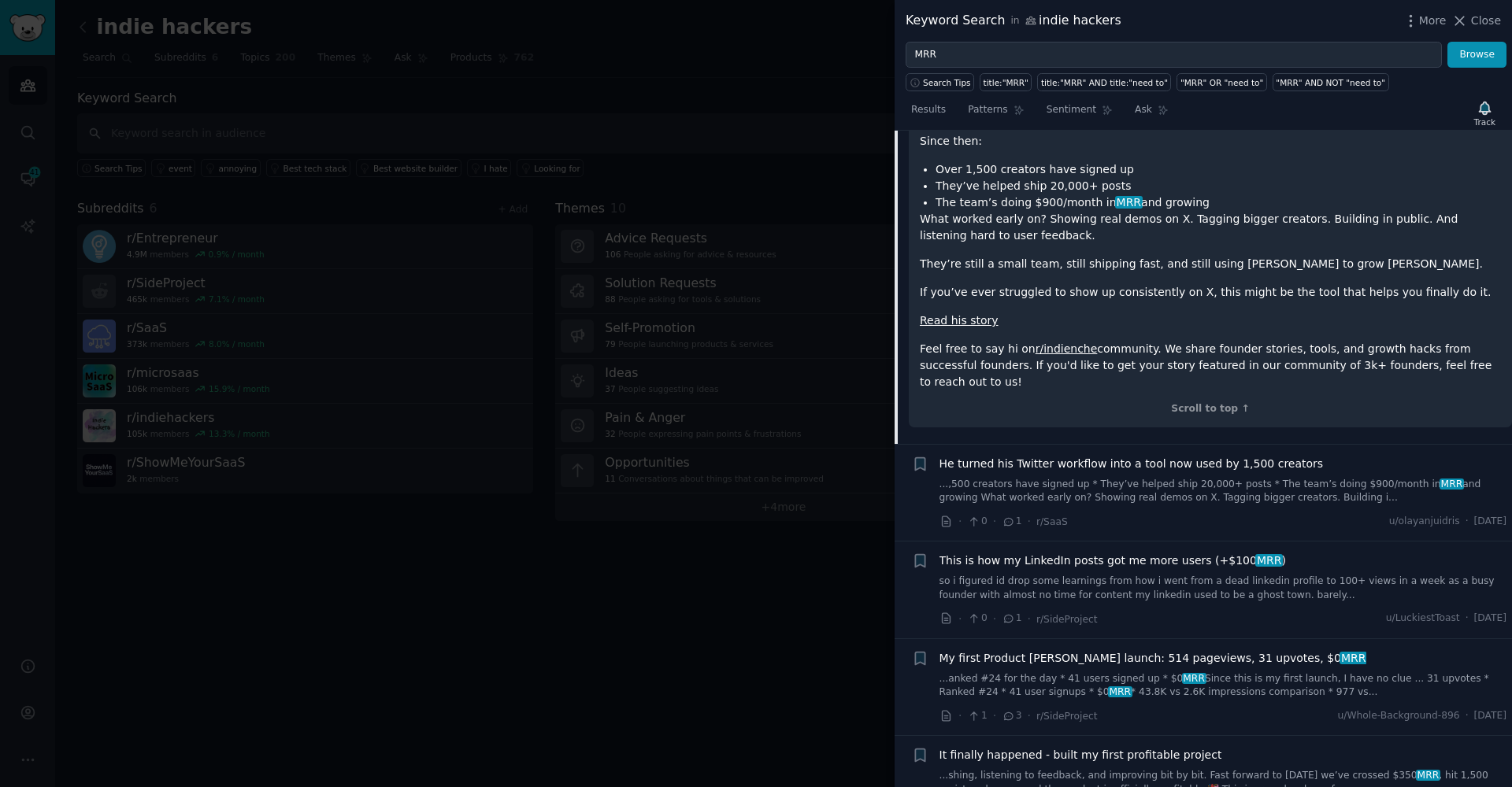
scroll to position [1353, 0]
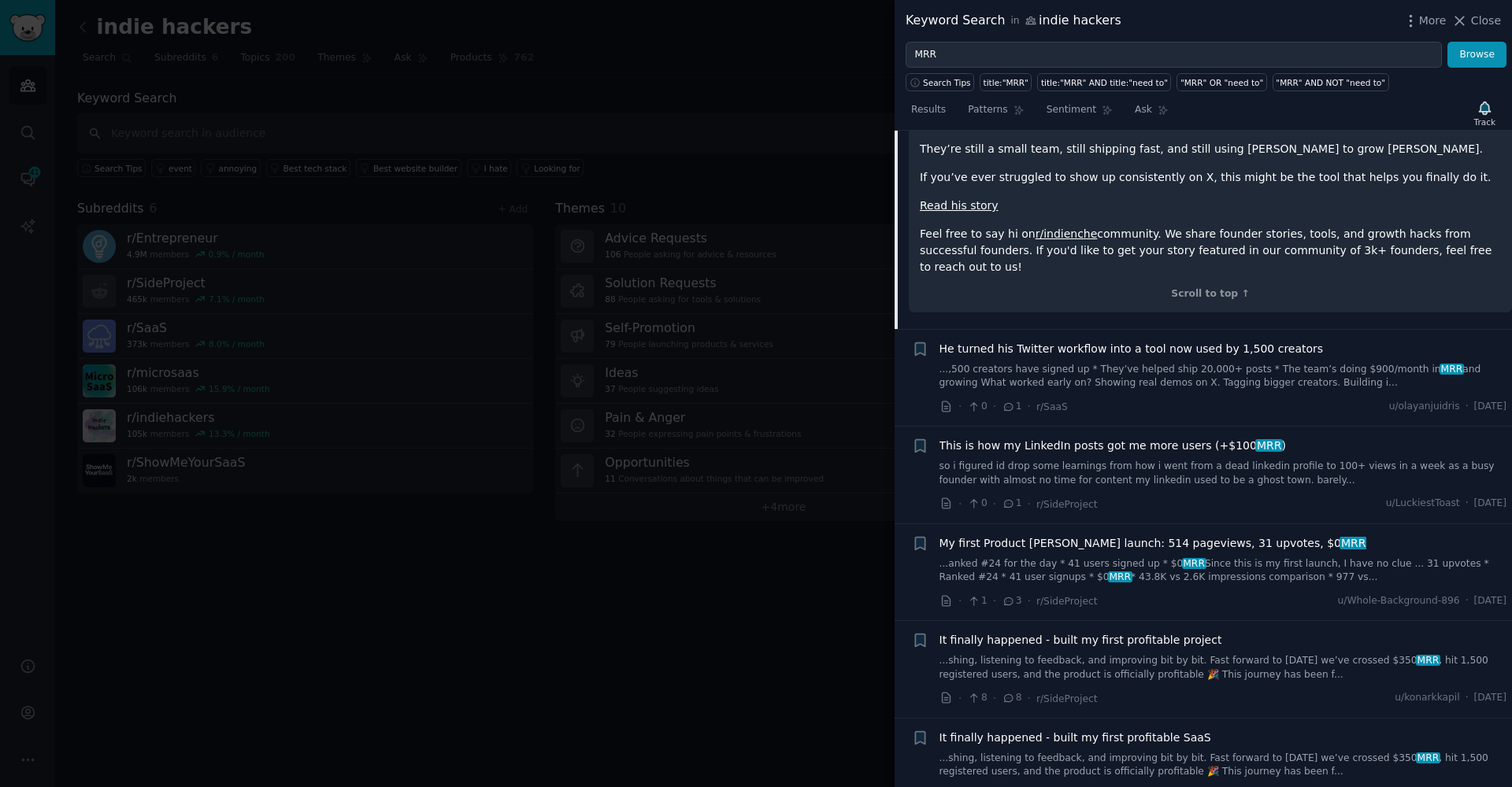
click at [1108, 558] on link "...anked #24 for the day * 41 users signed up * $0 MRR Since this is my first l…" at bounding box center [1224, 571] width 568 height 27
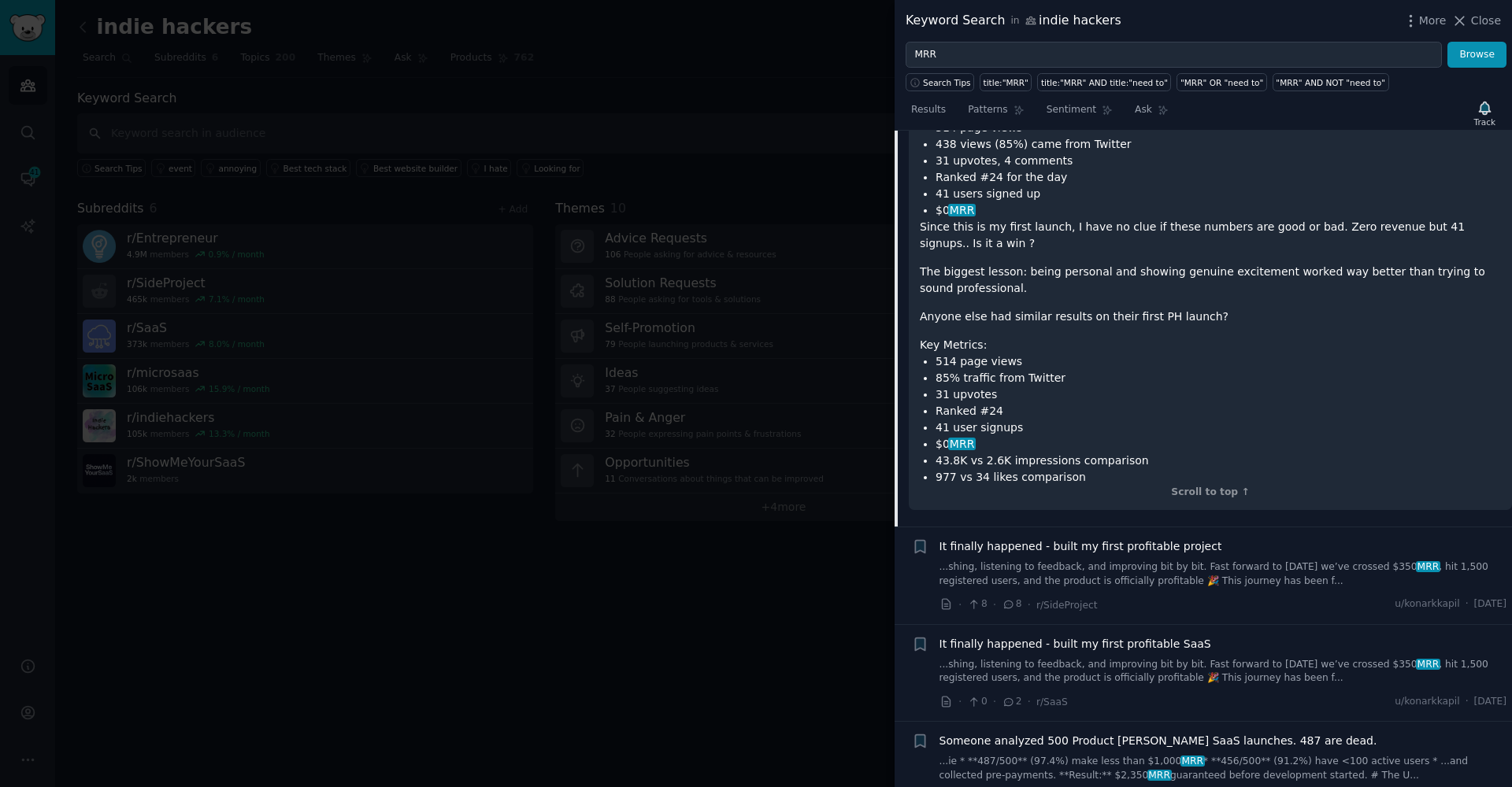
scroll to position [2052, 0]
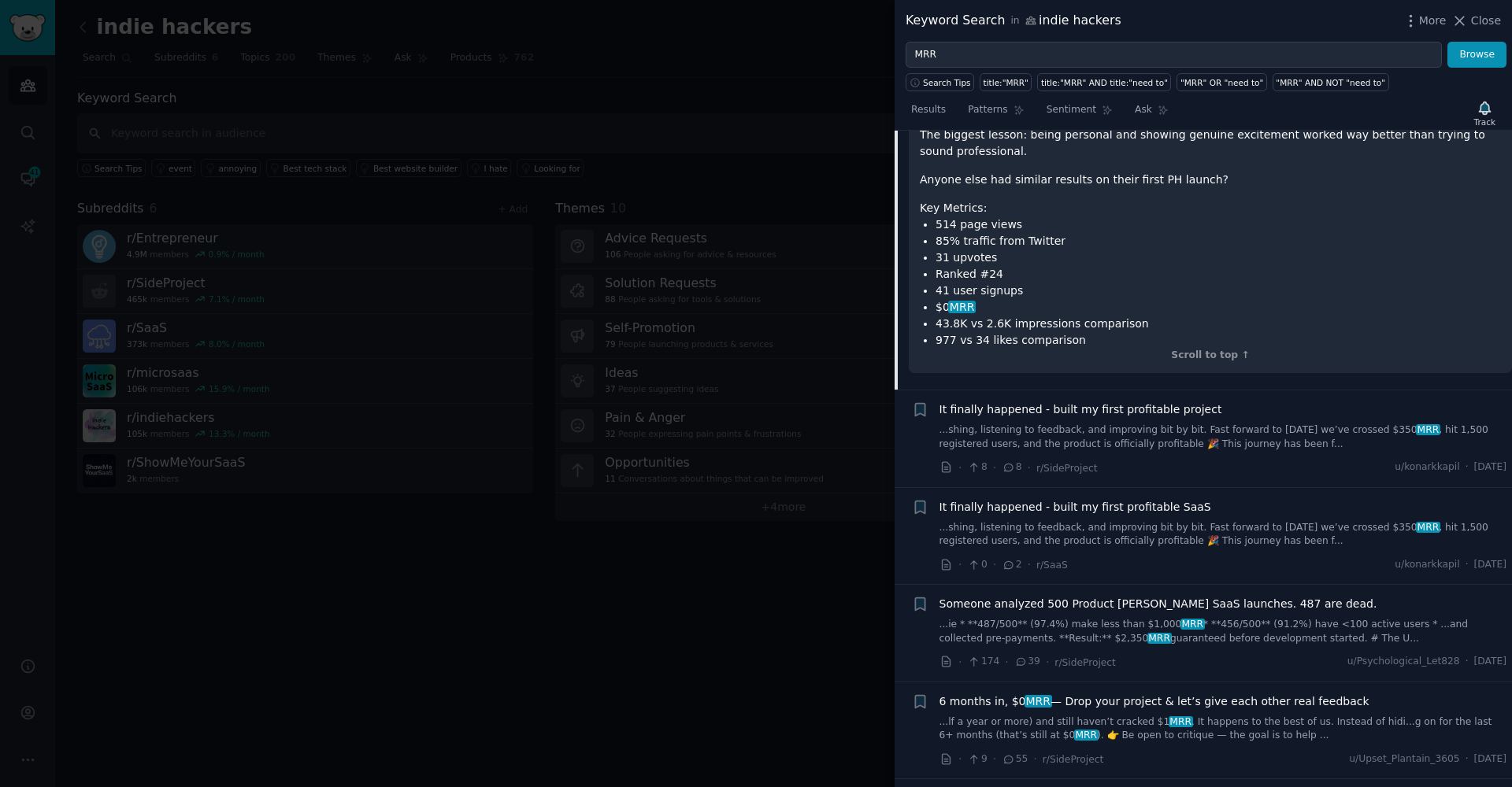
click at [1023, 522] on link "...shing, listening to feedback, and improving bit by bit. Fast forward to toda…" at bounding box center [1224, 535] width 568 height 27
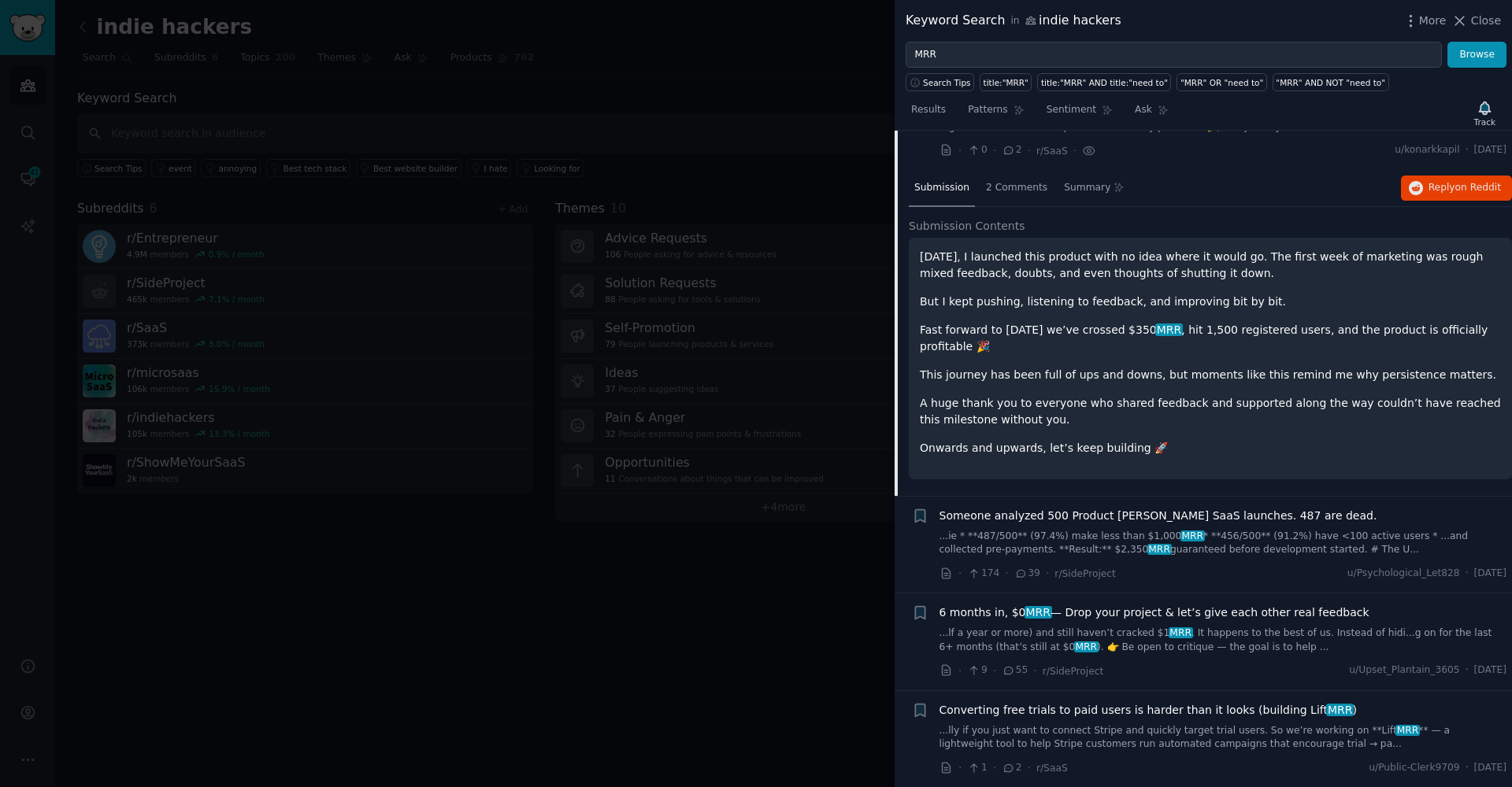
scroll to position [1571, 0]
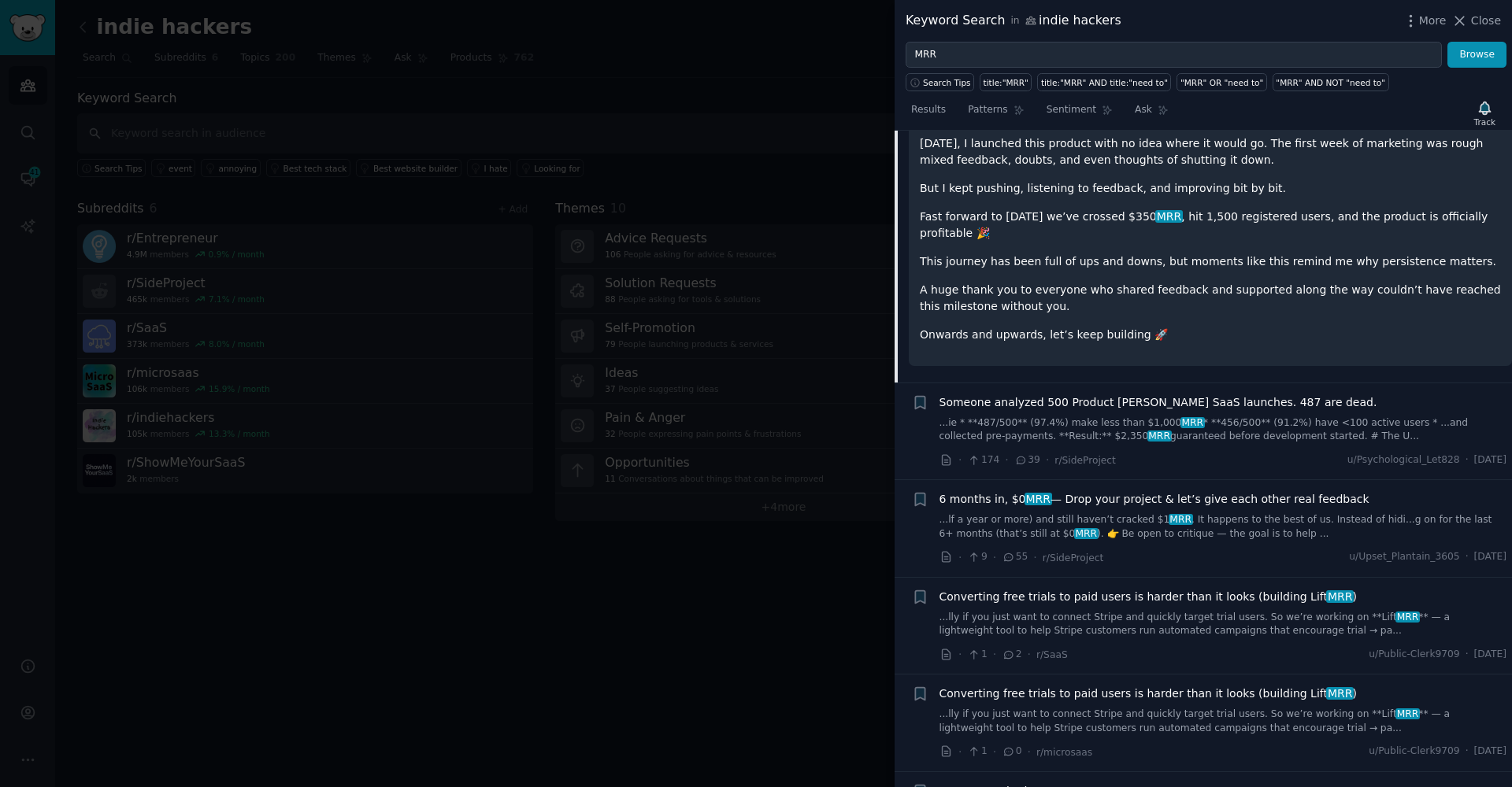
click at [967, 499] on div "6 months in, $0 MRR — Drop your project & let’s give each other real feedback .…" at bounding box center [1224, 516] width 568 height 49
click at [969, 513] on link "...lf a year or more) and still haven’t cracked $1 MRR . It happens to the best…" at bounding box center [1224, 526] width 568 height 27
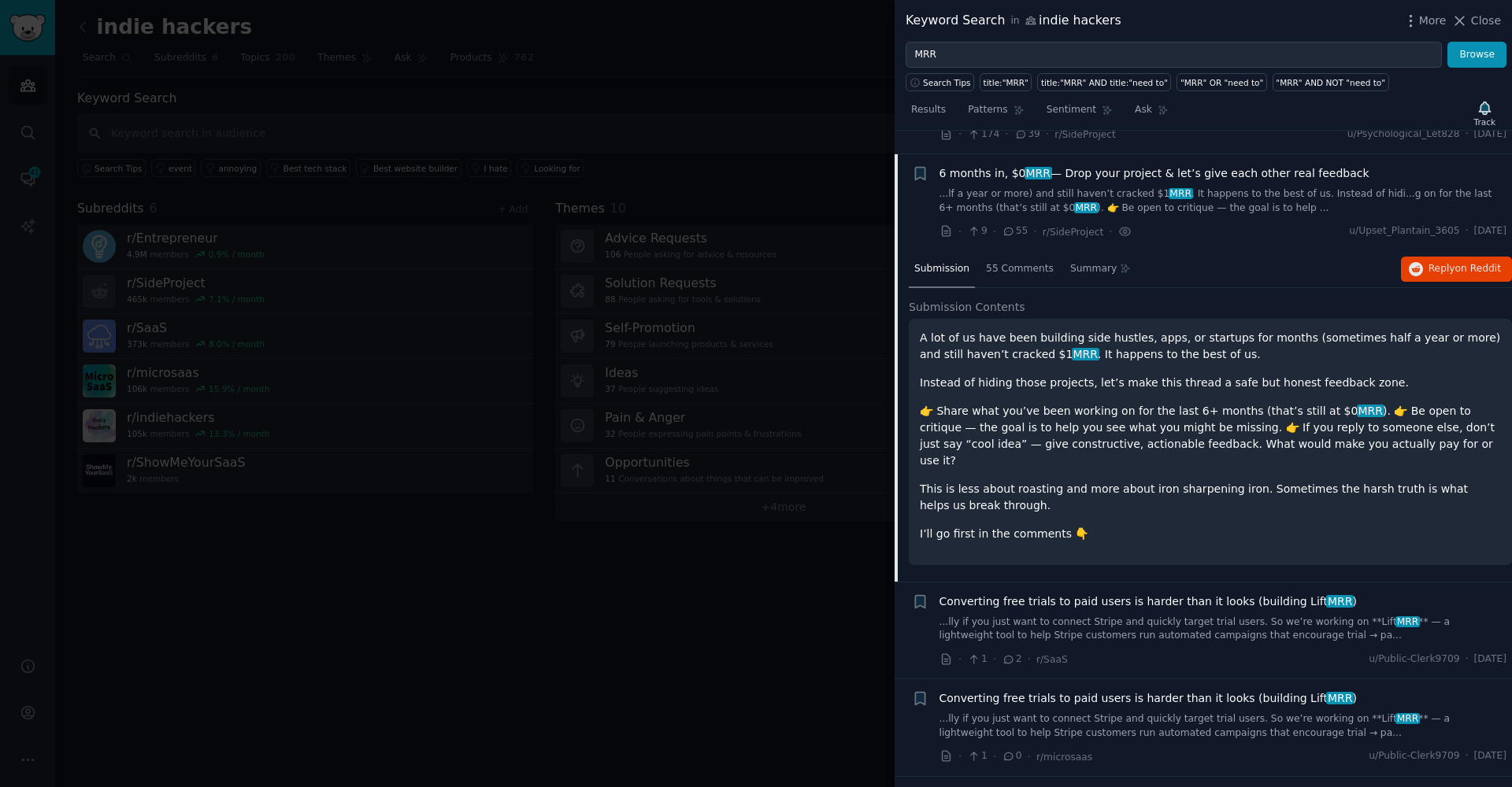
scroll to position [1584, 0]
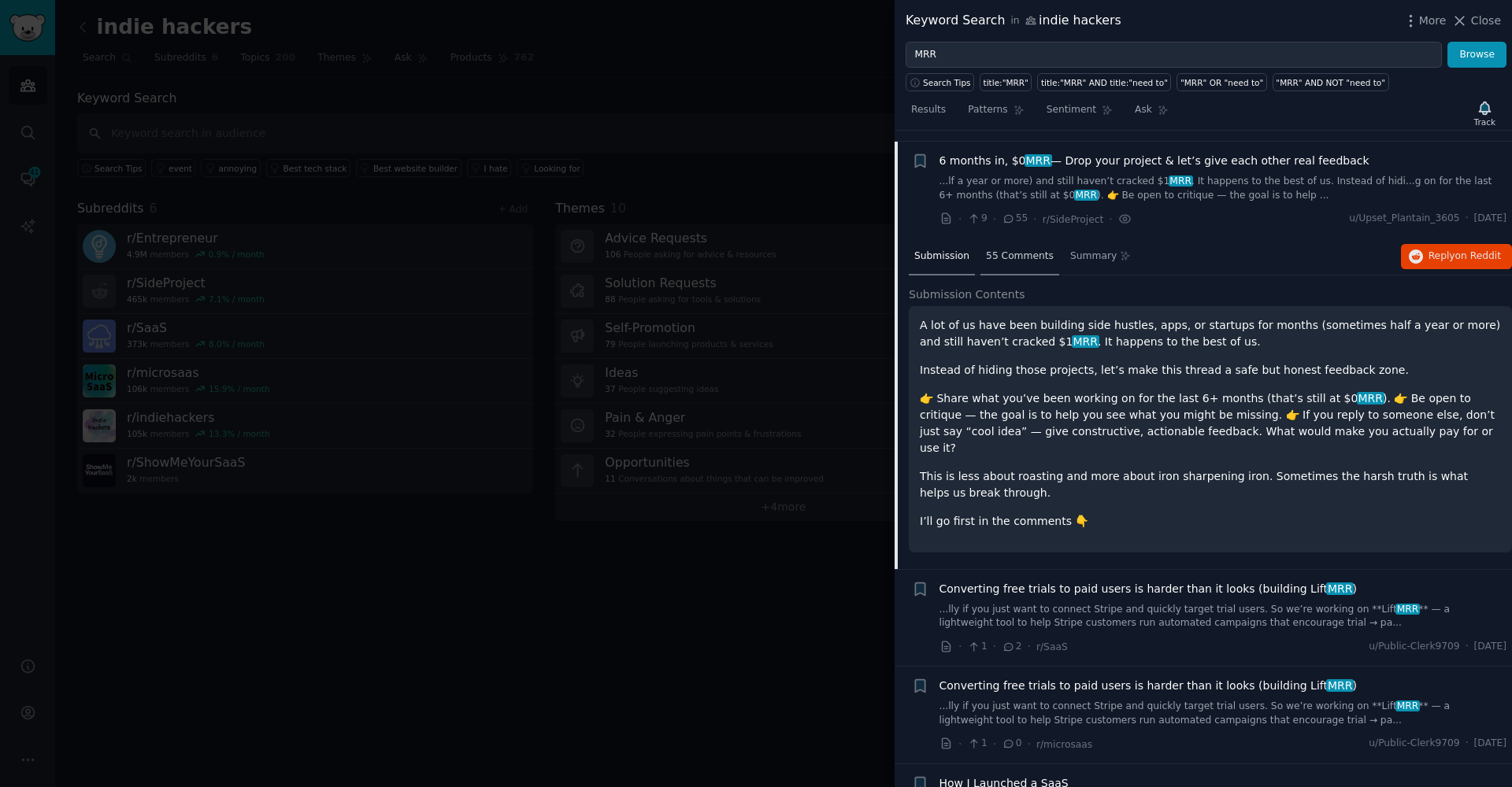
click at [1015, 249] on span "55 Comments" at bounding box center [1019, 256] width 67 height 14
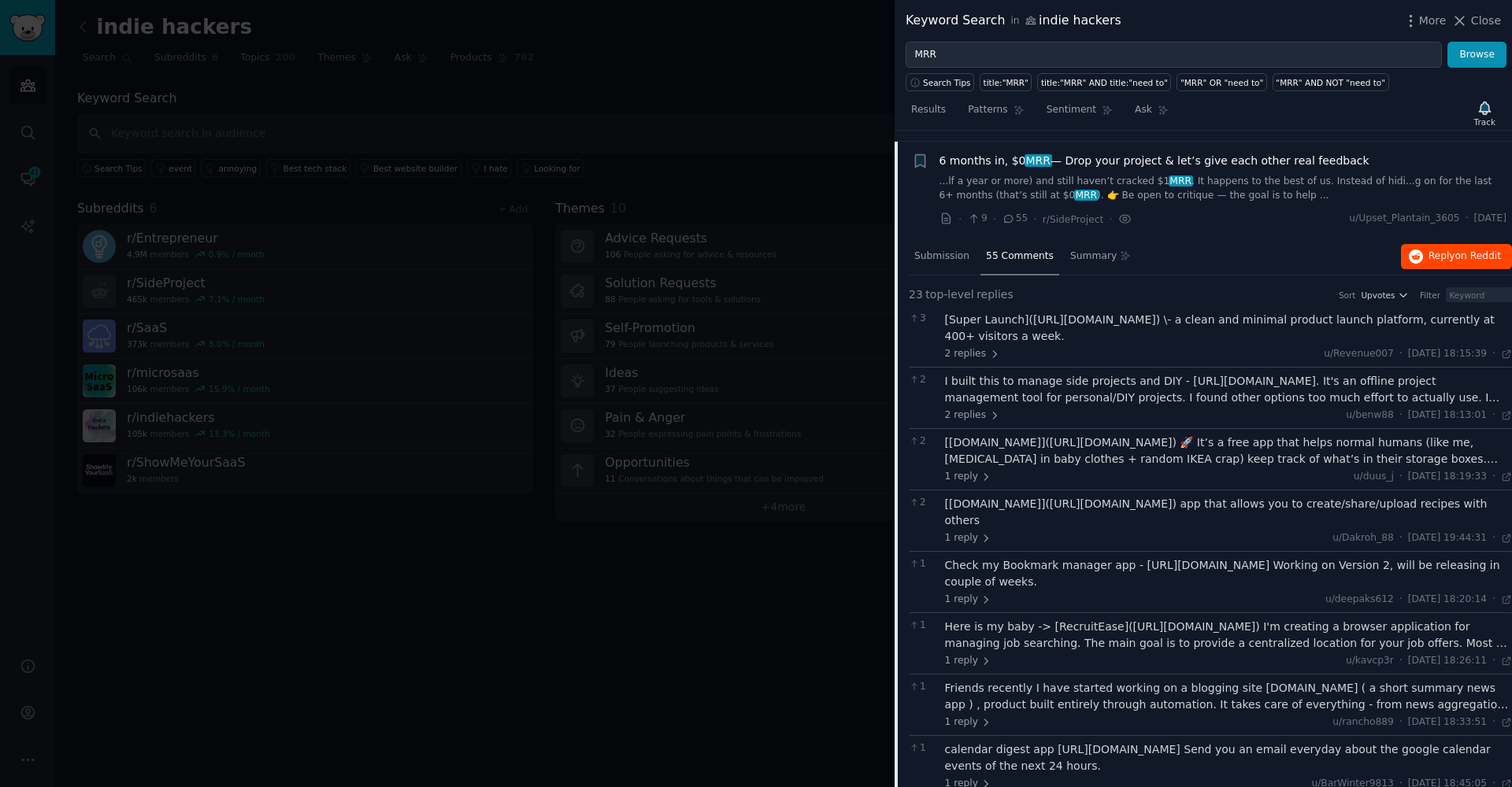
click at [1435, 249] on span "Reply on Reddit" at bounding box center [1465, 256] width 72 height 14
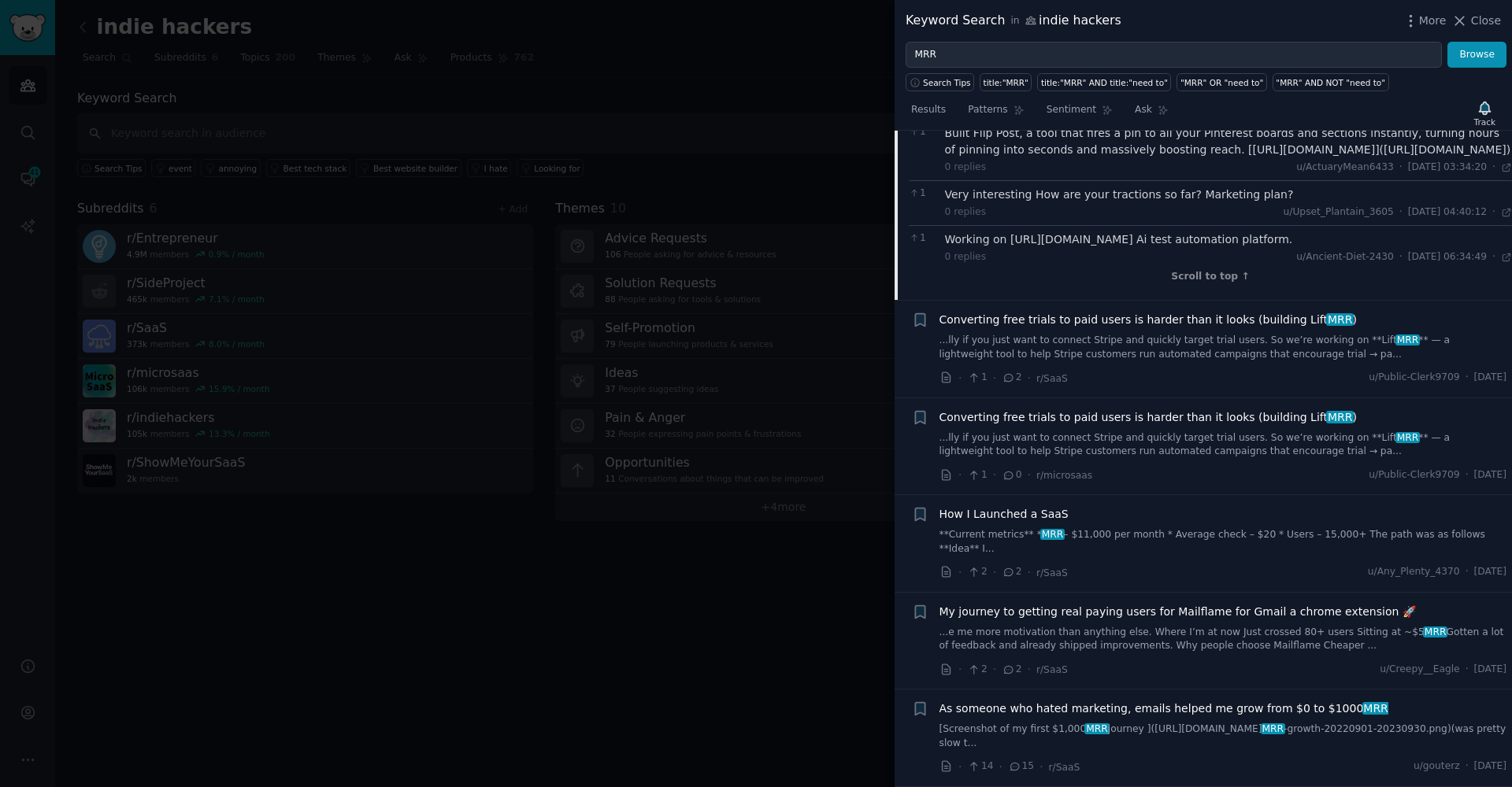
scroll to position [2944, 0]
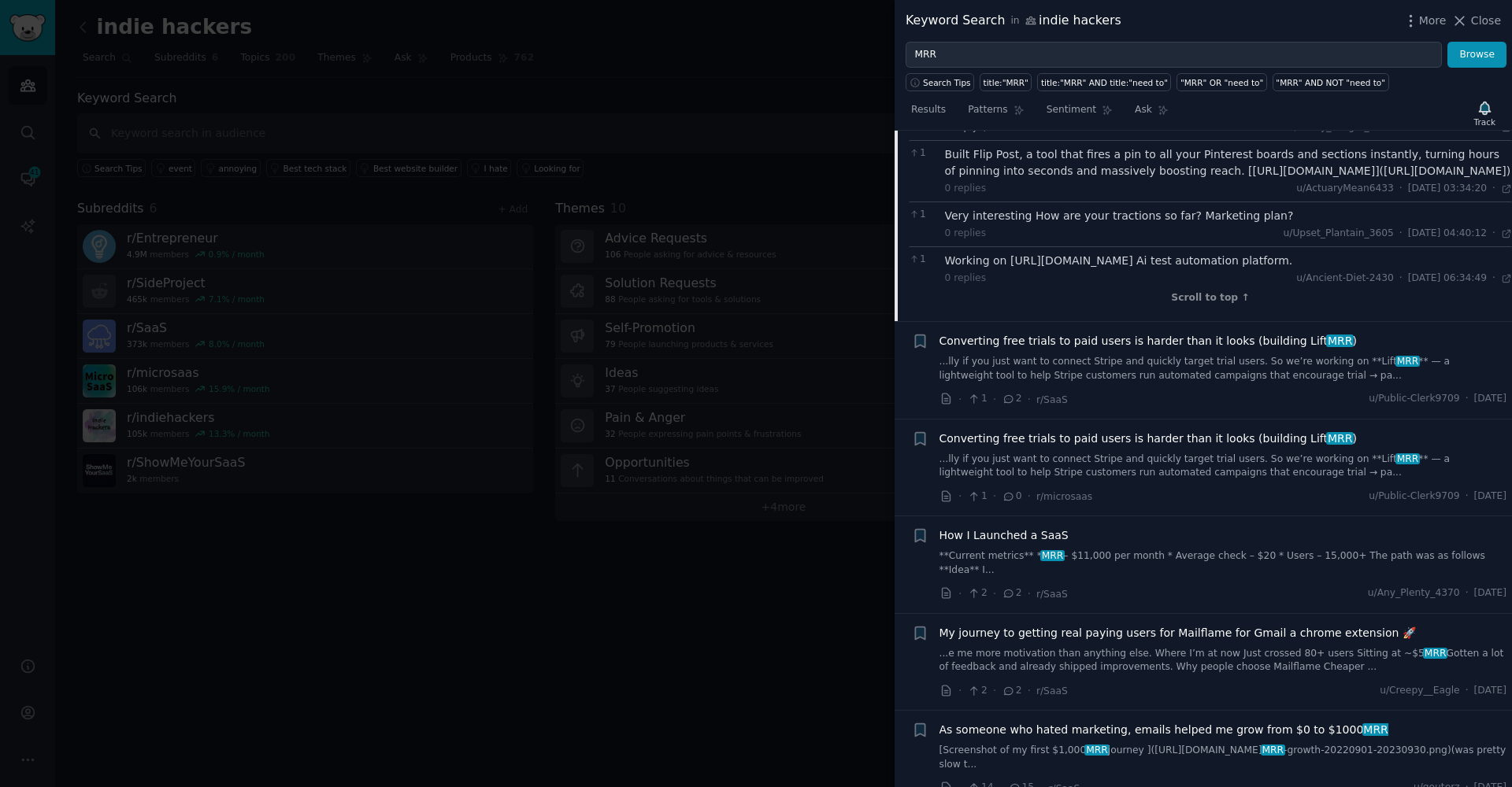
click at [1093, 355] on link "...lly if you just want to connect Stripe and quickly target trial users. So we…" at bounding box center [1224, 368] width 568 height 27
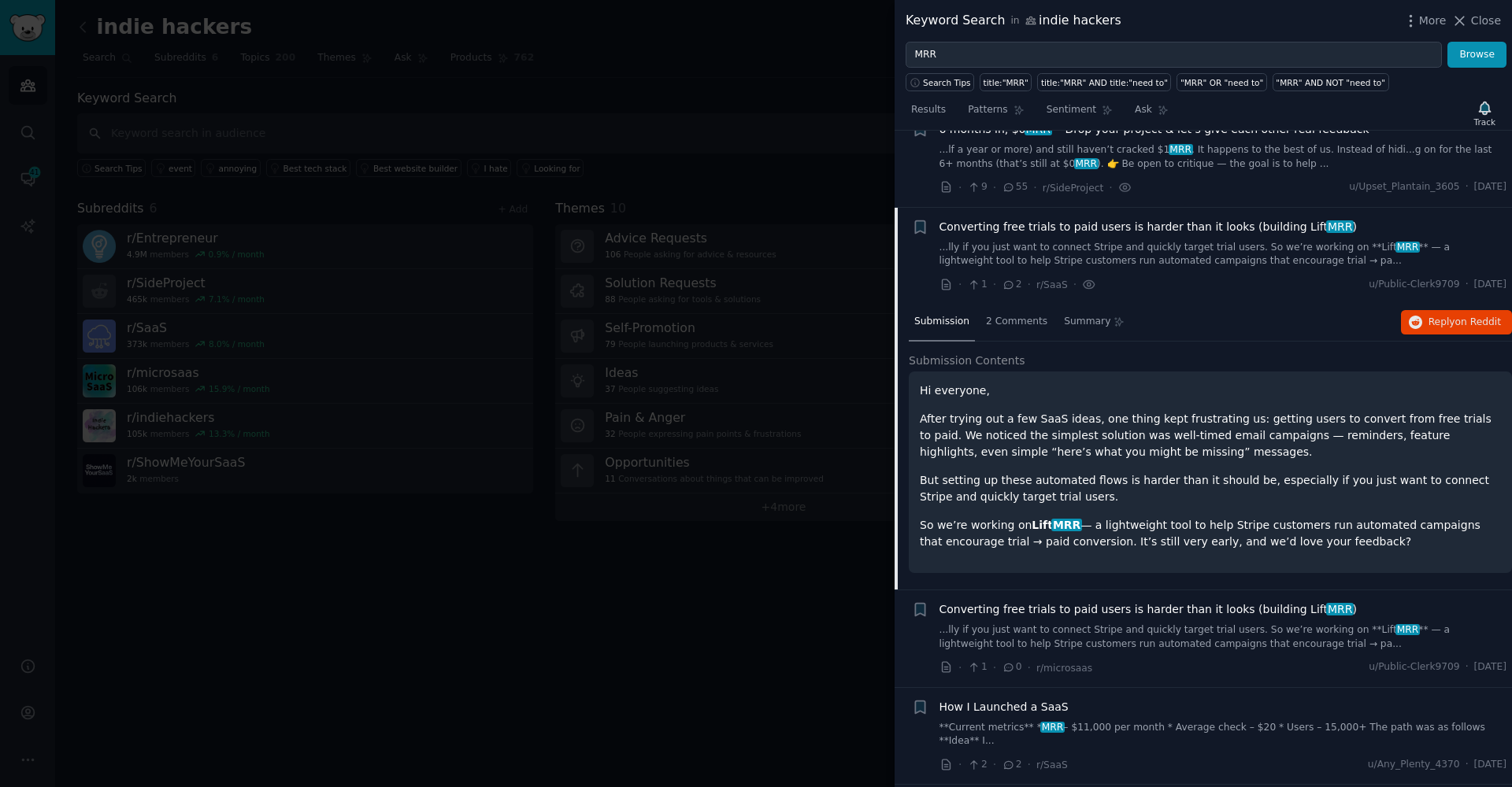
scroll to position [1617, 0]
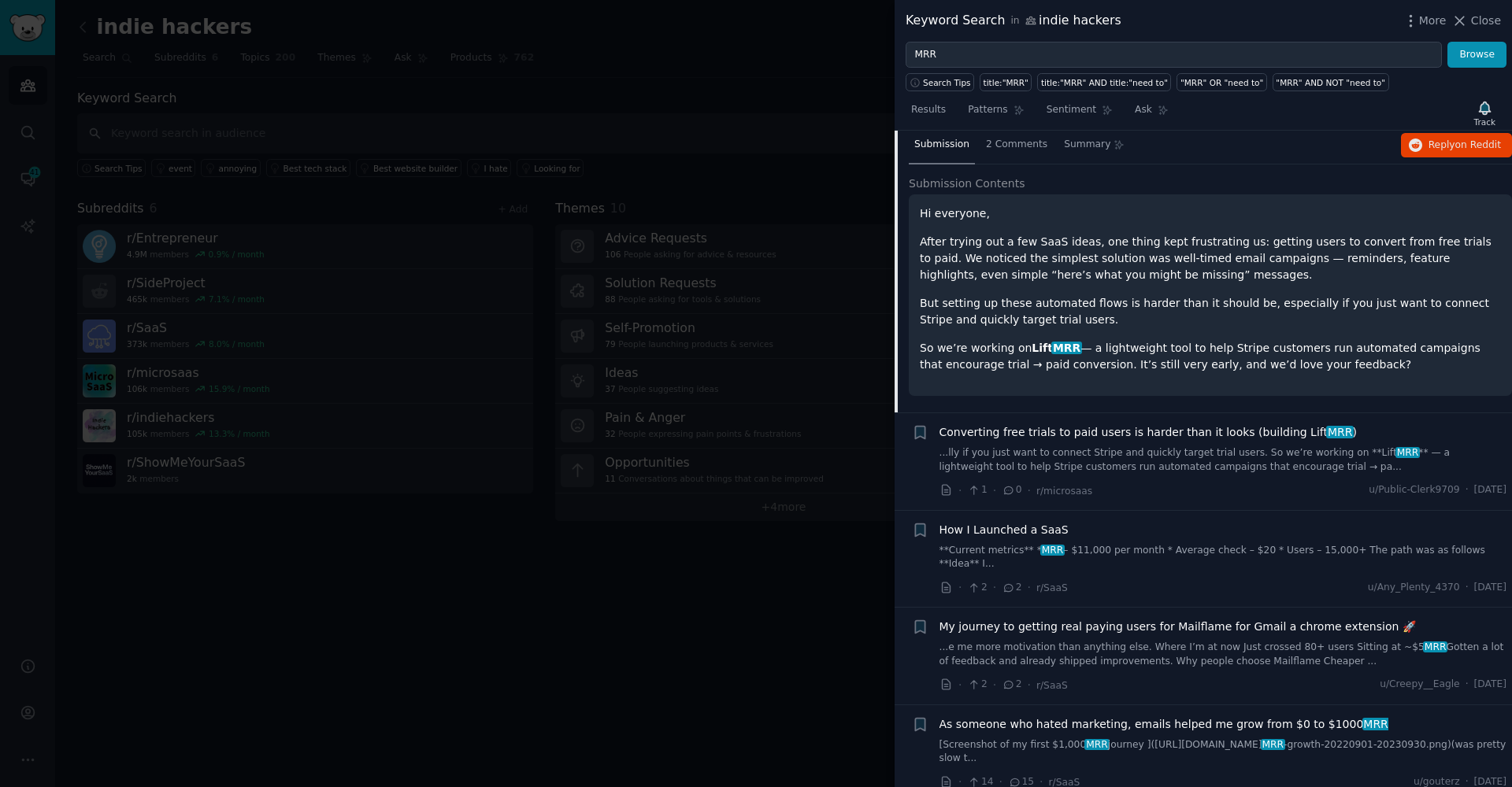
click at [1011, 456] on link "...lly if you just want to connect Stripe and quickly target trial users. So we…" at bounding box center [1224, 460] width 568 height 27
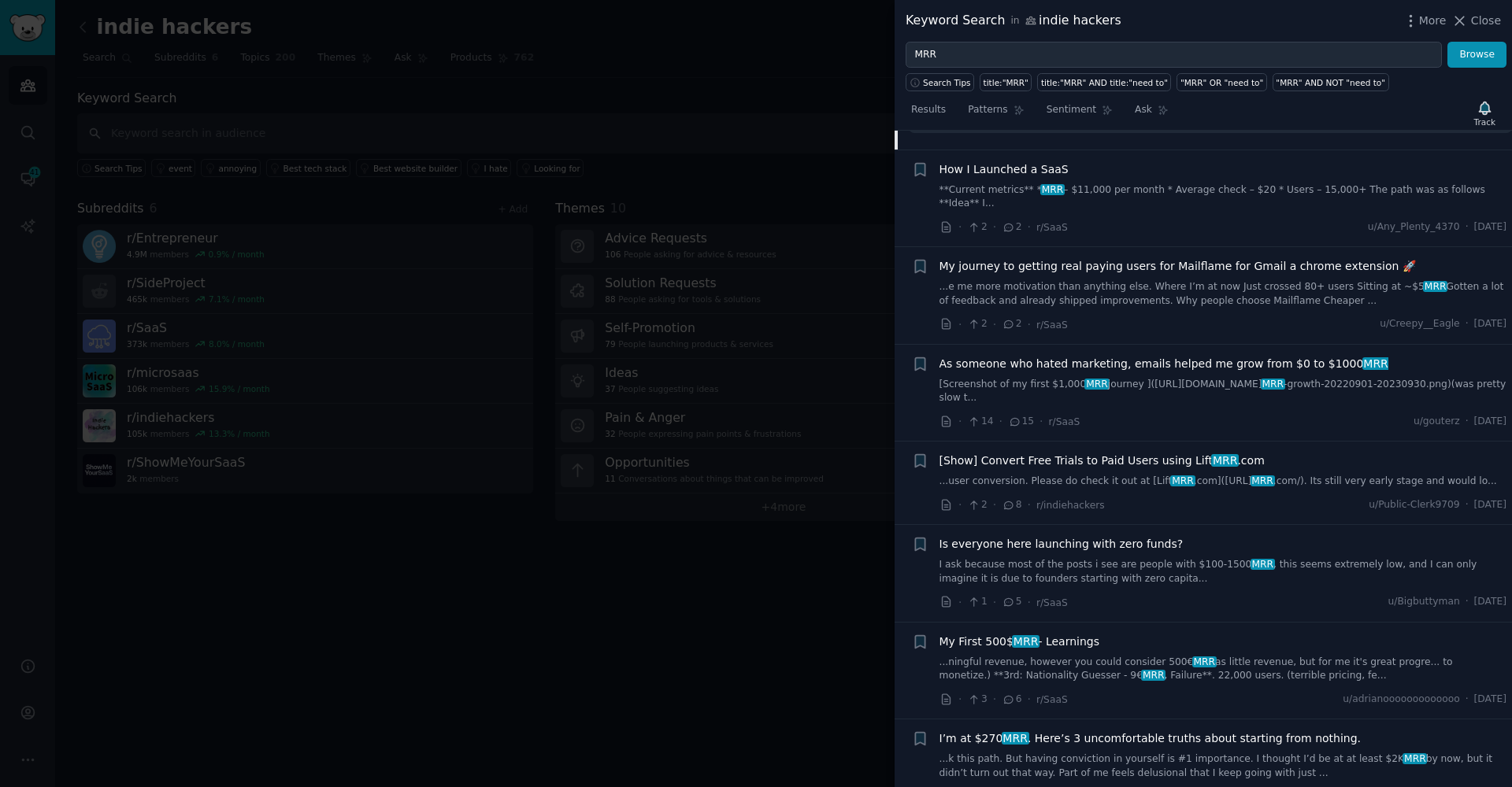
scroll to position [2154, 0]
click at [1134, 183] on link "**Current metrics** * MRR – $11,000 per month * Average check – $20 * Users – 1…" at bounding box center [1224, 196] width 568 height 27
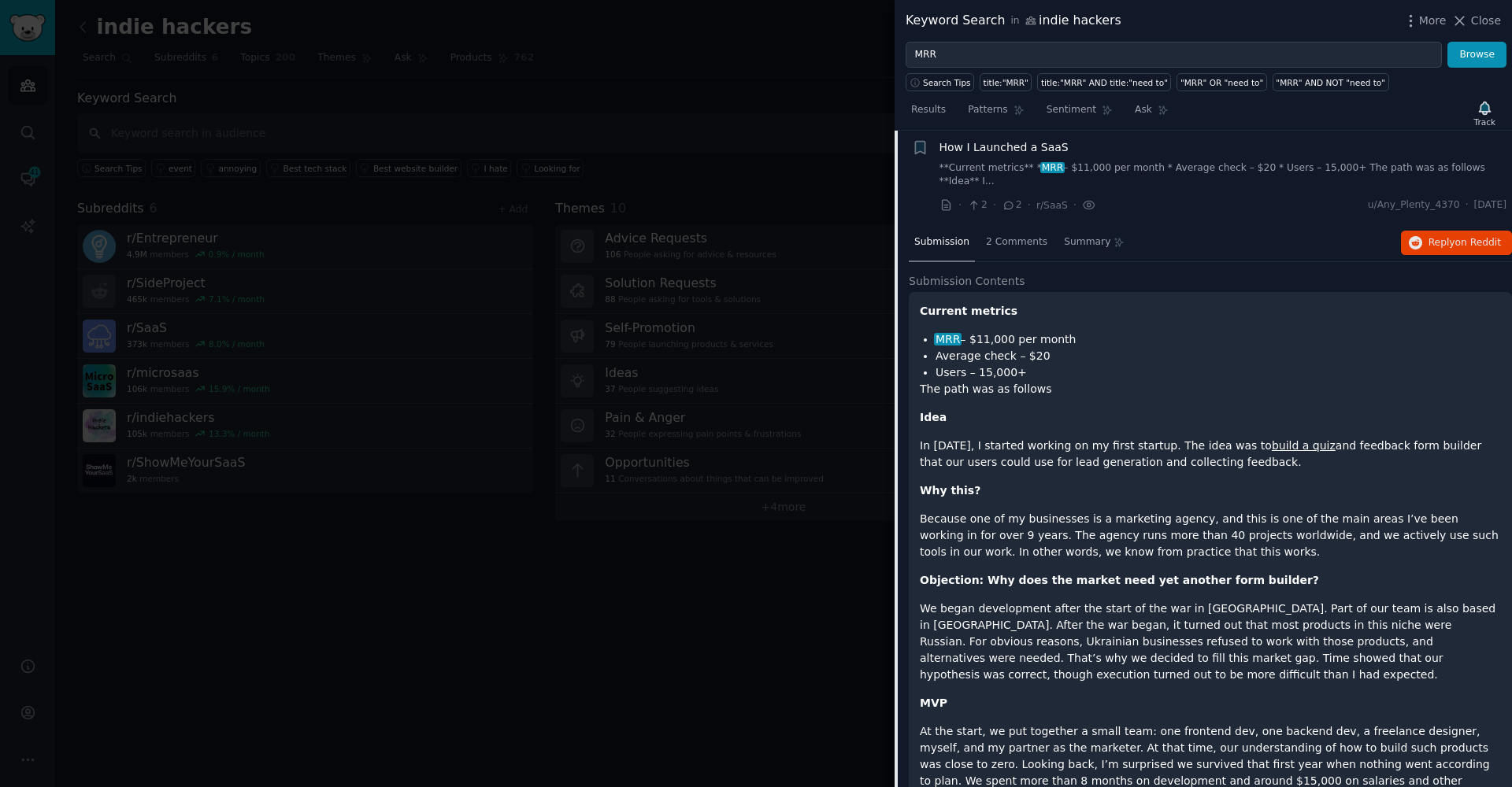
scroll to position [1899, 0]
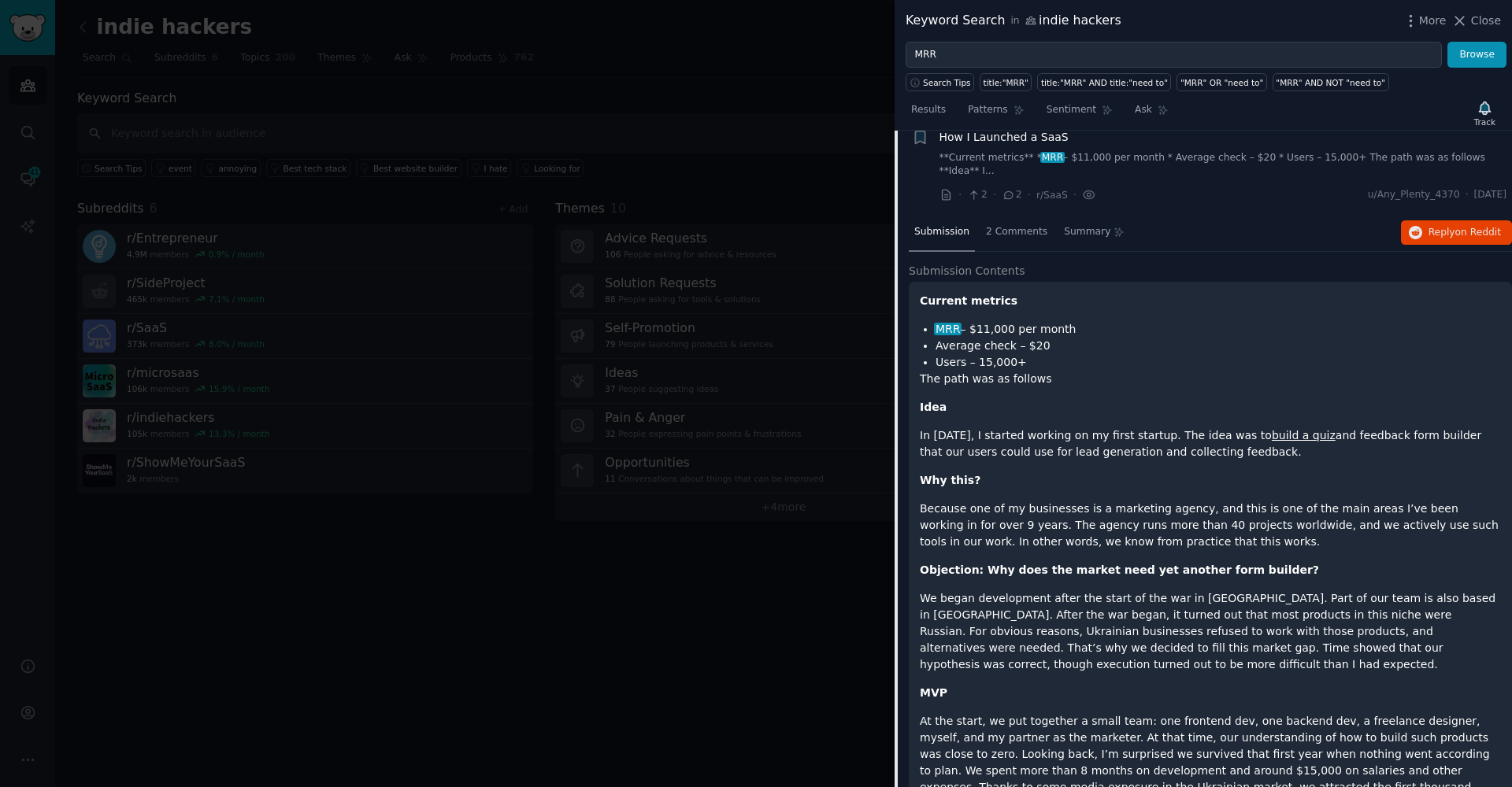
click at [956, 338] on li "Average check – $20" at bounding box center [1218, 345] width 565 height 16
click at [987, 399] on p "Idea" at bounding box center [1210, 407] width 581 height 16
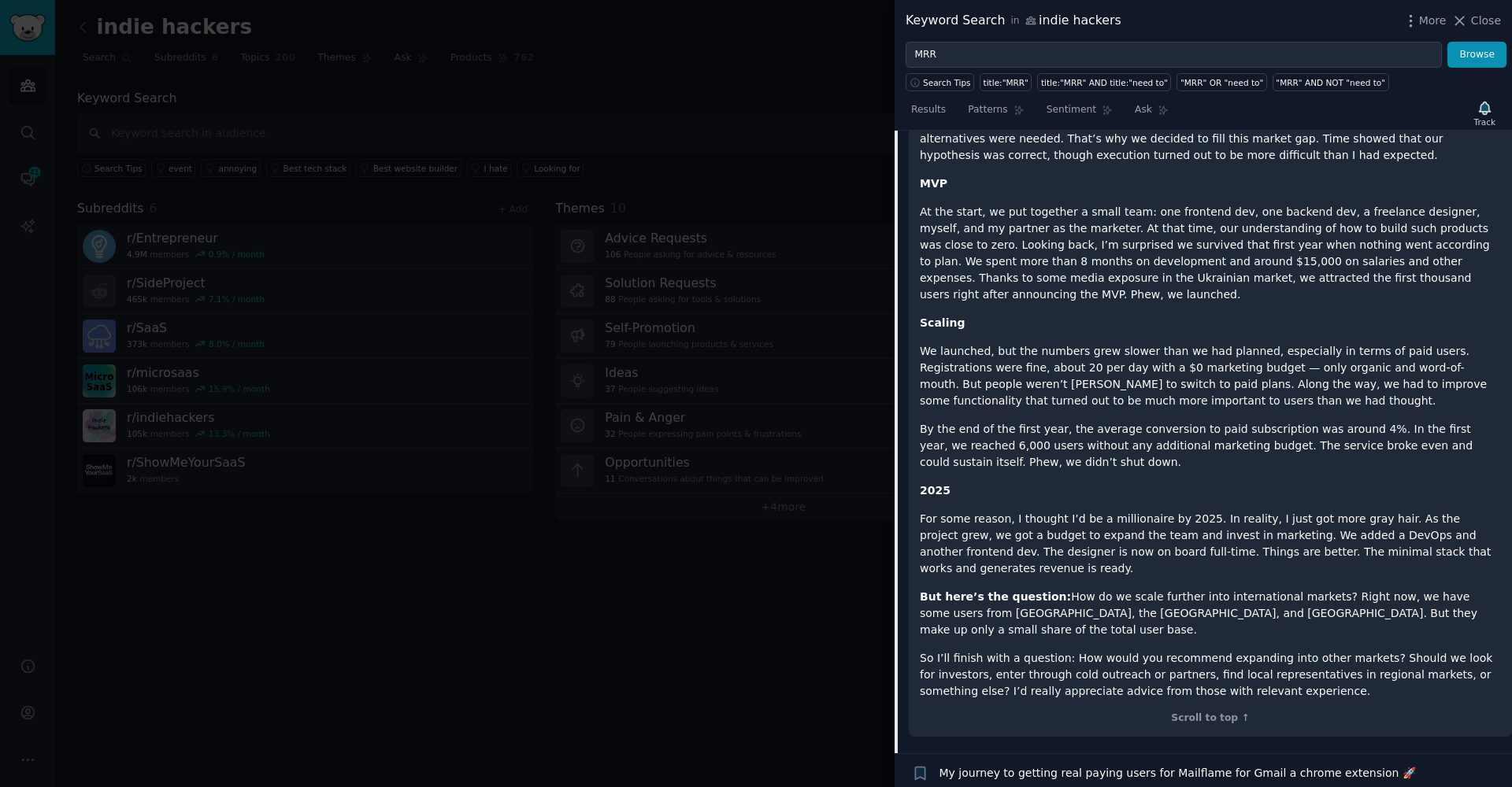
scroll to position [2581, 0]
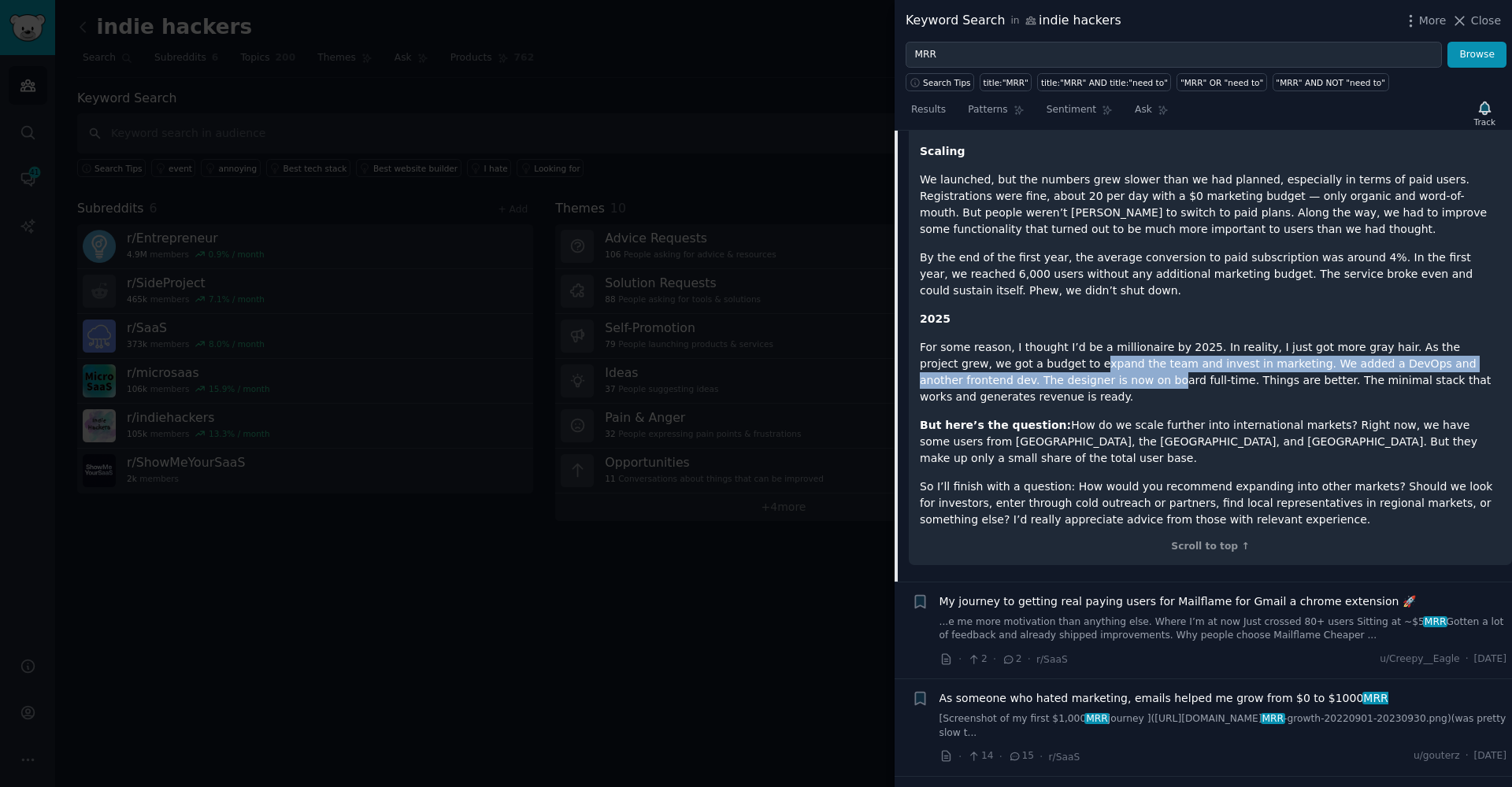
drag, startPoint x: 1013, startPoint y: 355, endPoint x: 1029, endPoint y: 363, distance: 17.9
click at [1029, 363] on p "For some reason, I thought I’d be a millionaire by 2025. In reality, I just got…" at bounding box center [1210, 373] width 581 height 66
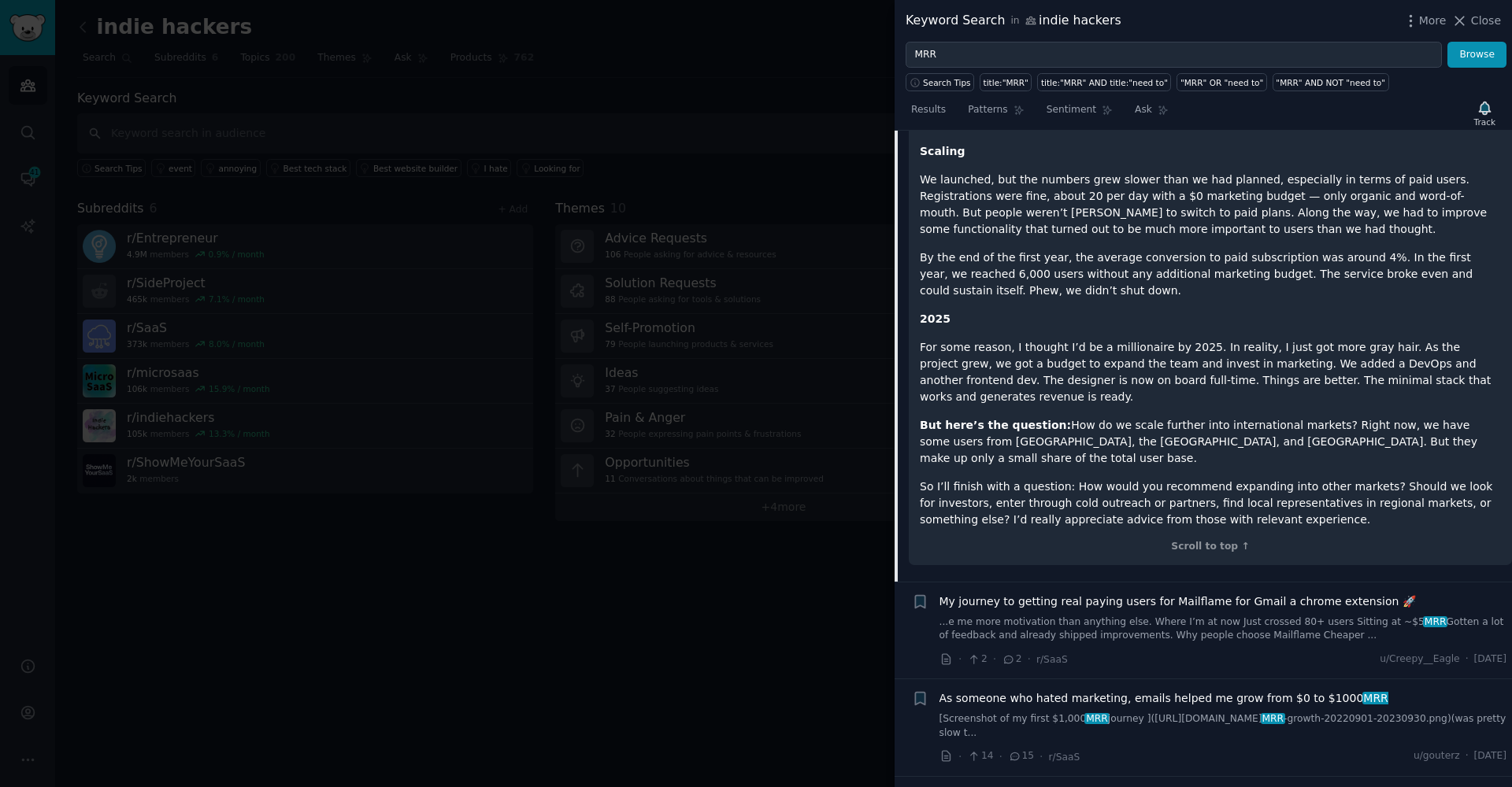
click at [1057, 417] on p "But here’s the question: How do we scale further into international markets? Ri…" at bounding box center [1210, 442] width 581 height 49
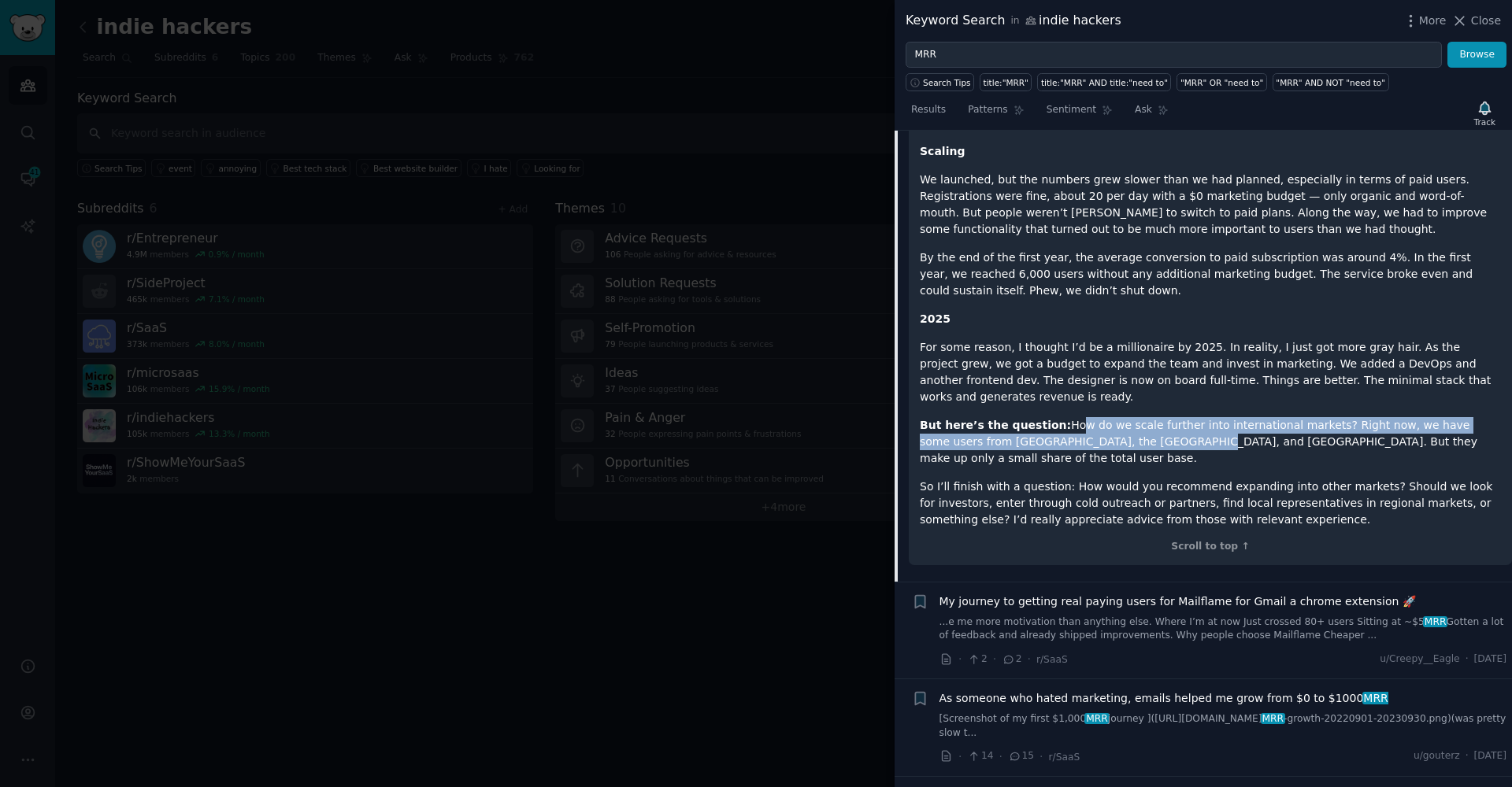
drag, startPoint x: 1057, startPoint y: 414, endPoint x: 1117, endPoint y: 417, distance: 60.1
click at [1117, 417] on p "But here’s the question: How do we scale further into international markets? Ri…" at bounding box center [1210, 442] width 581 height 49
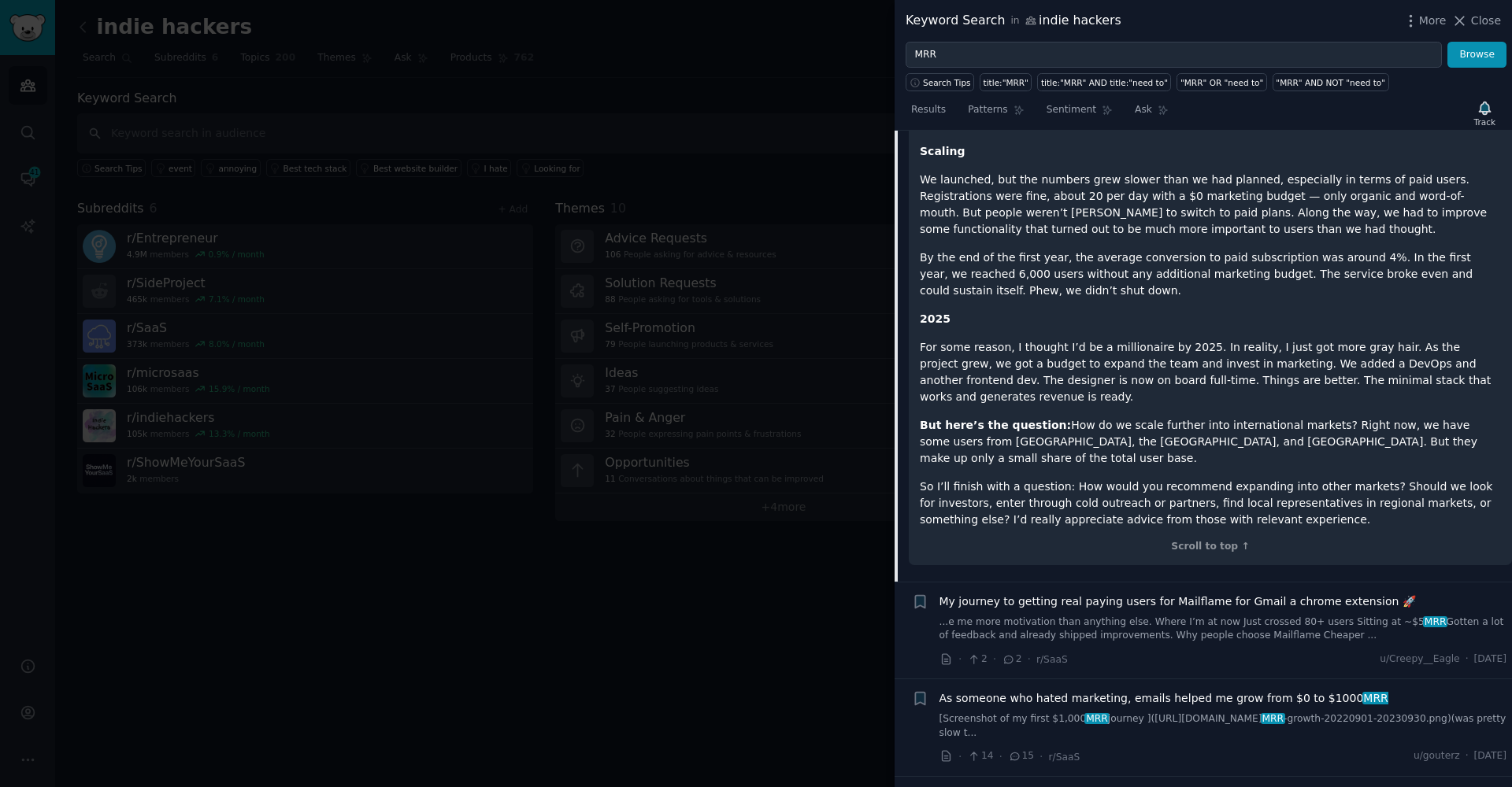
click at [1149, 479] on p "So I’ll finish with a question: How would you recommend expanding into other ma…" at bounding box center [1210, 503] width 581 height 49
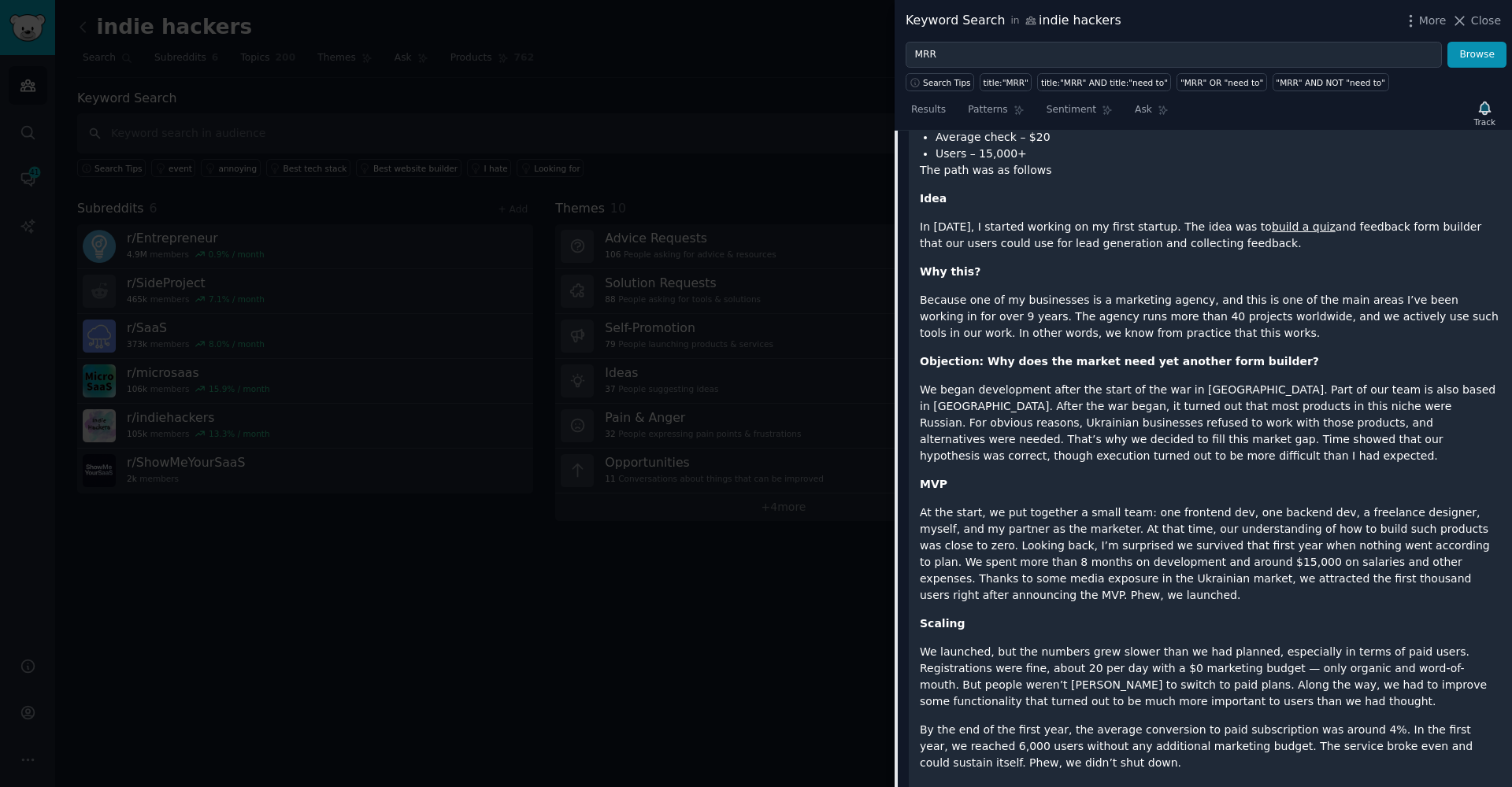
scroll to position [1897, 0]
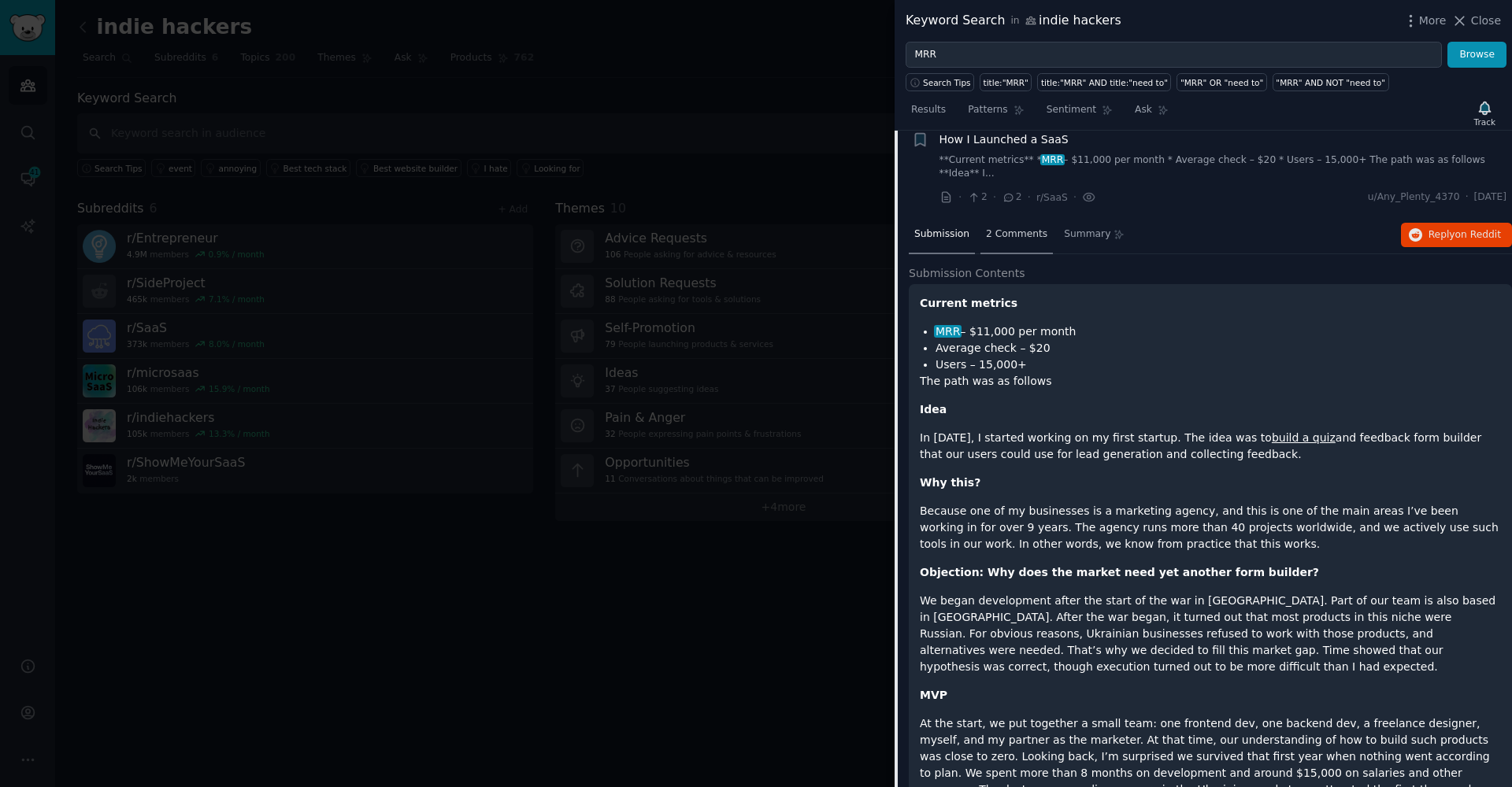
click at [1003, 228] on span "2 Comments" at bounding box center [1016, 234] width 62 height 14
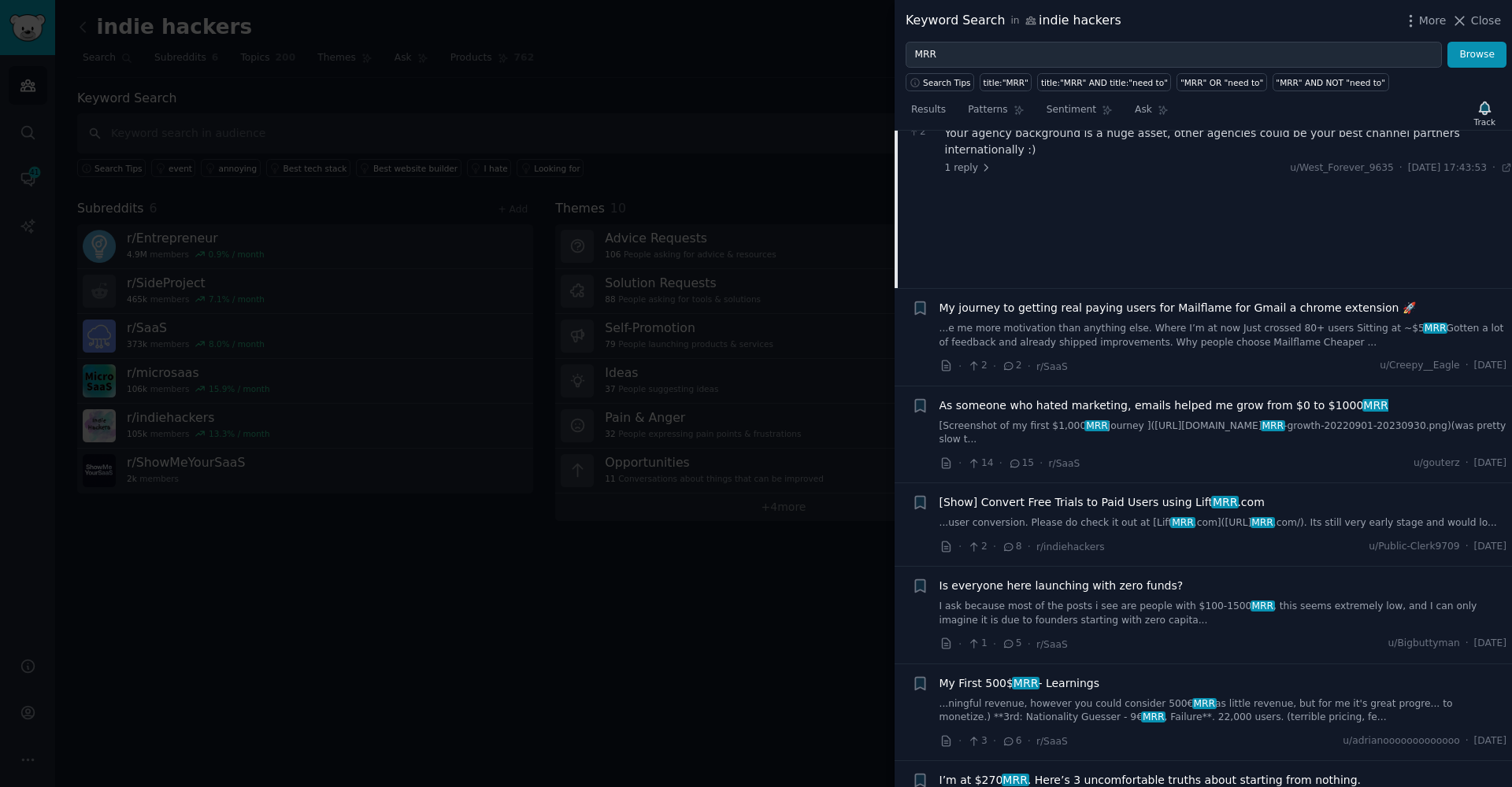
scroll to position [2077, 0]
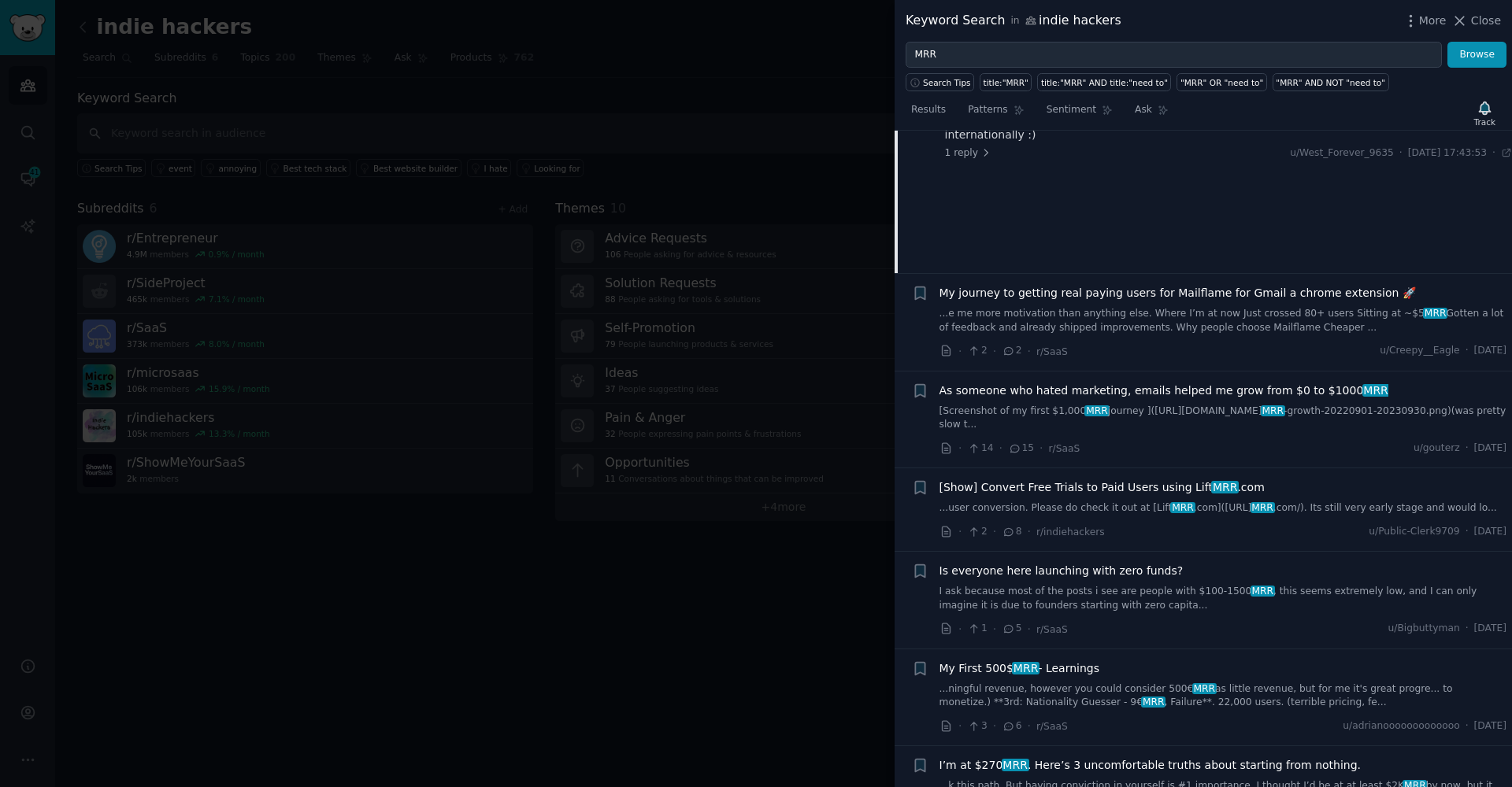
click at [986, 307] on link "...e me more motivation than anything else. Where I’m at now Just crossed 80+ u…" at bounding box center [1224, 320] width 568 height 27
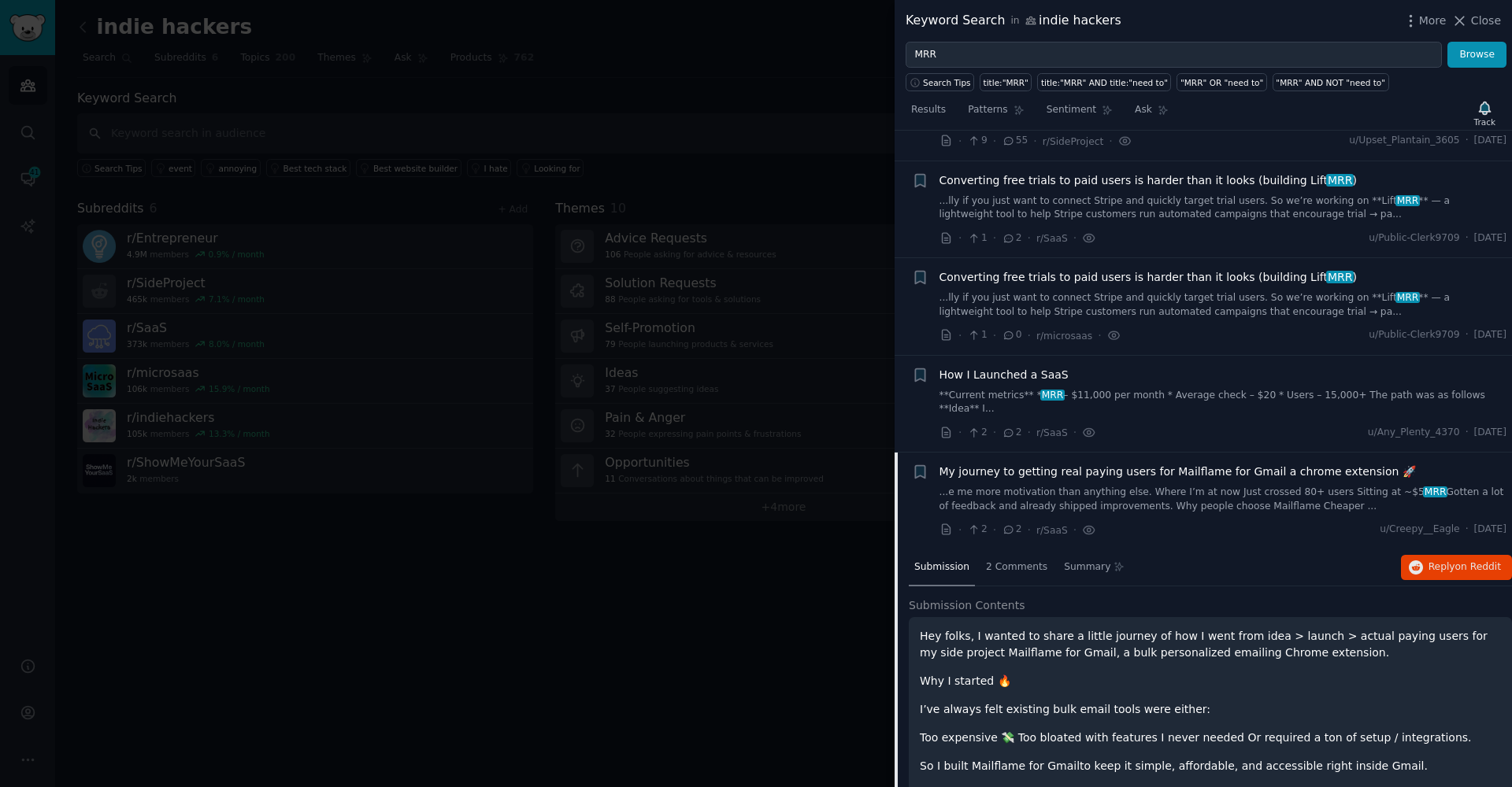
scroll to position [1654, 0]
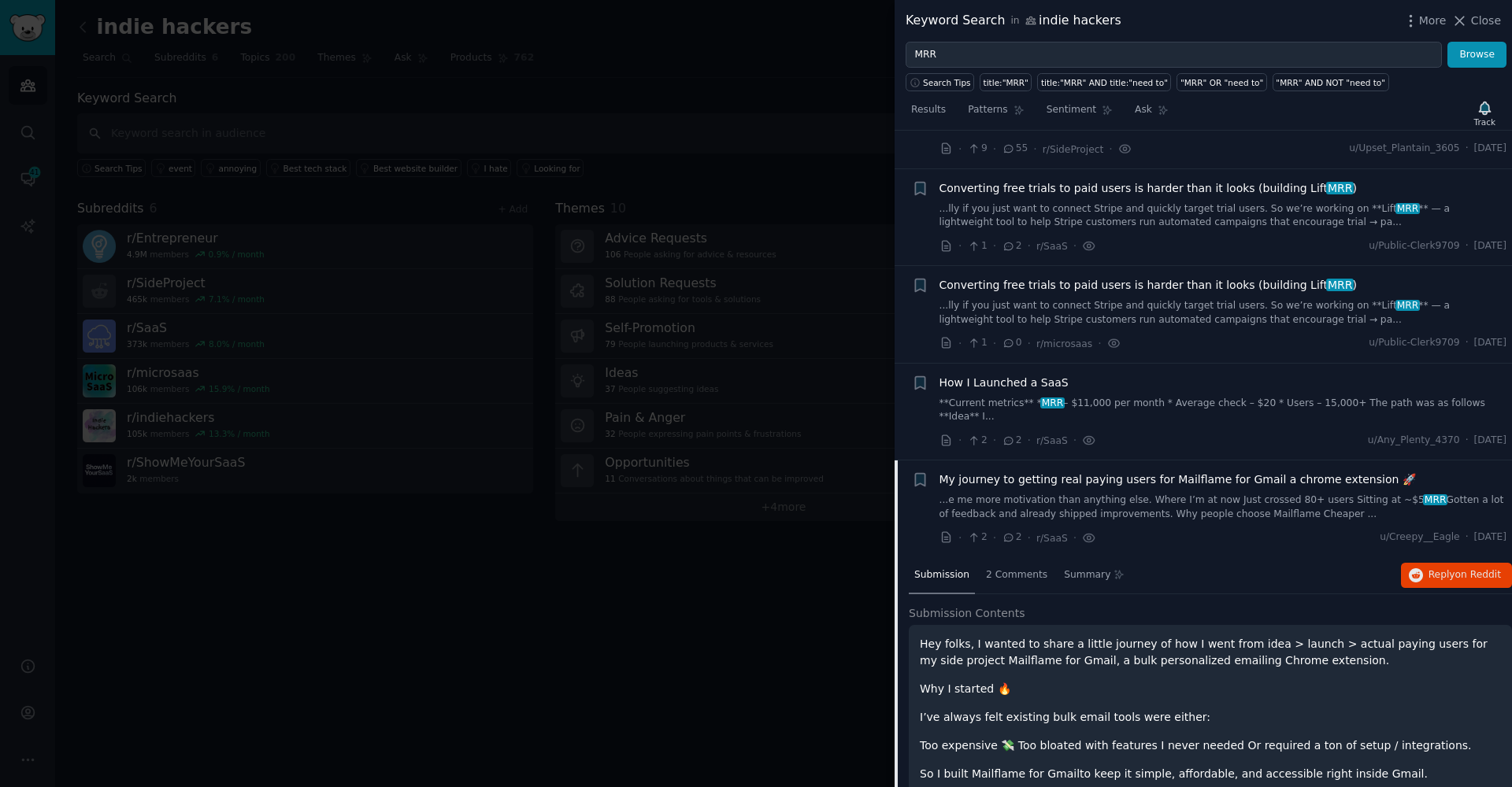
click at [1001, 381] on div "How I Launched a SaaS **Current metrics** * MRR – $11,000 per month * Average c…" at bounding box center [1224, 399] width 568 height 49
click at [962, 396] on link "**Current metrics** * MRR – $11,000 per month * Average check – $20 * Users – 1…" at bounding box center [1224, 410] width 568 height 27
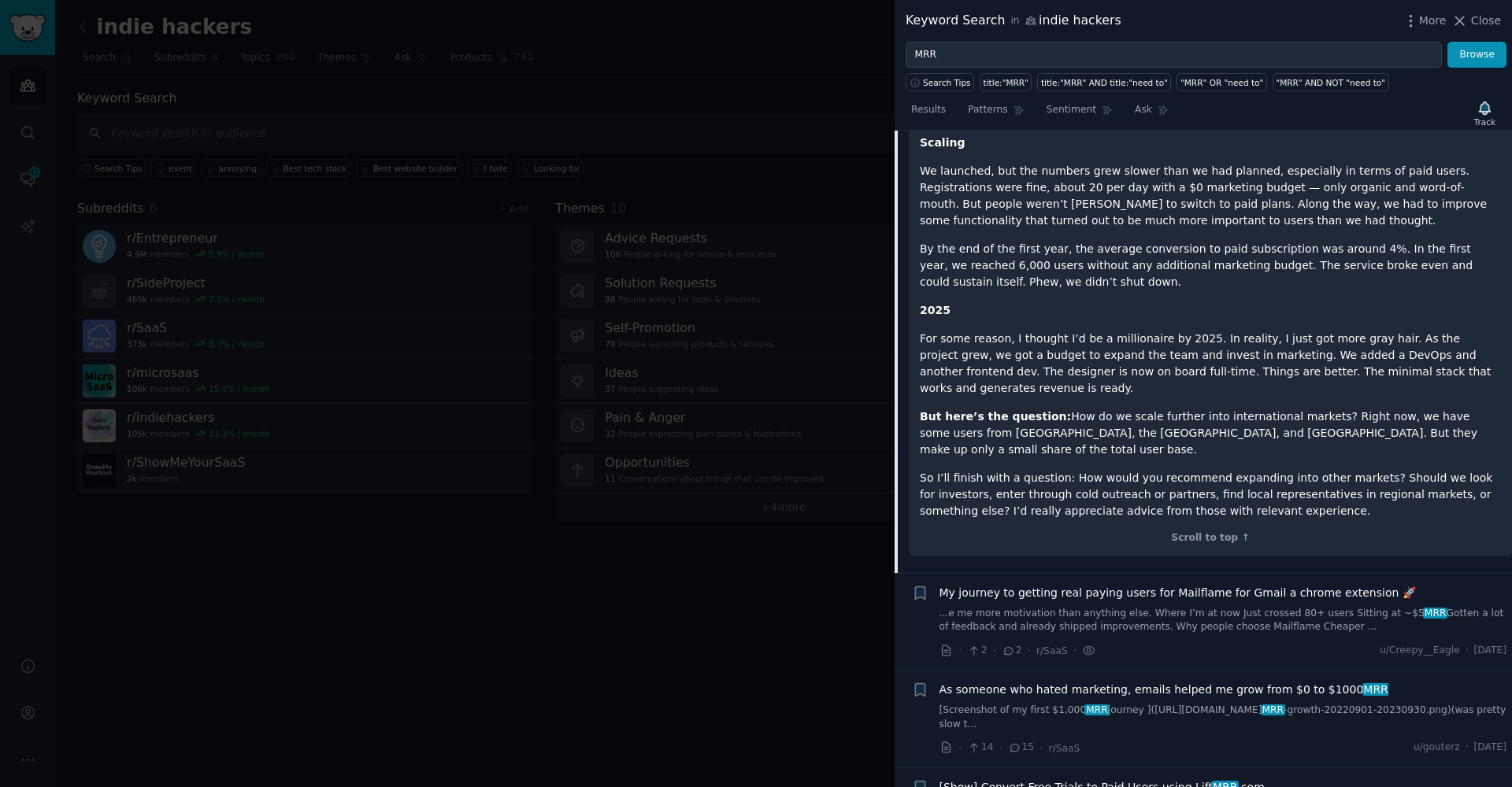
scroll to position [2710, 0]
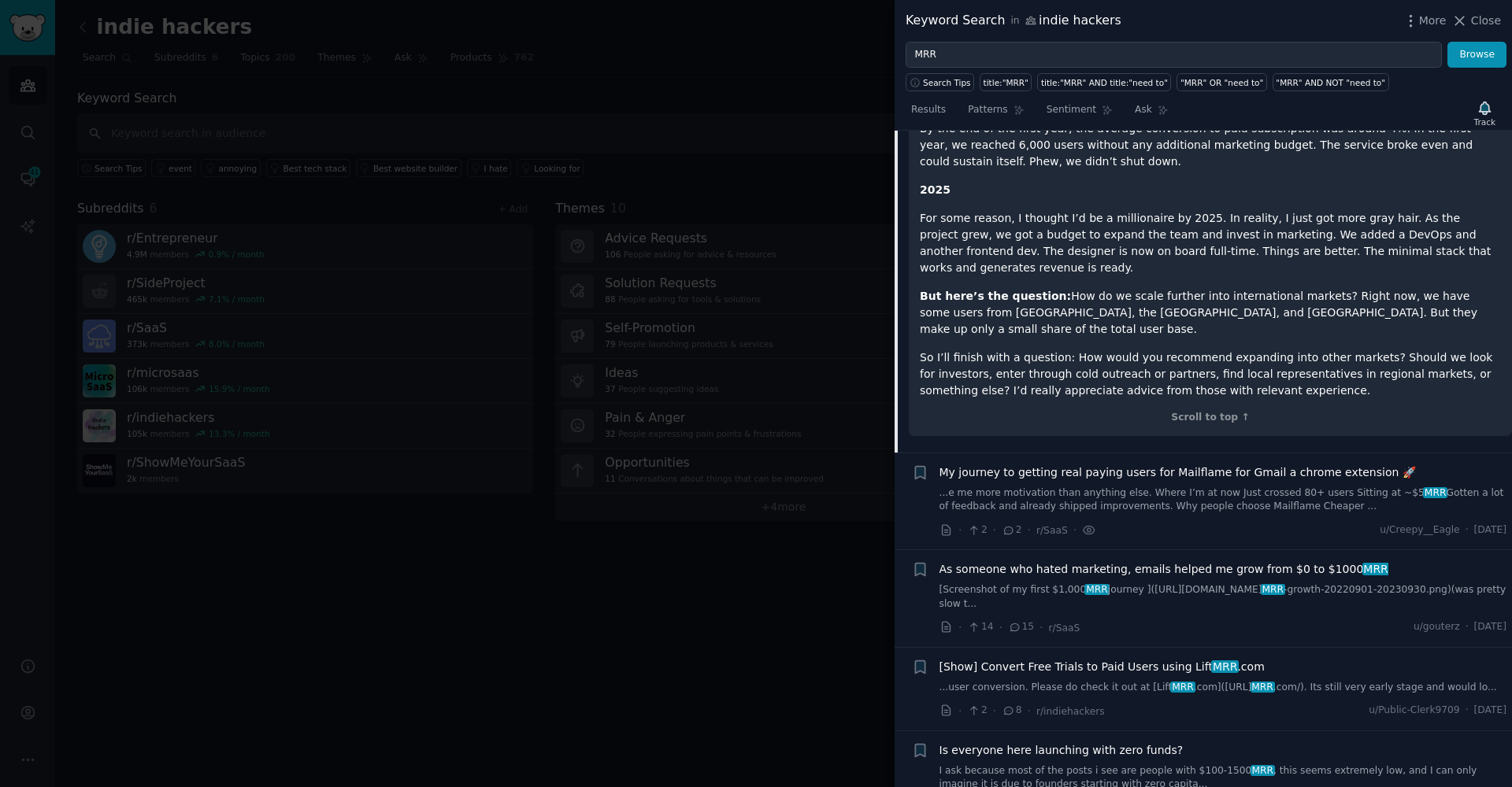
click at [1019, 486] on link "...e me more motivation than anything else. Where I’m at now Just crossed 80+ u…" at bounding box center [1224, 500] width 568 height 27
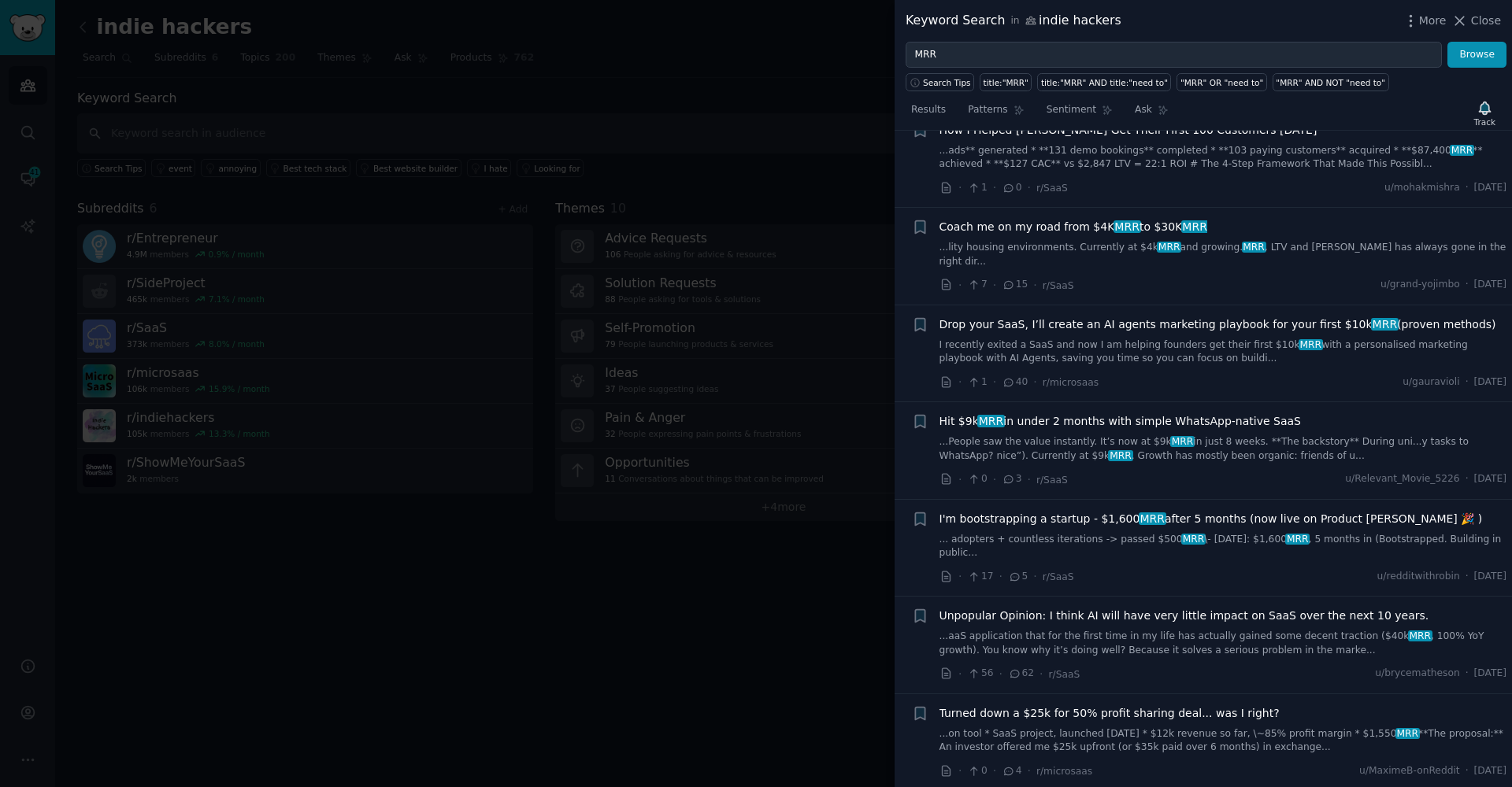
scroll to position [3502, 0]
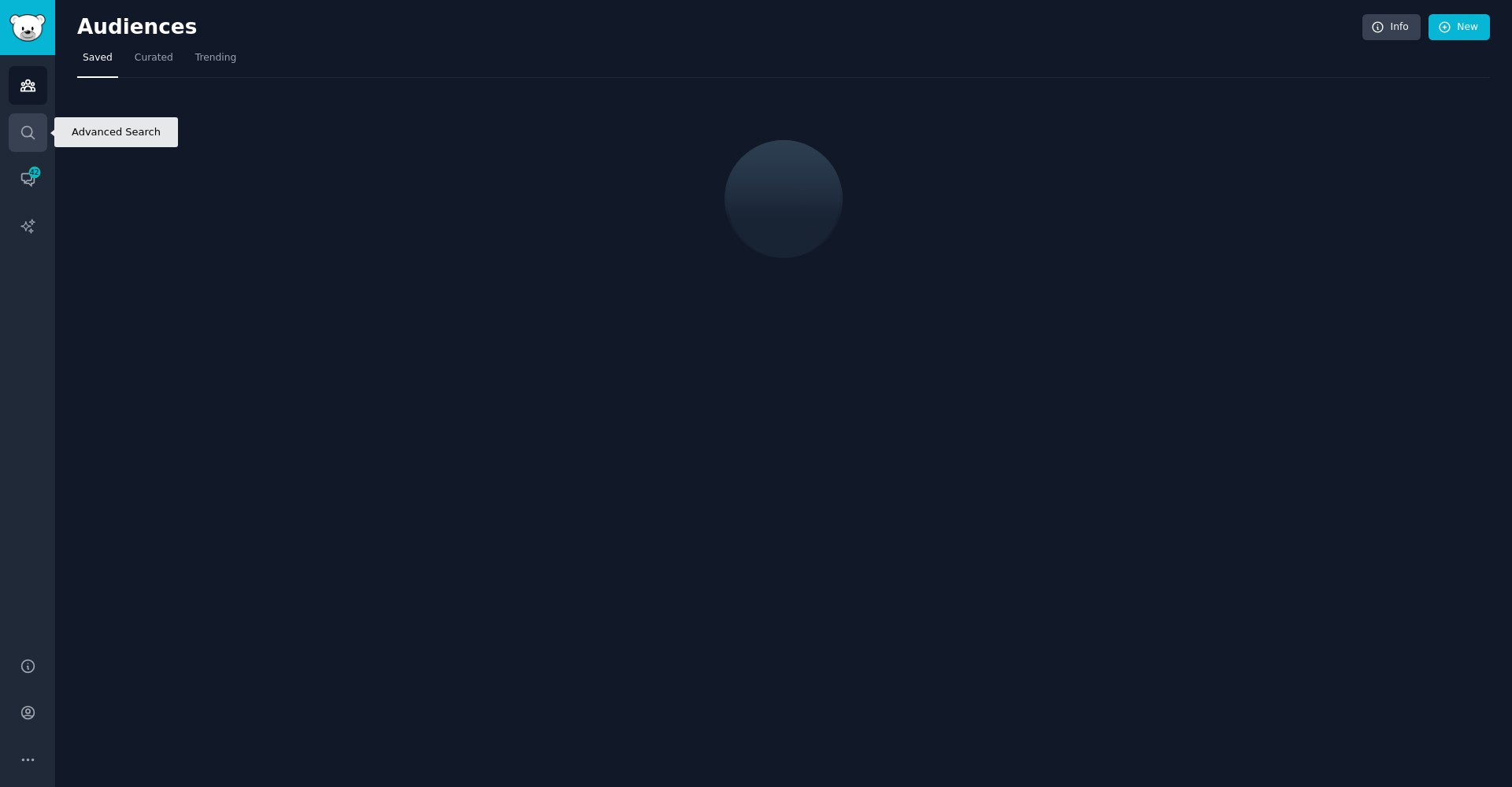
click at [40, 146] on link "Search" at bounding box center [28, 133] width 39 height 39
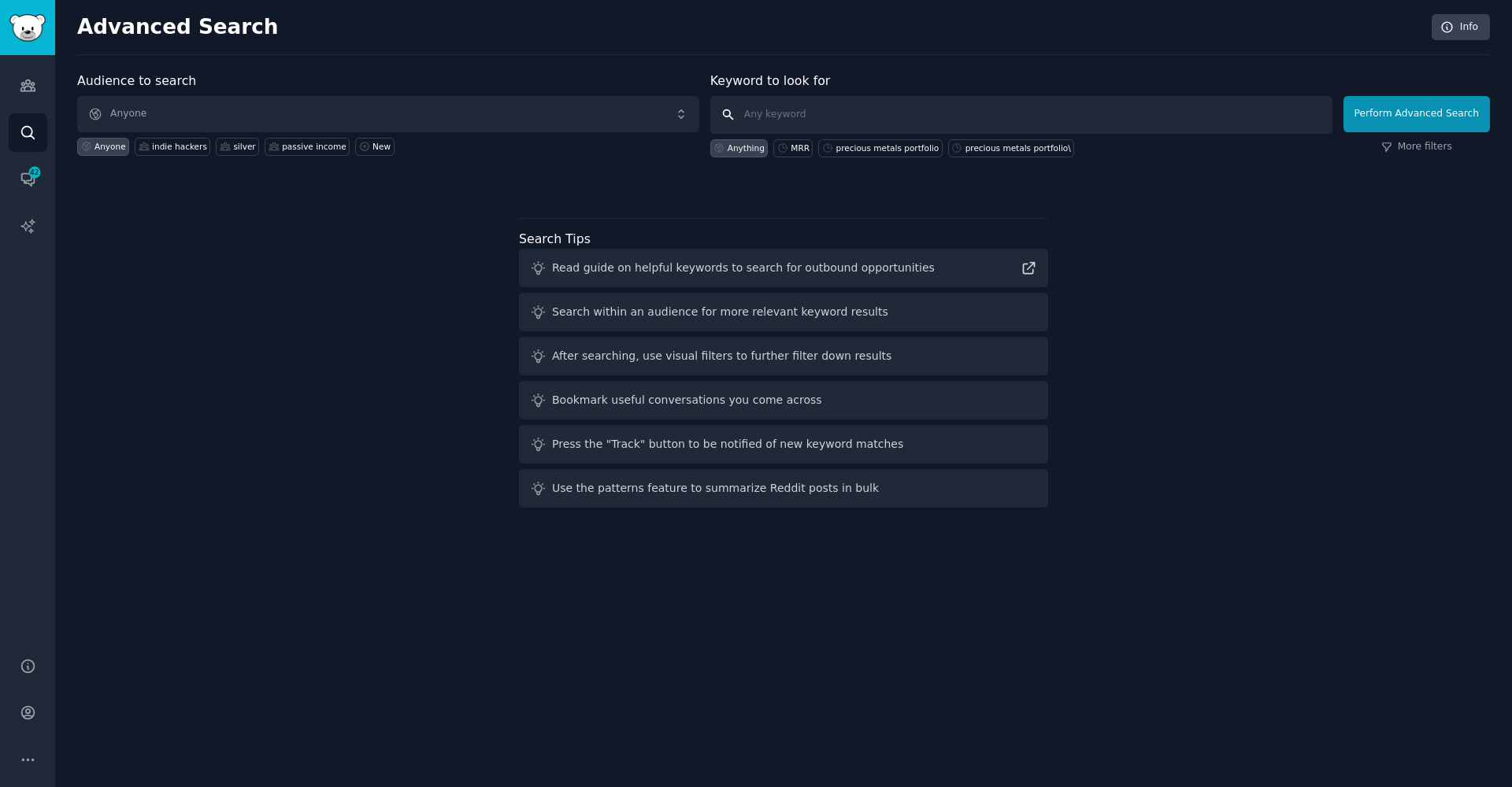
click at [972, 111] on input "text" at bounding box center [1022, 115] width 622 height 38
paste input "https://www.remakecv.com"
type input "https://www.remakecv.com"
click at [1390, 125] on button "Perform Advanced Search" at bounding box center [1416, 114] width 146 height 36
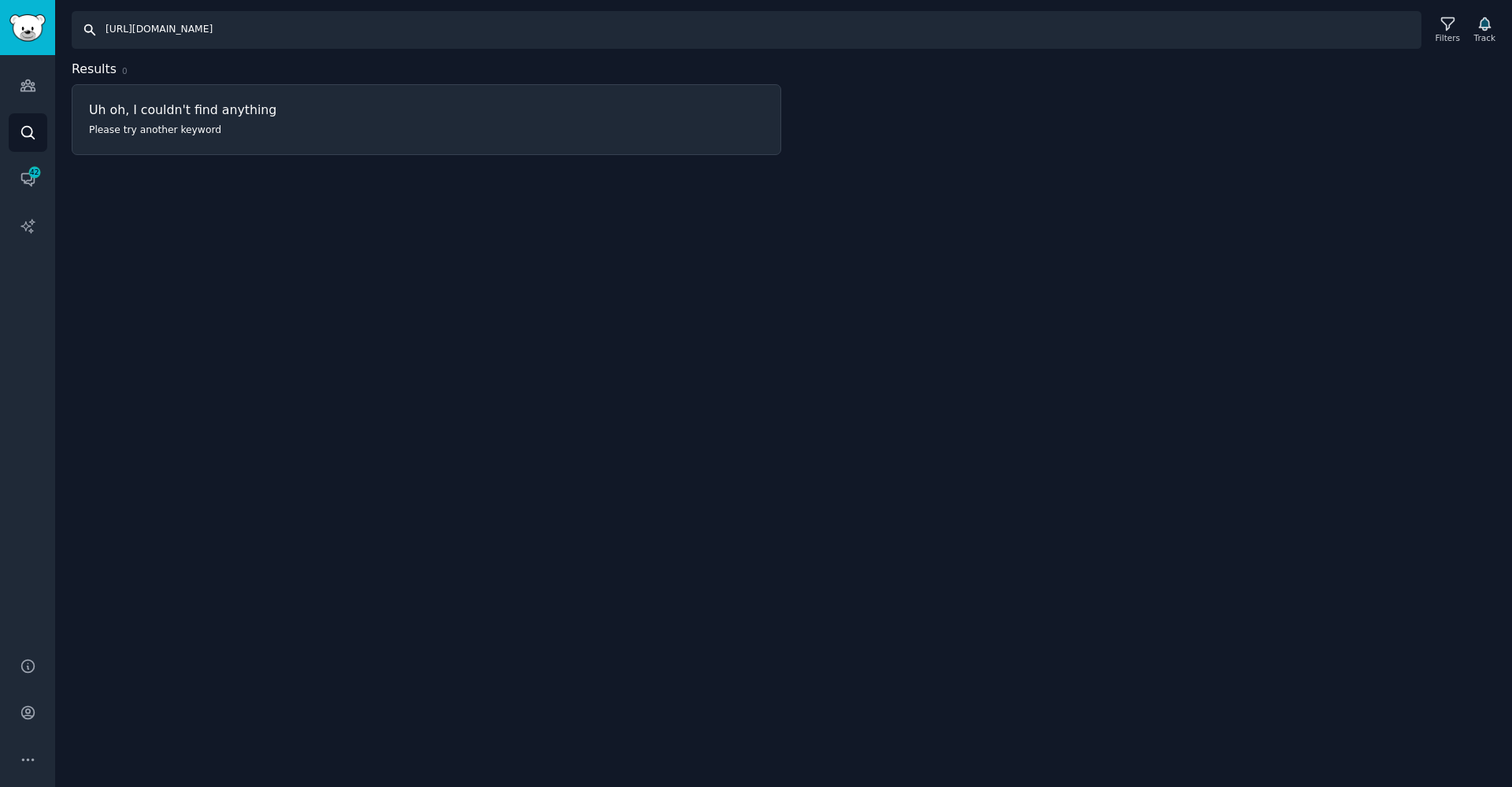
drag, startPoint x: 249, startPoint y: 34, endPoint x: 207, endPoint y: 29, distance: 42.3
click at [206, 28] on input "https://www.remakecv.com" at bounding box center [747, 30] width 1350 height 38
click at [229, 34] on input "remakecv" at bounding box center [747, 30] width 1350 height 38
type input "r"
type input "zorainsights"
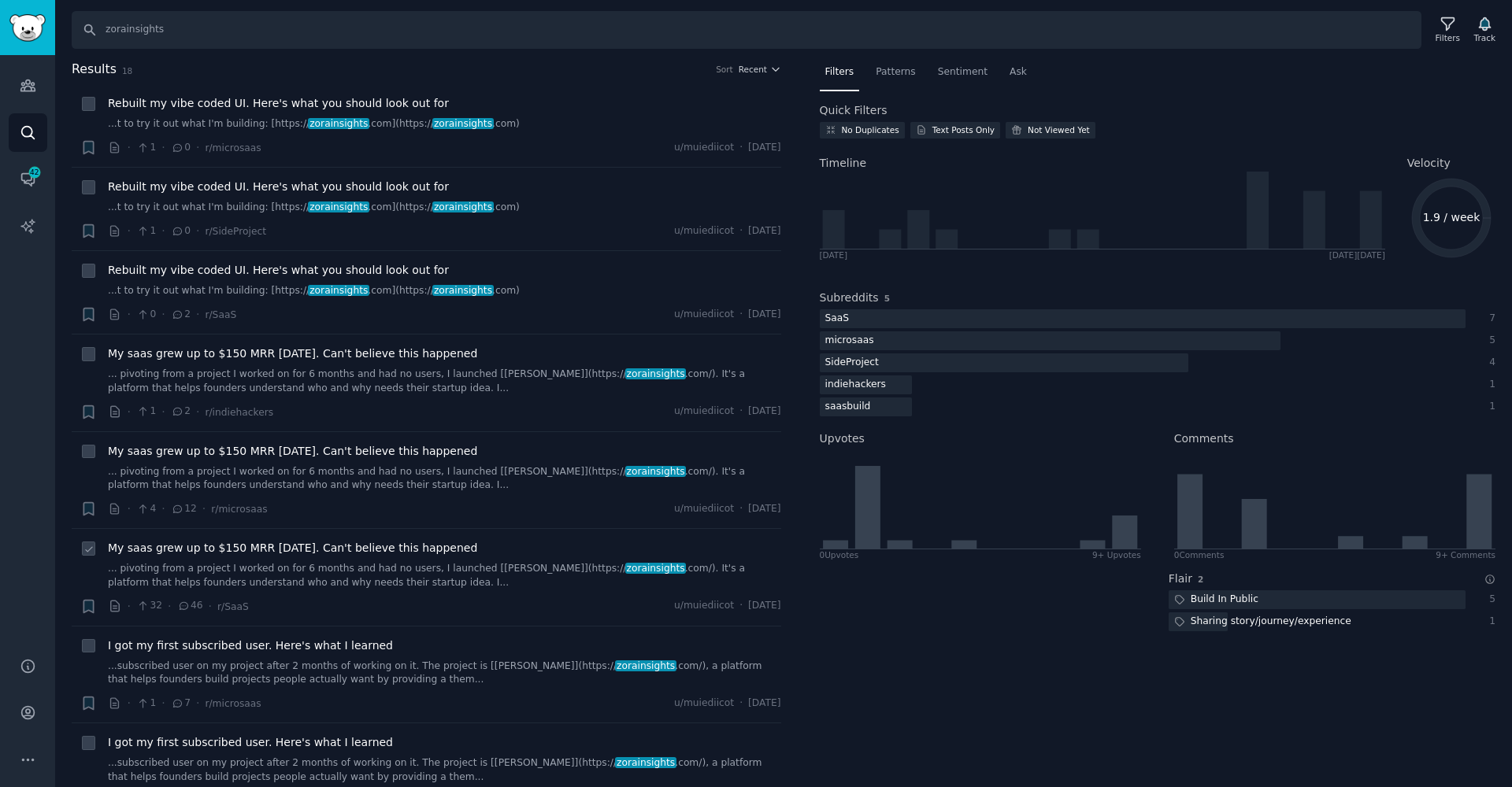
click at [244, 548] on span "My saas grew up to $150 MRR in 2 weeks. Can't believe this happened" at bounding box center [292, 548] width 369 height 16
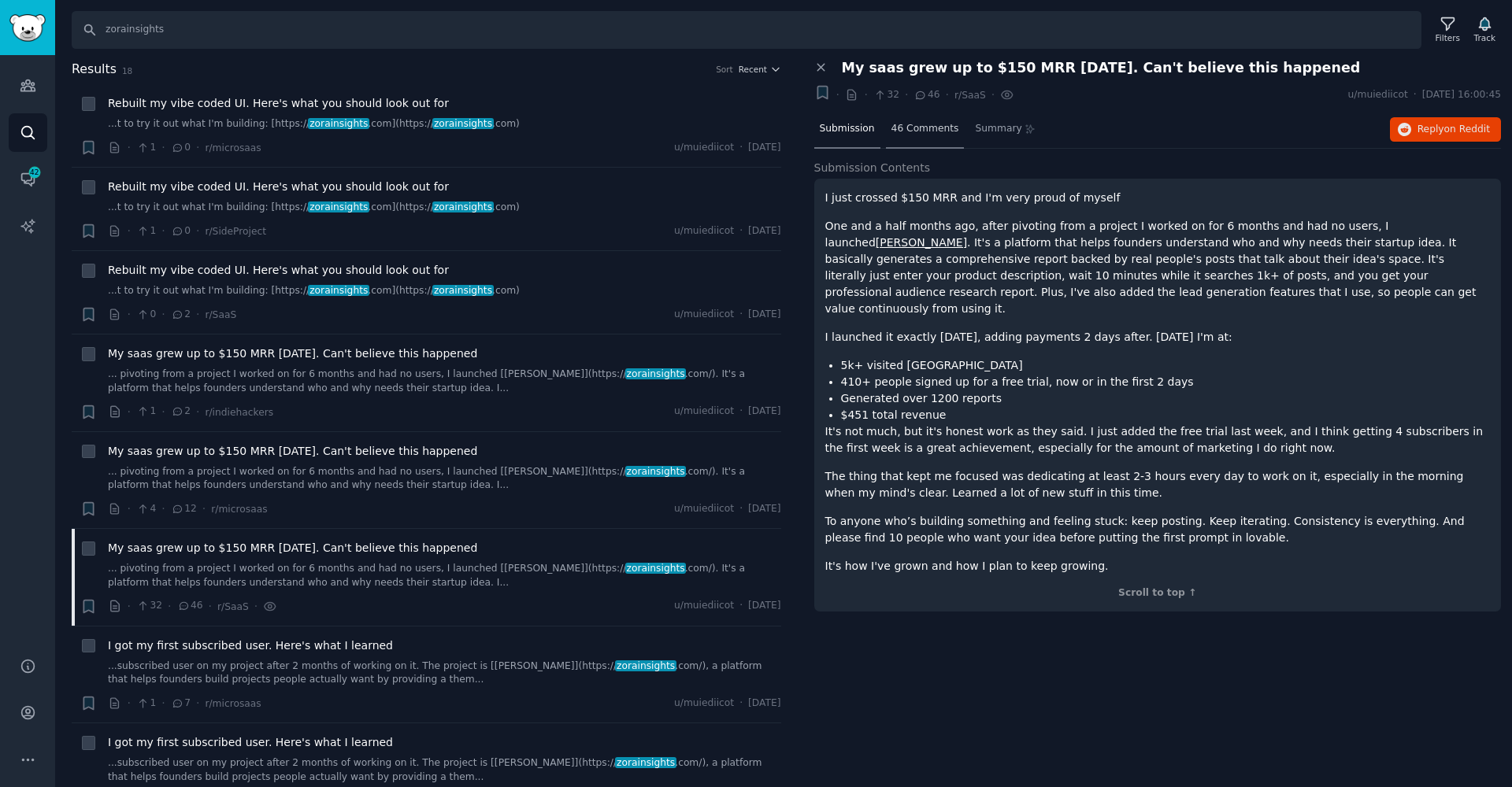
click at [907, 139] on div "46 Comments" at bounding box center [925, 130] width 79 height 38
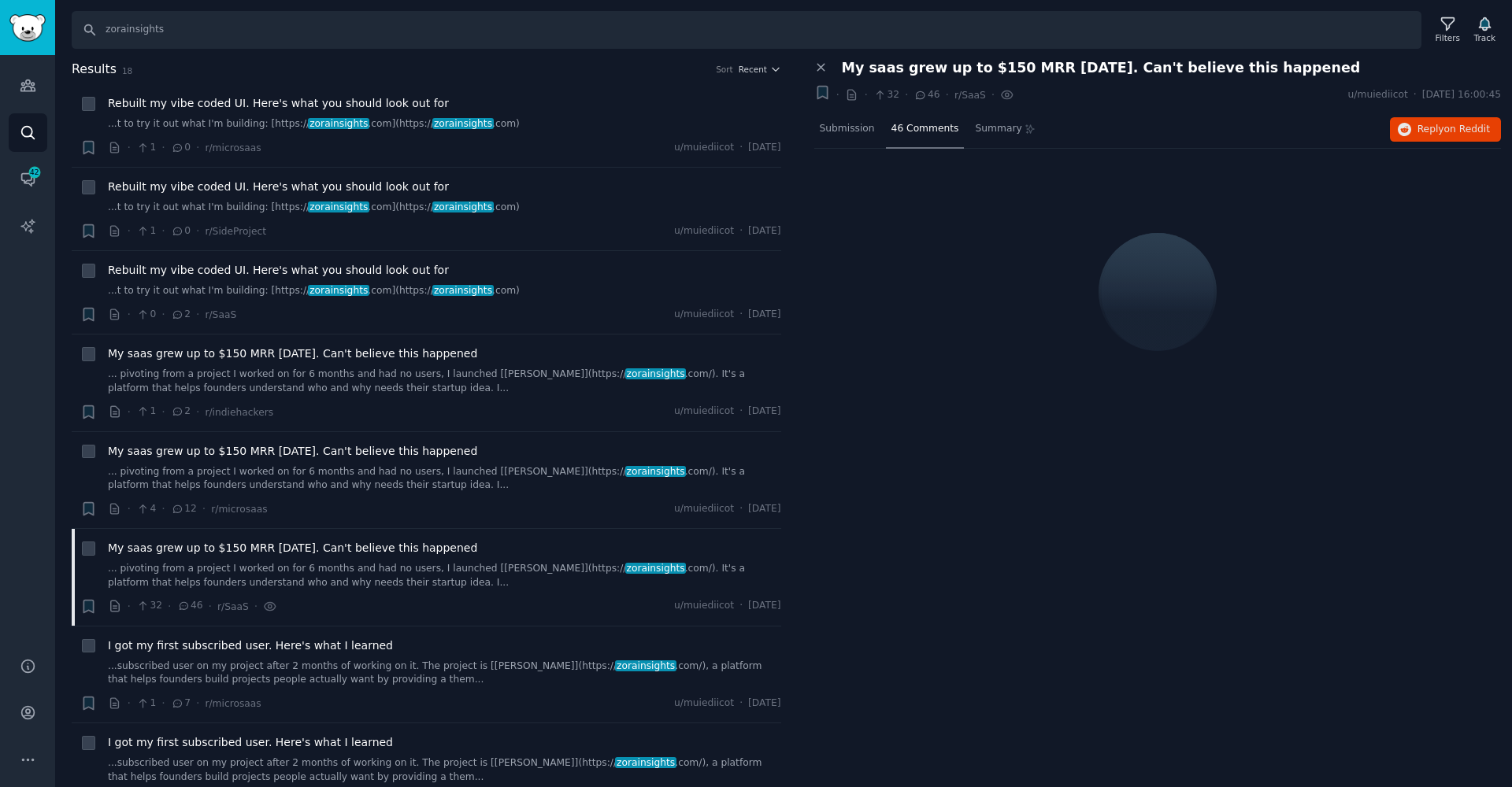
click at [843, 153] on div at bounding box center [1158, 286] width 688 height 276
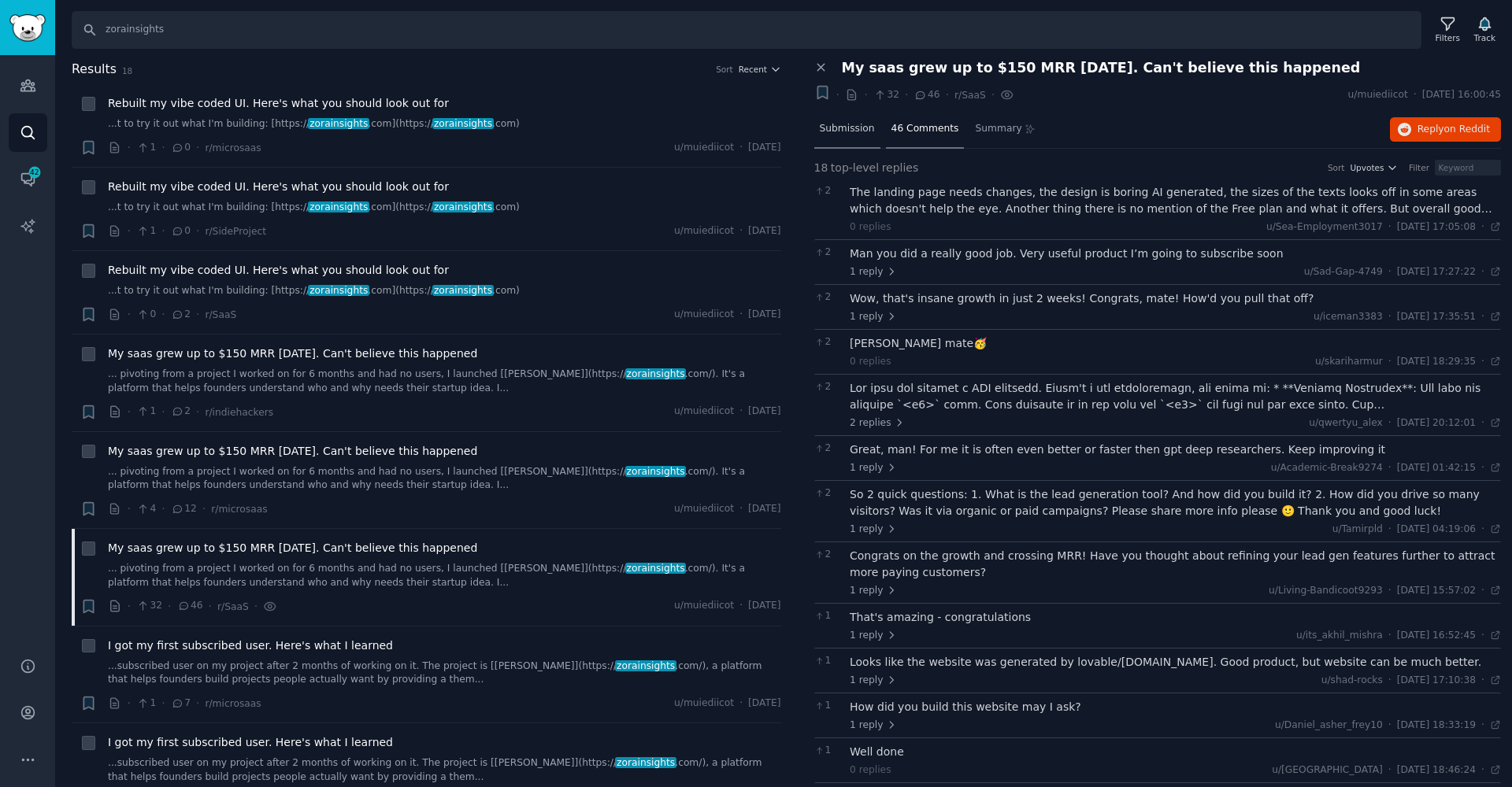
click at [835, 138] on div "Submission" at bounding box center [848, 130] width 66 height 38
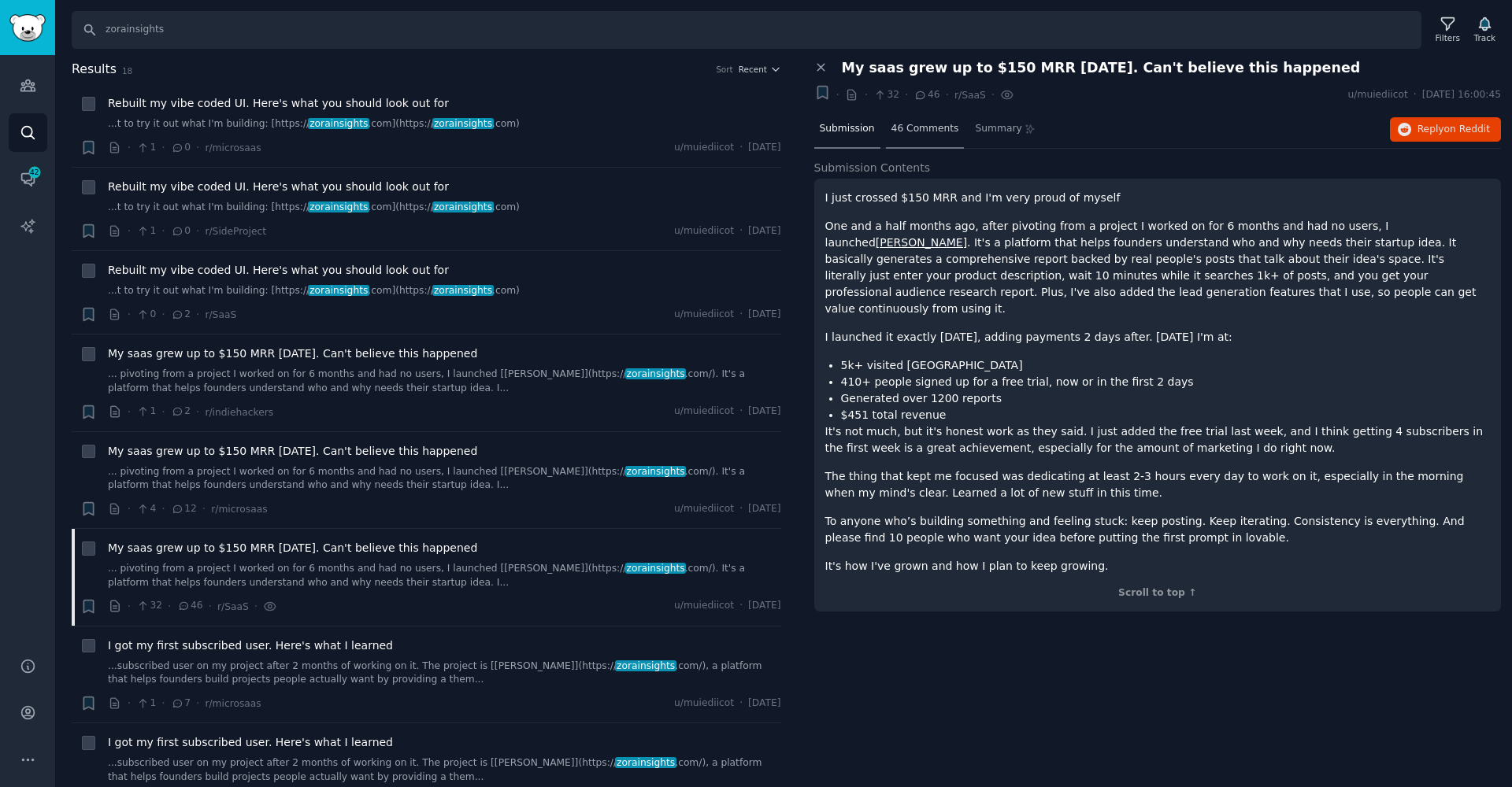
click at [898, 134] on span "46 Comments" at bounding box center [925, 129] width 67 height 14
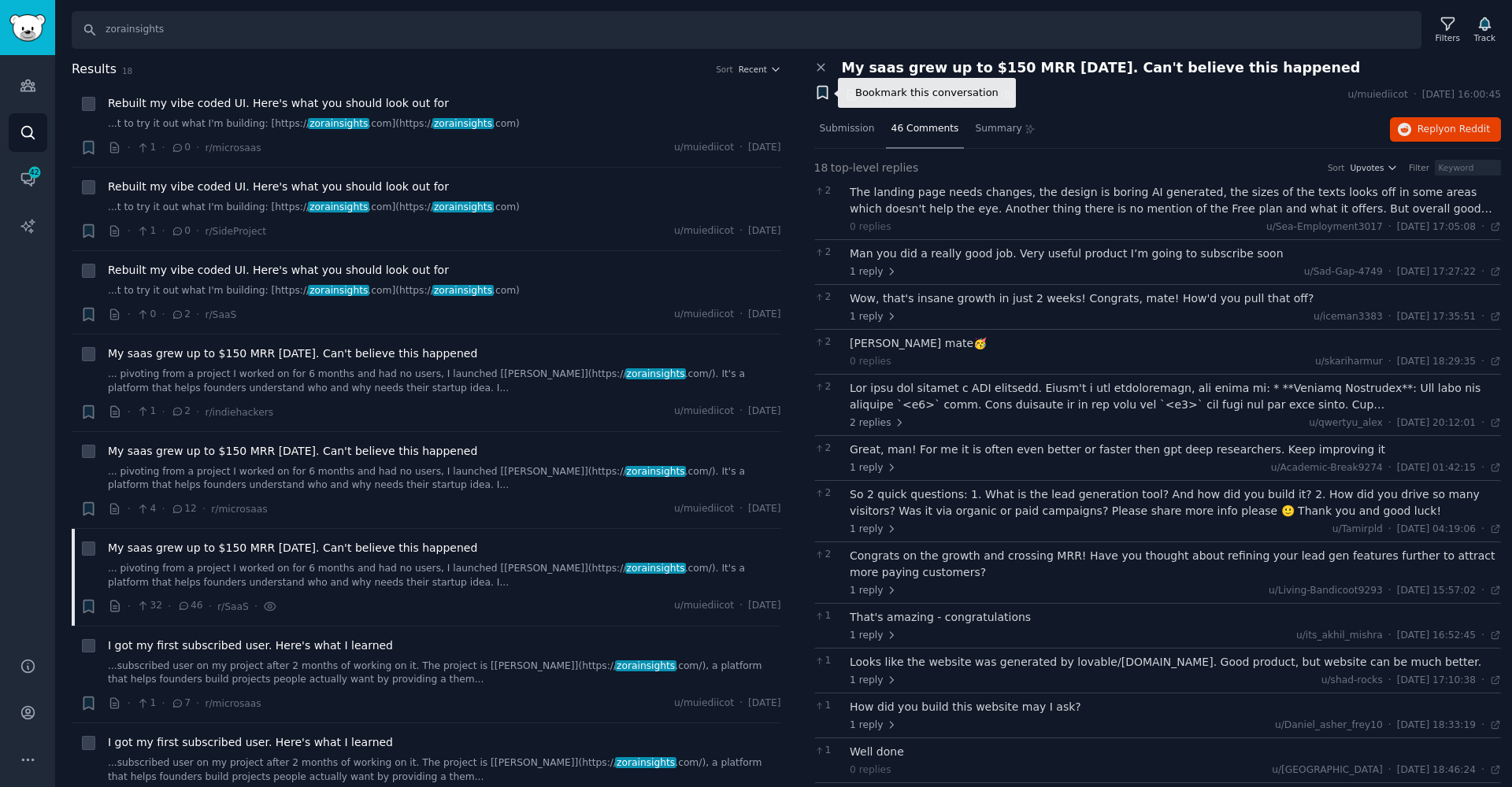
click at [819, 96] on icon "button" at bounding box center [822, 92] width 9 height 12
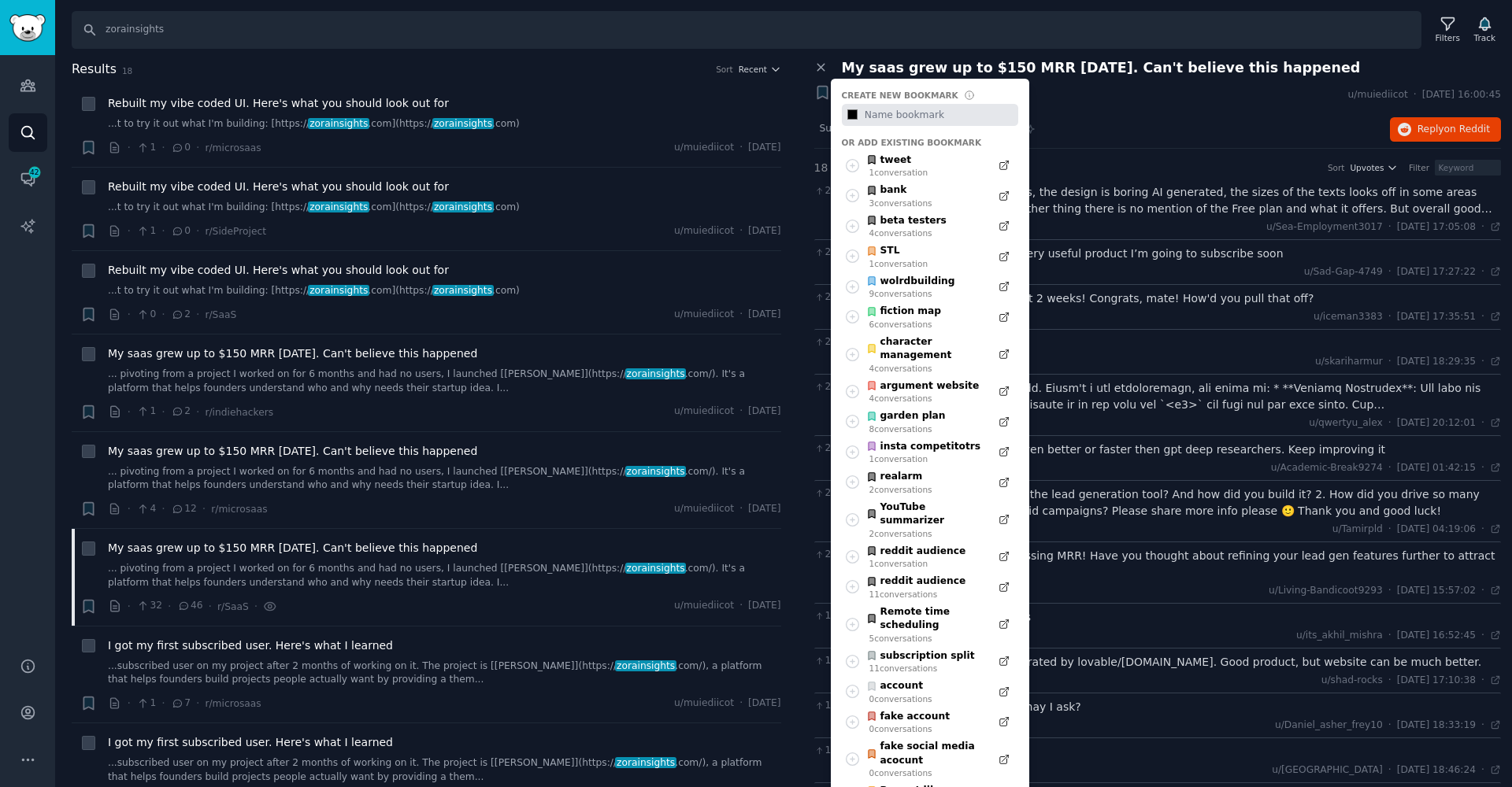
type input "#000000"
type input "z"
type input "#000000"
type input "zo"
type input "#000000"
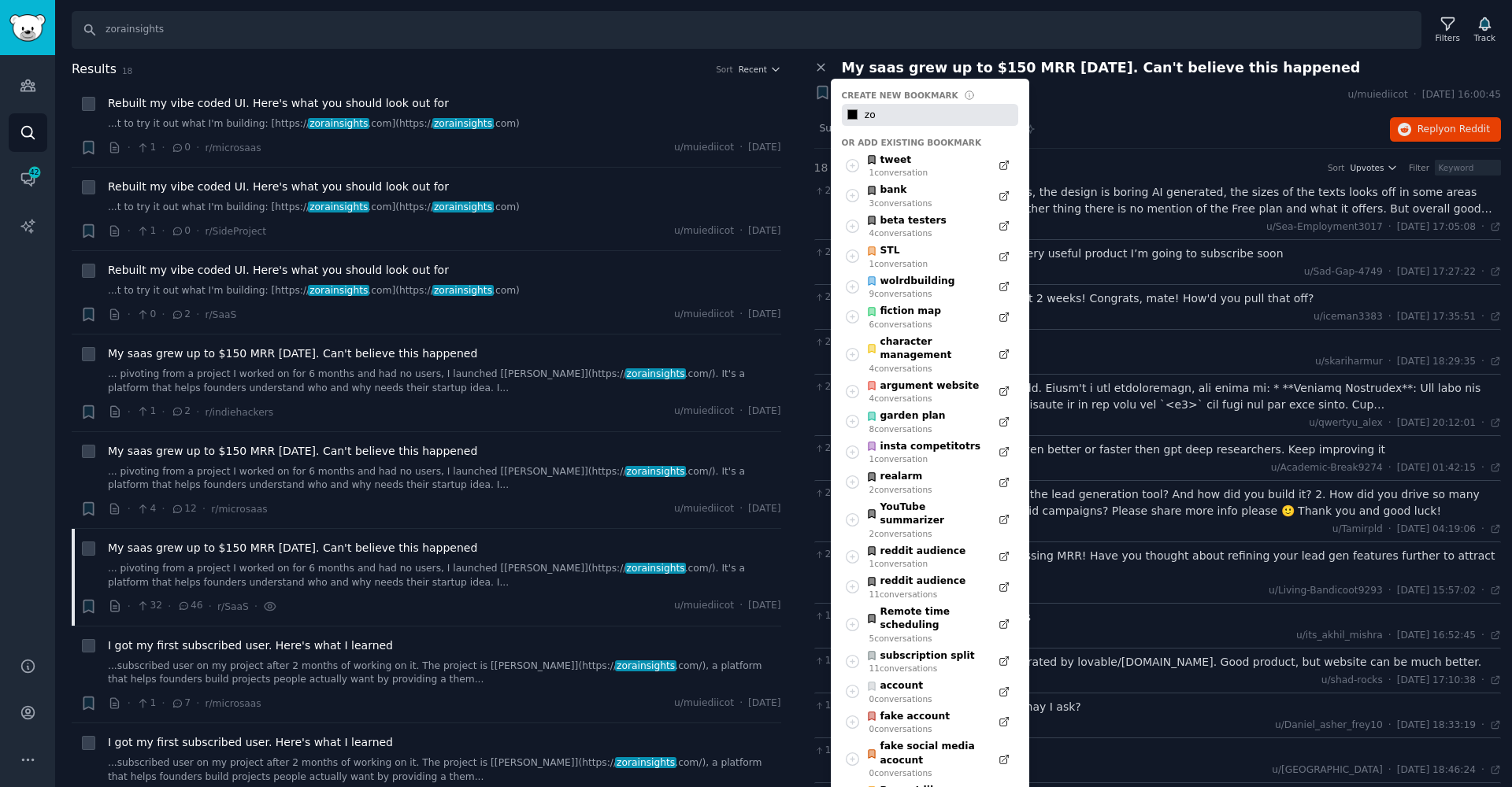
type input "zor"
type input "#000000"
type input "zoro"
type input "#000000"
type input "zorop"
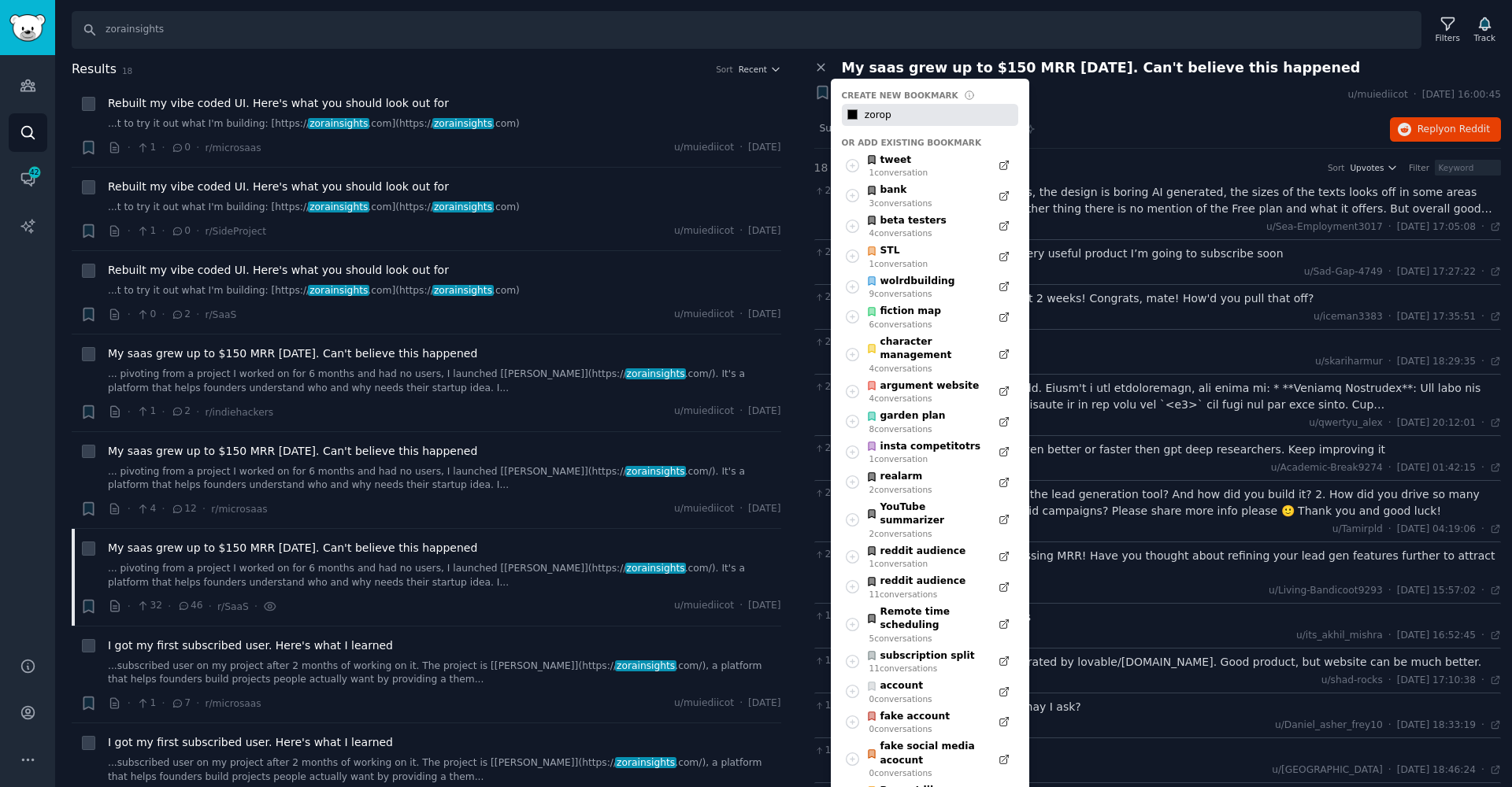
type input "#000000"
type input "zoropf"
type input "#000000"
type input "zoropfg"
type input "#000000"
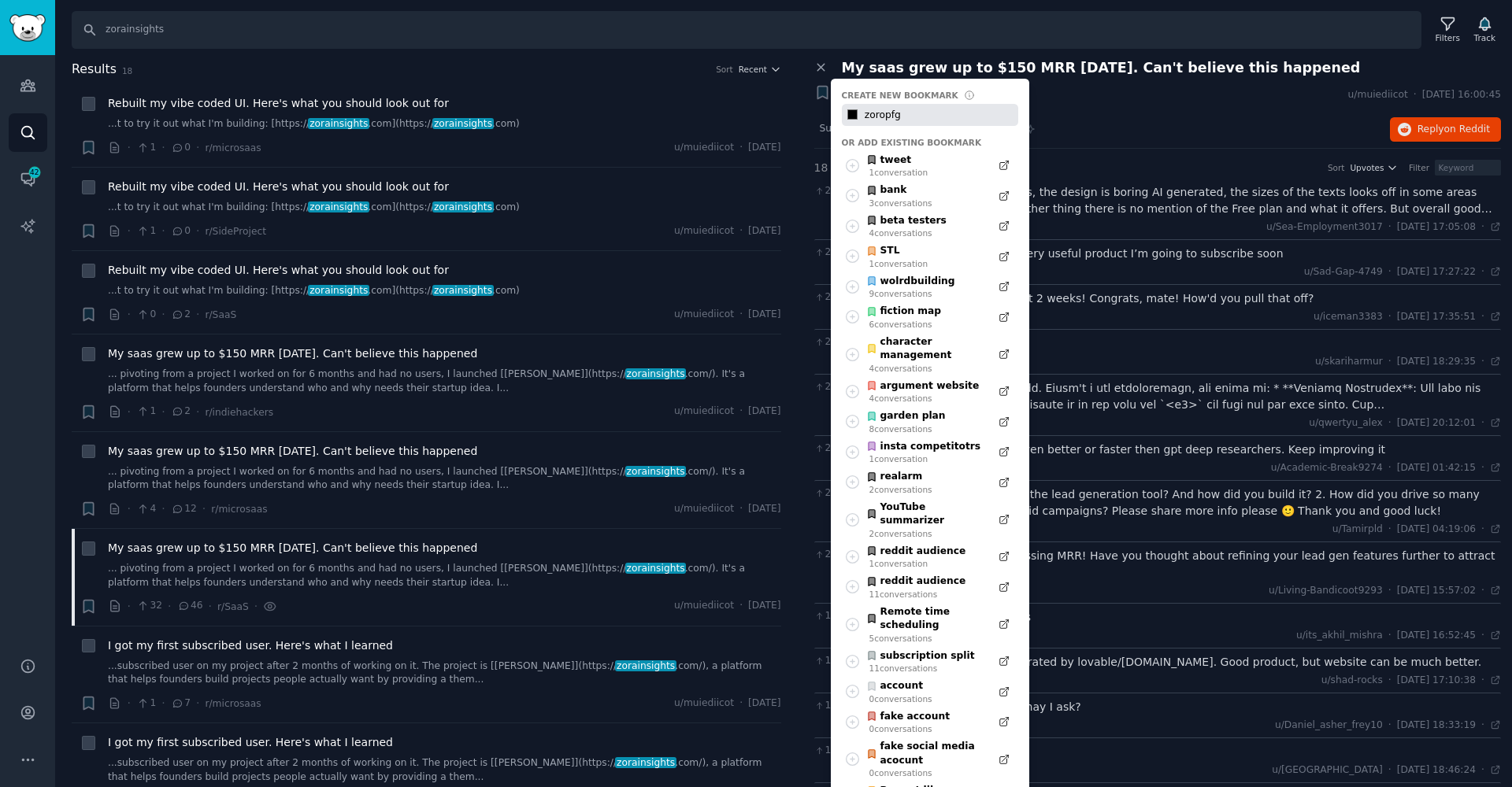
type input "zoropf"
type input "#000000"
type input "zorop"
type input "#000000"
type input "zoropd"
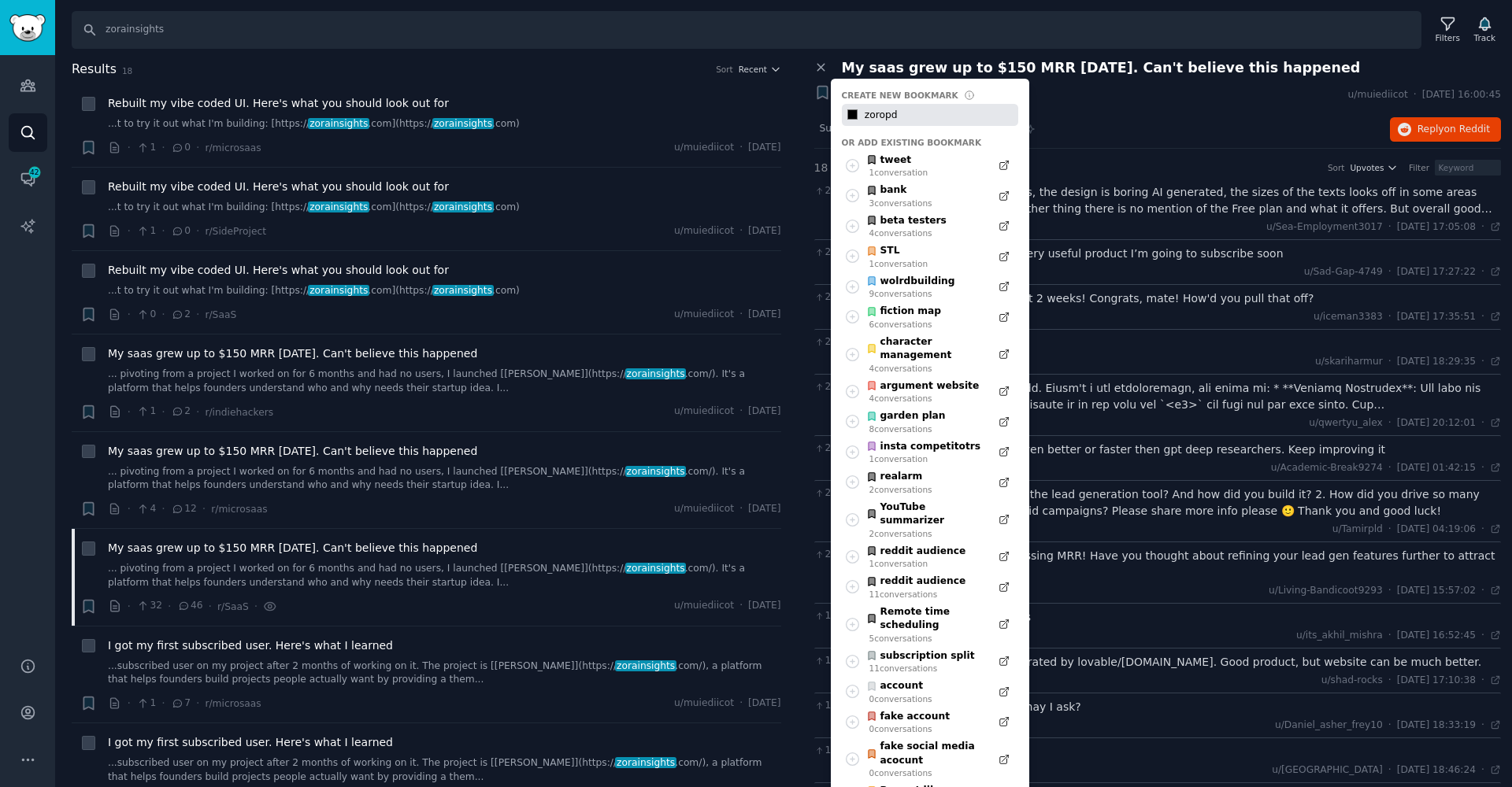
type input "#000000"
type input "zoropdf"
type input "#000000"
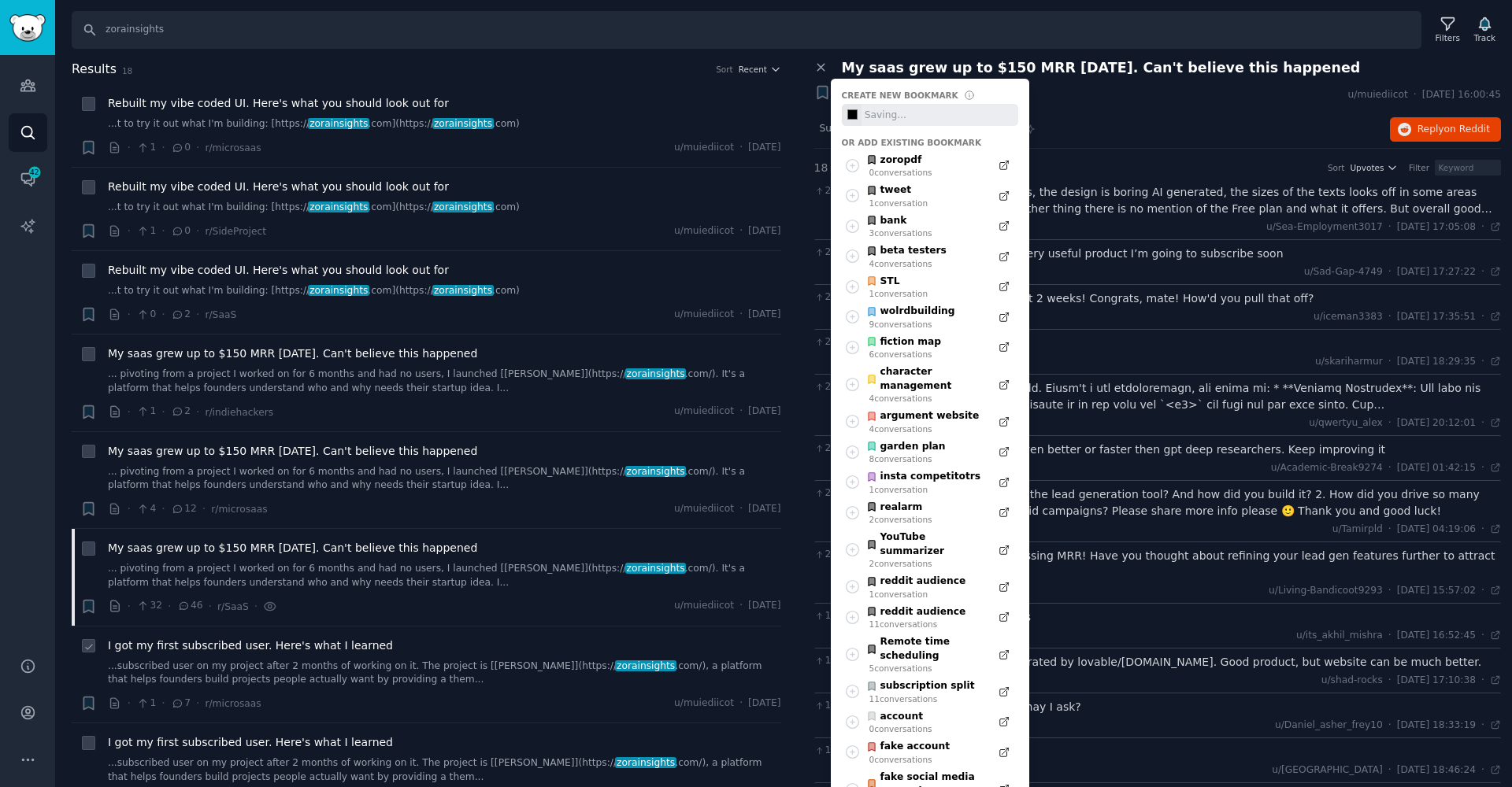
type input "#000000"
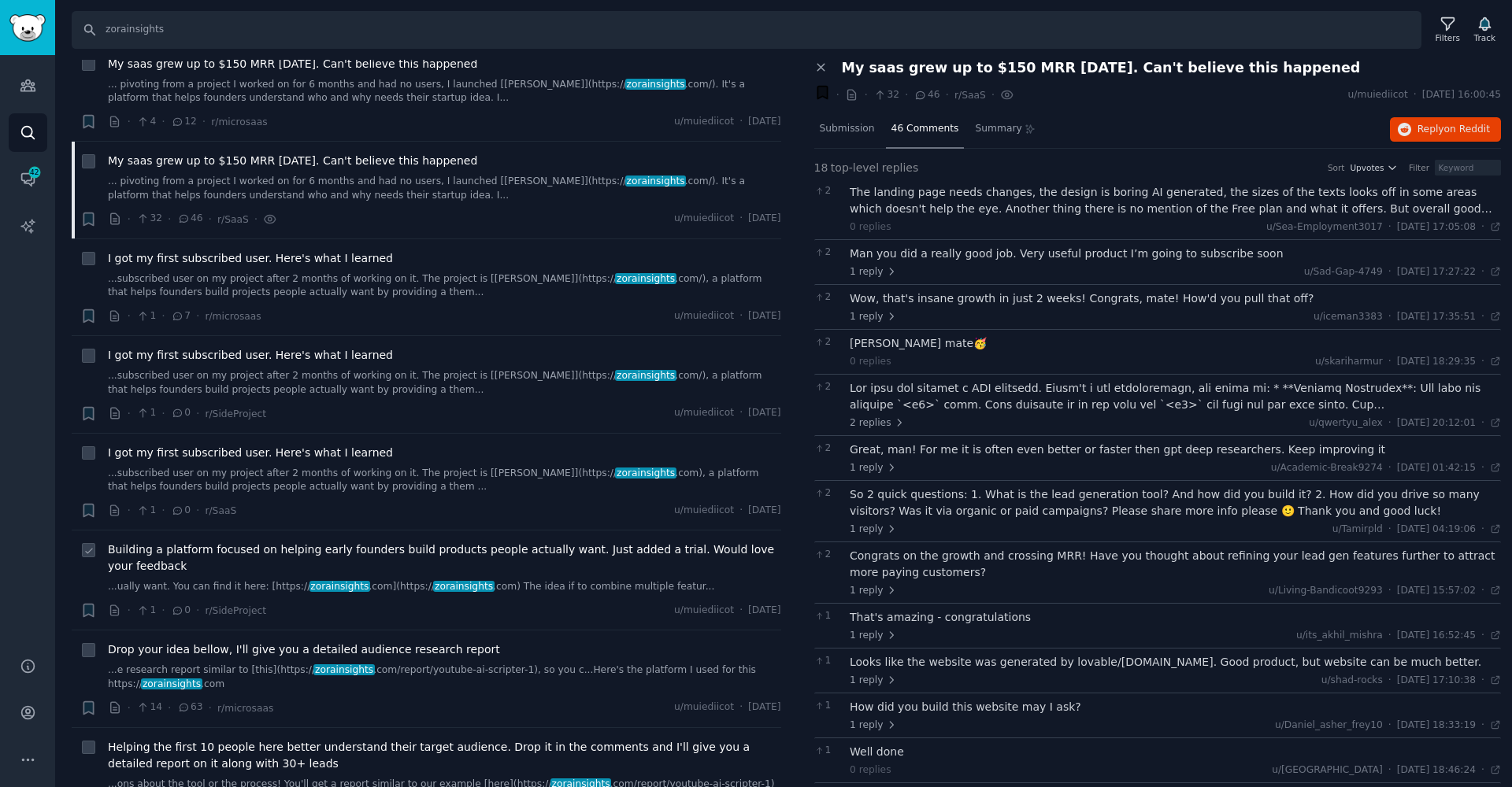
scroll to position [707, 0]
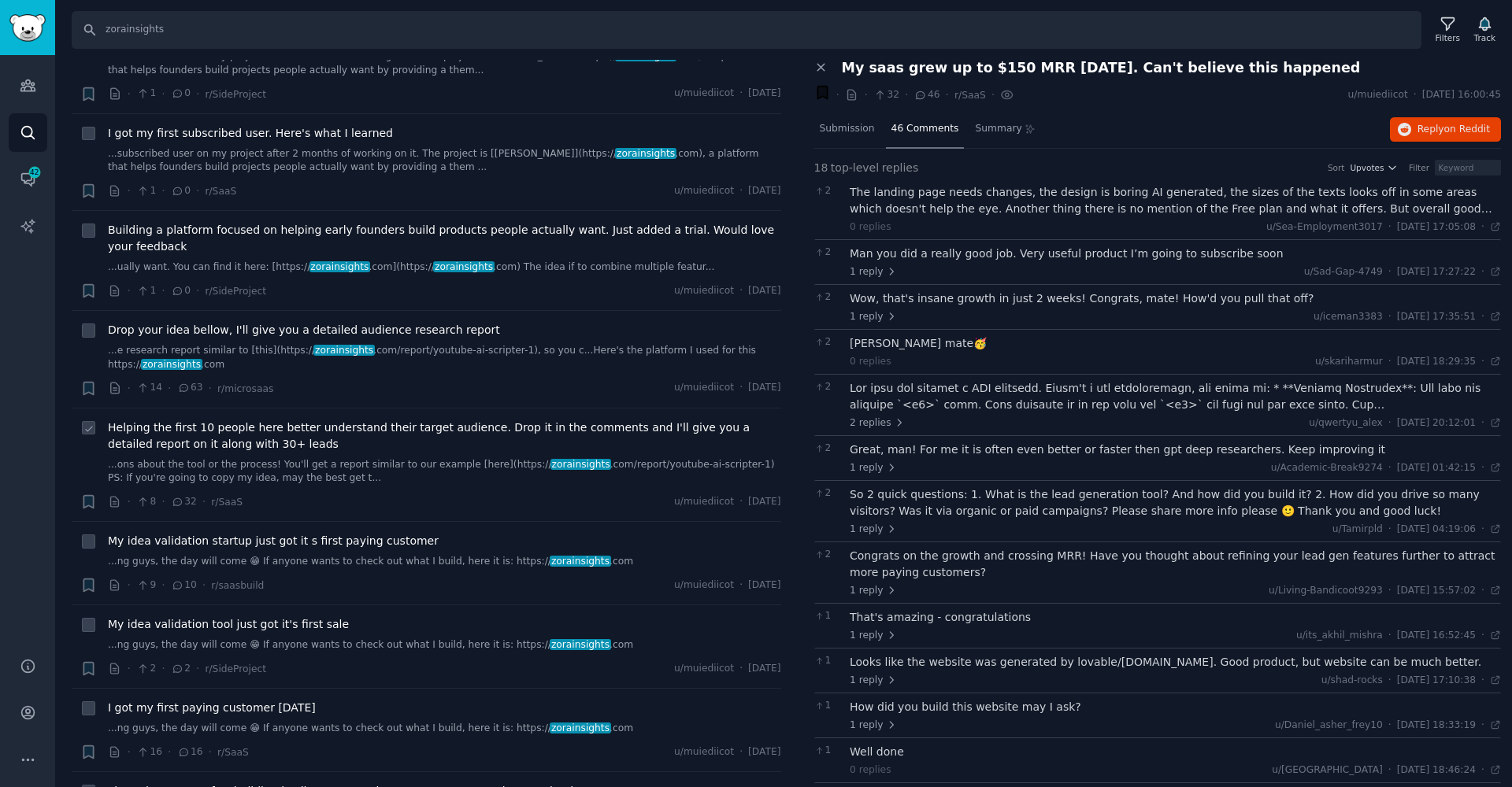
click at [243, 445] on div "Helping the first 10 people here better understand their target audience. Drop …" at bounding box center [445, 453] width 673 height 66
click at [223, 431] on span "Helping the first 10 people here better understand their target audience. Drop …" at bounding box center [445, 436] width 673 height 33
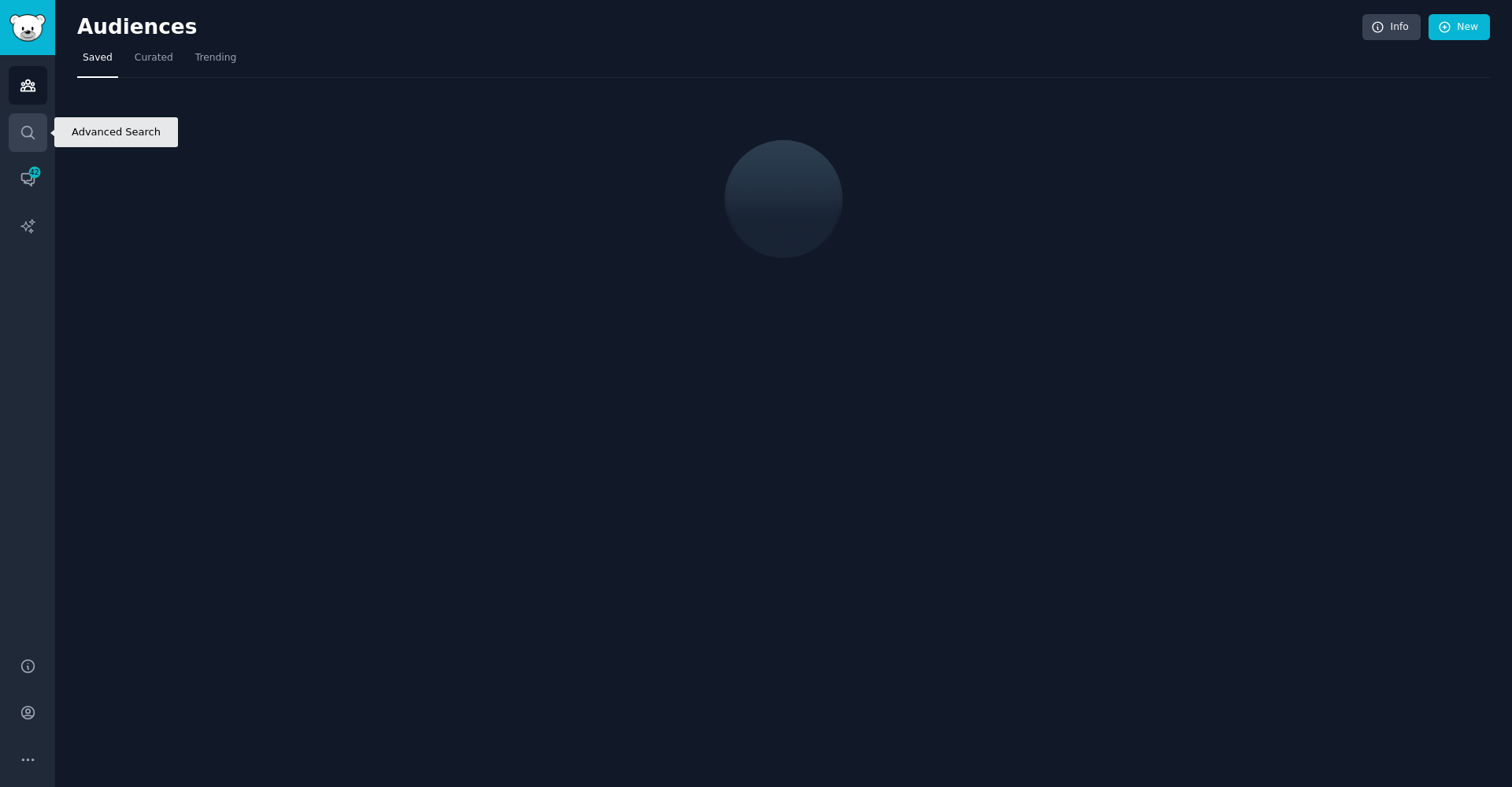
click at [27, 135] on icon "Sidebar" at bounding box center [28, 132] width 16 height 16
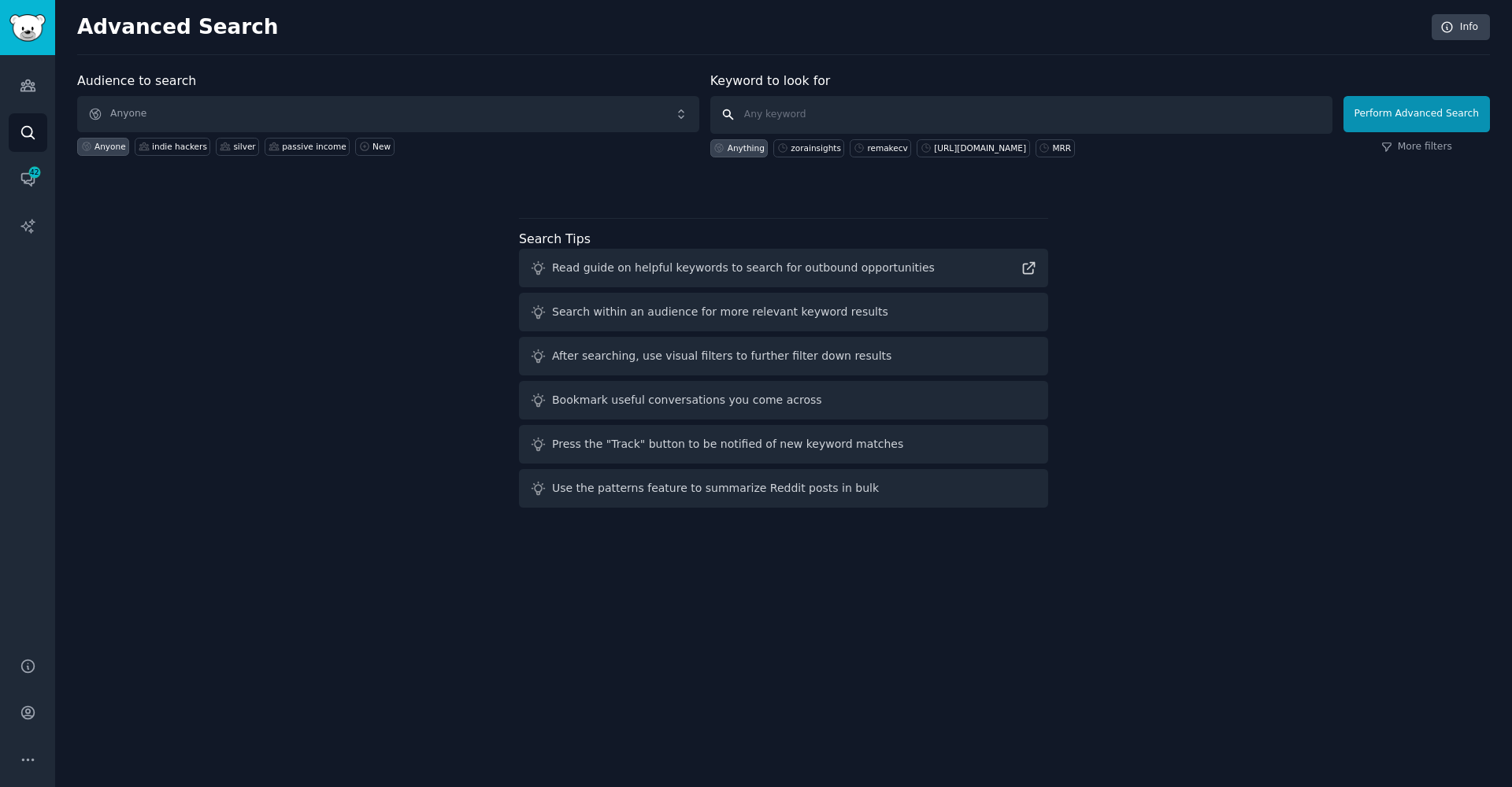
click at [760, 100] on input "text" at bounding box center [1022, 115] width 622 height 38
paste input "what I struggled with"
type input "what I struggled with"
click at [1404, 117] on button "Perform Advanced Search" at bounding box center [1416, 114] width 146 height 36
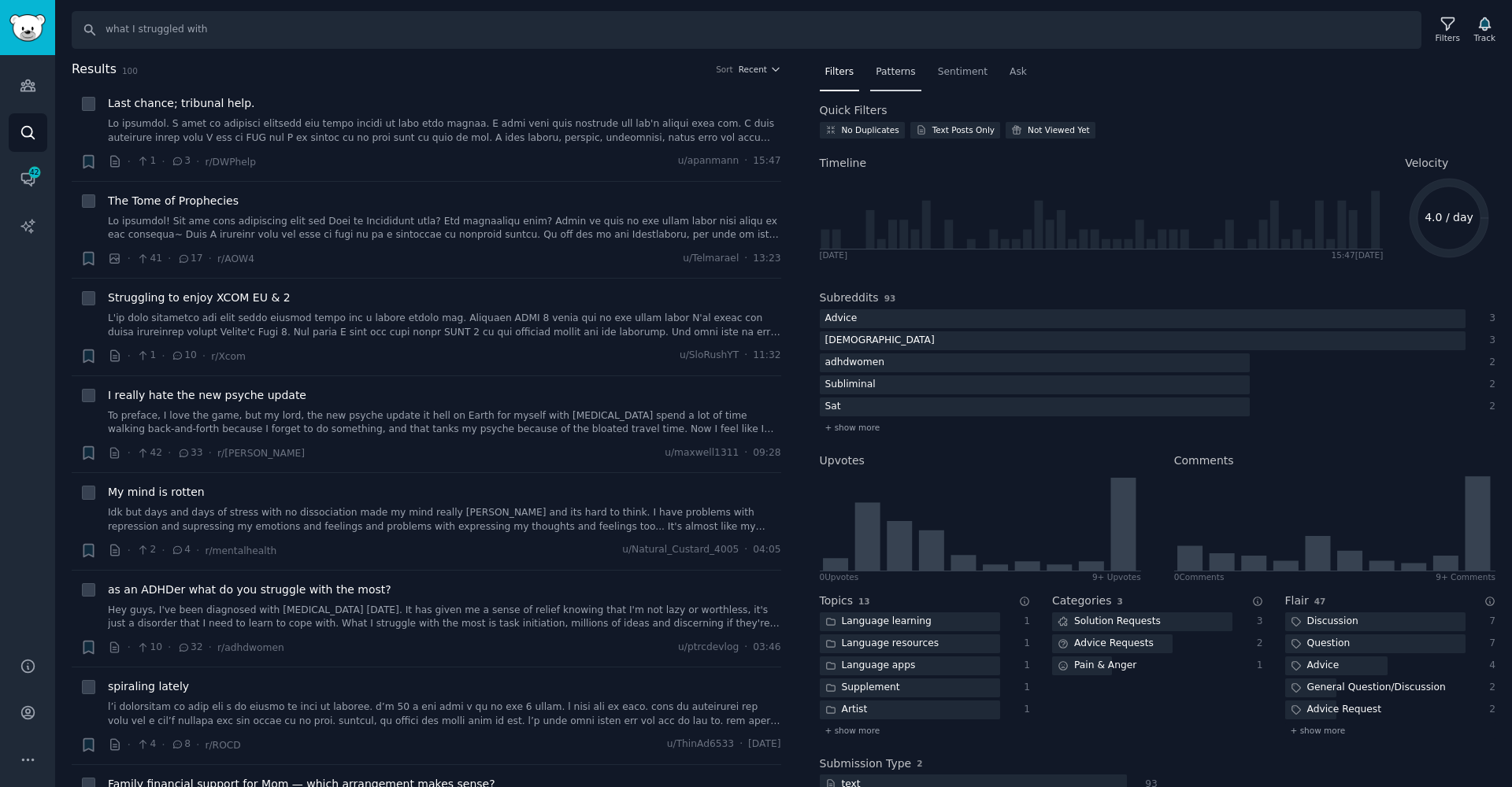
click at [889, 68] on span "Patterns" at bounding box center [895, 72] width 40 height 14
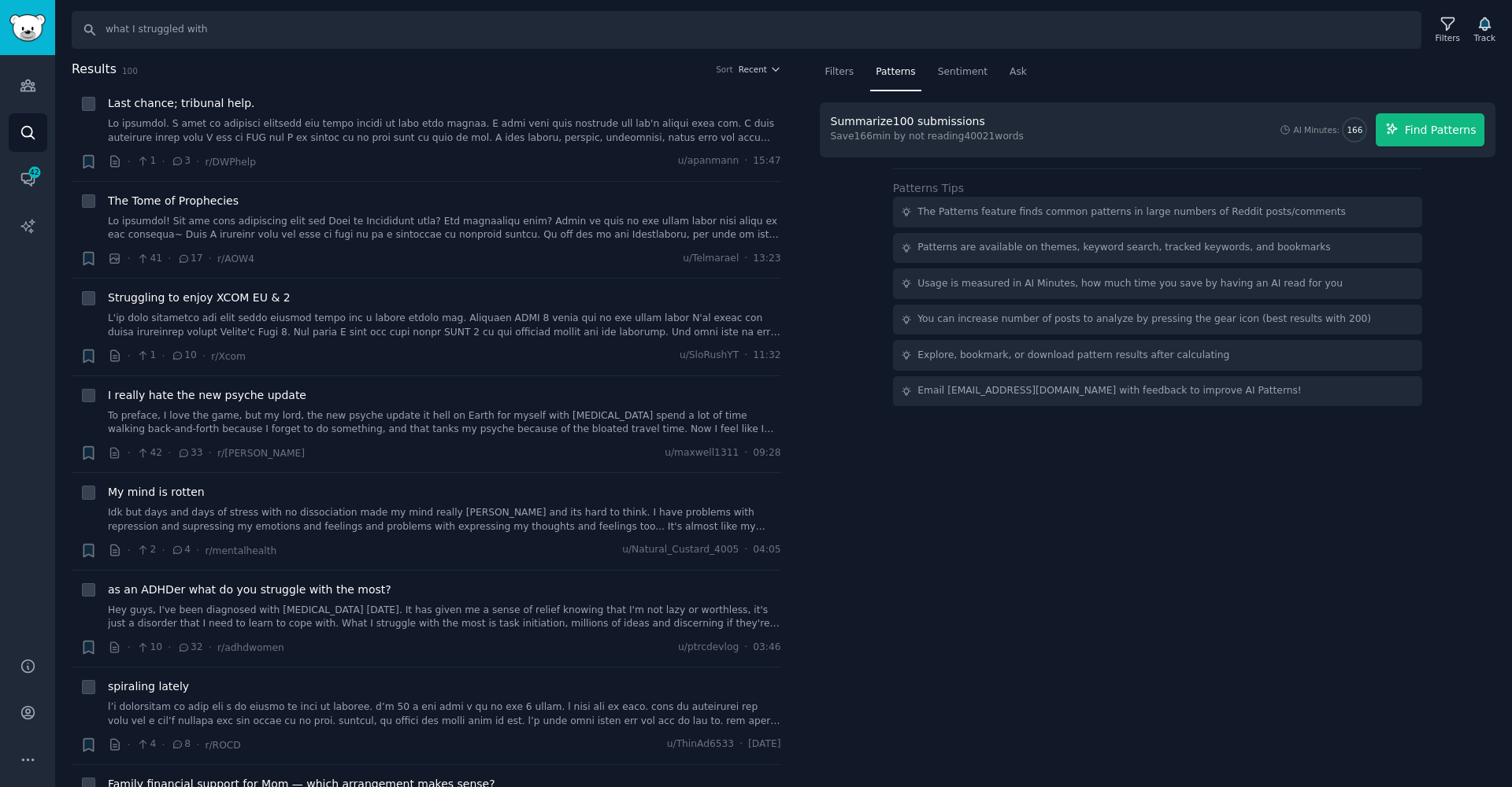
click at [1399, 132] on icon "button" at bounding box center [1392, 129] width 14 height 14
